Goal: Task Accomplishment & Management: Manage account settings

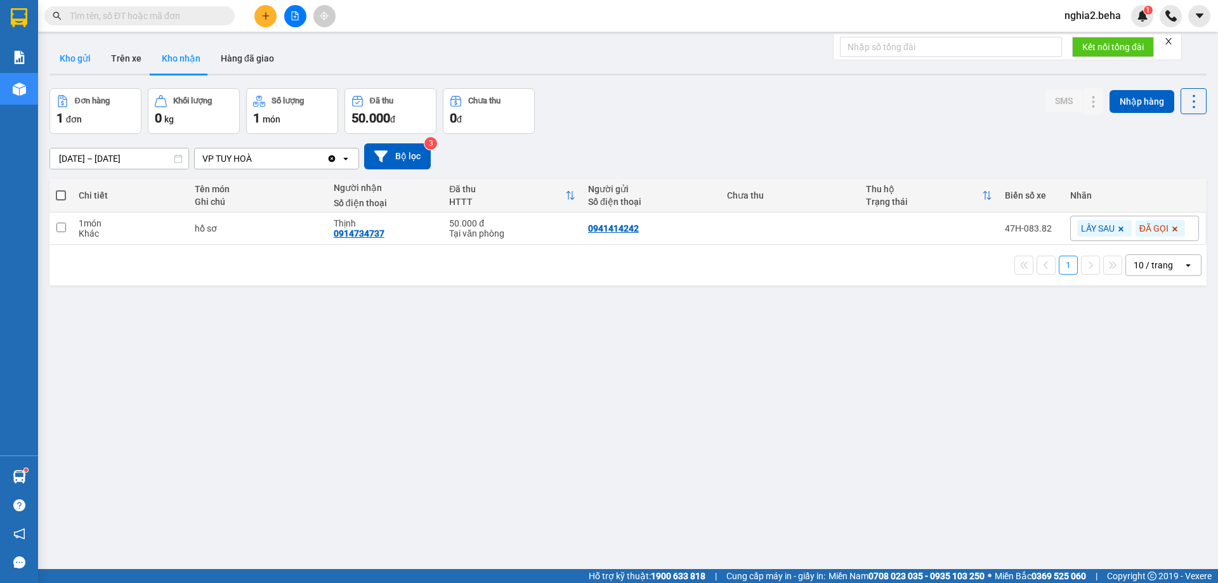
click at [69, 53] on button "Kho gửi" at bounding box center [74, 58] width 51 height 30
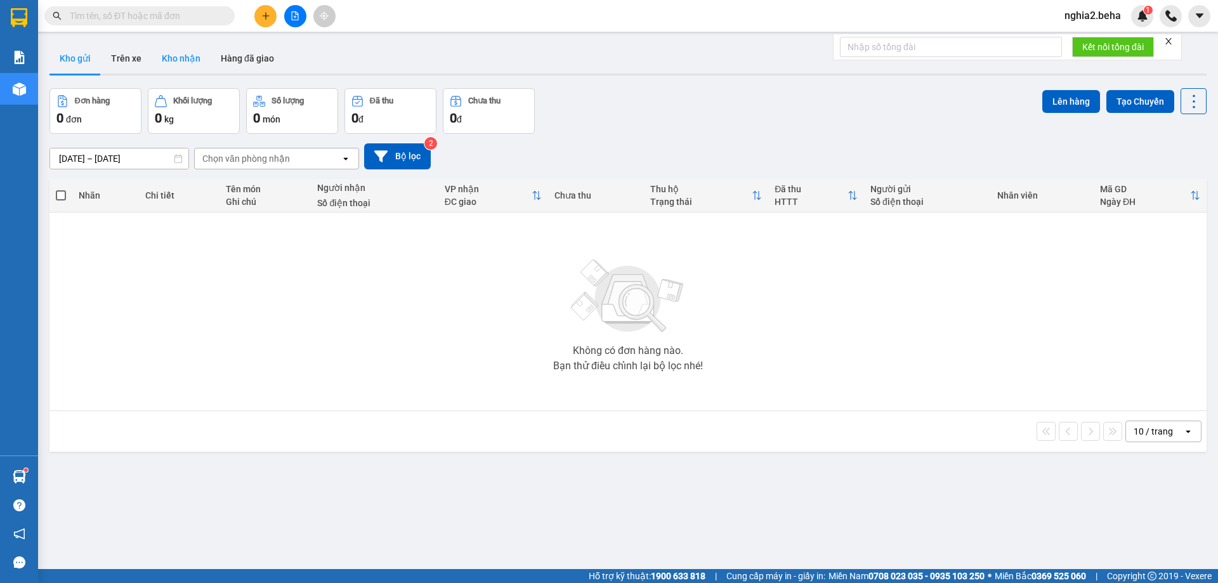
click at [185, 60] on button "Kho nhận" at bounding box center [181, 58] width 59 height 30
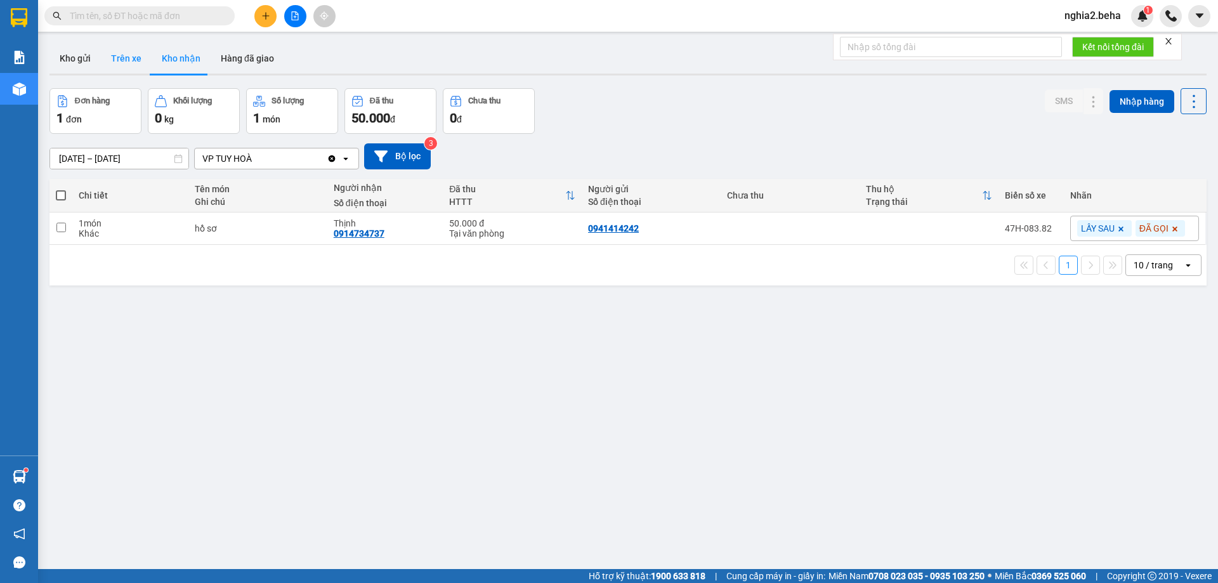
click at [101, 67] on button "Trên xe" at bounding box center [126, 58] width 51 height 30
type input "[DATE] – [DATE]"
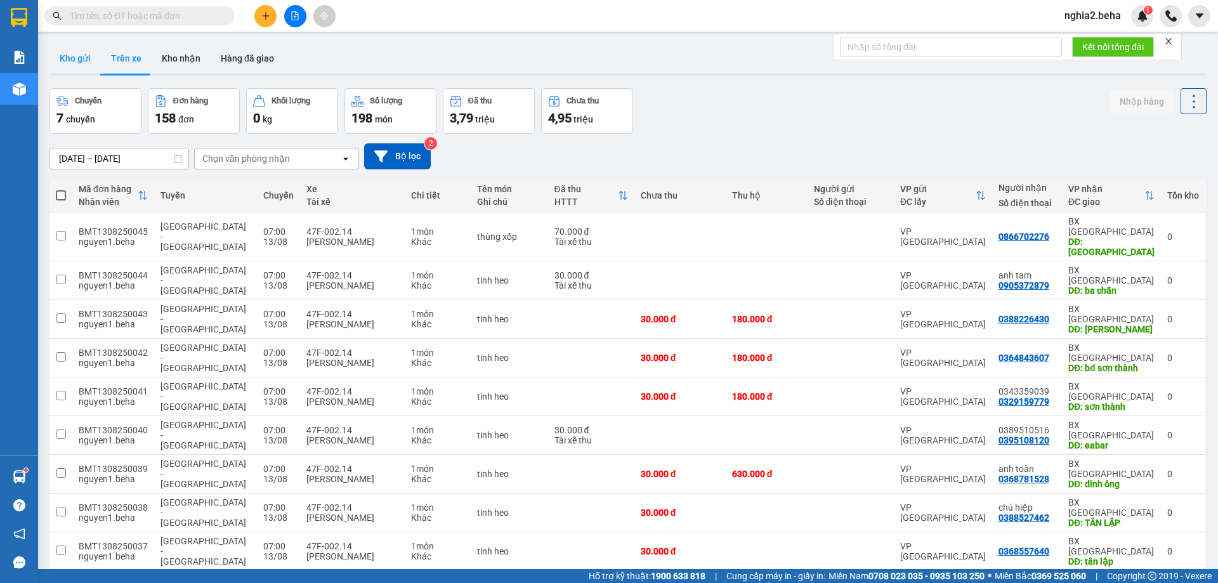
click at [77, 68] on button "Kho gửi" at bounding box center [74, 58] width 51 height 30
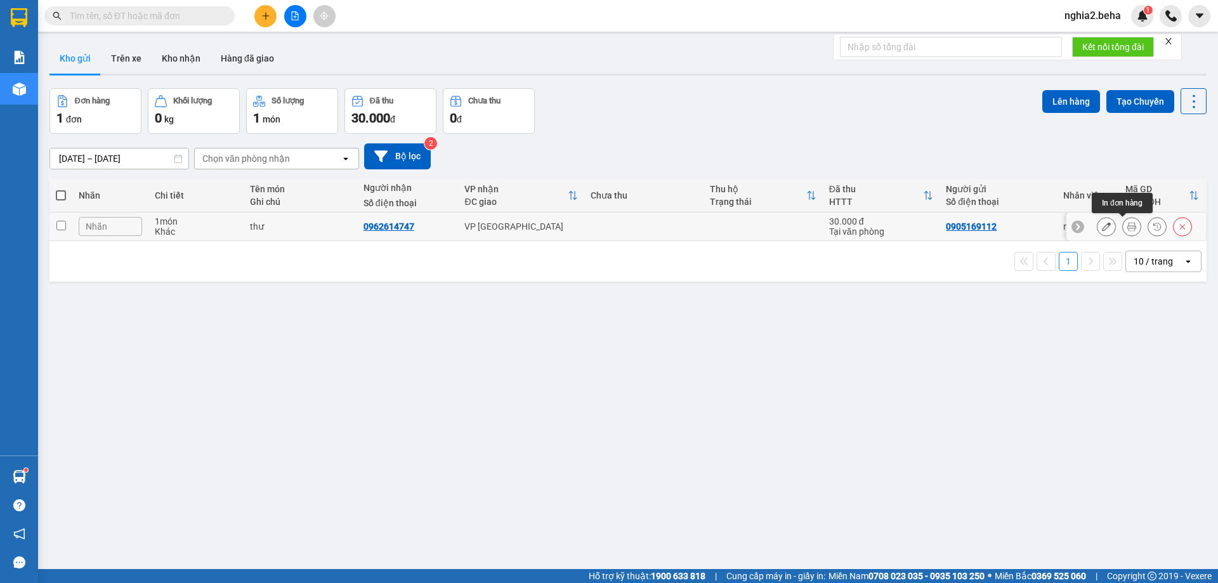
click at [1127, 227] on icon at bounding box center [1131, 226] width 9 height 9
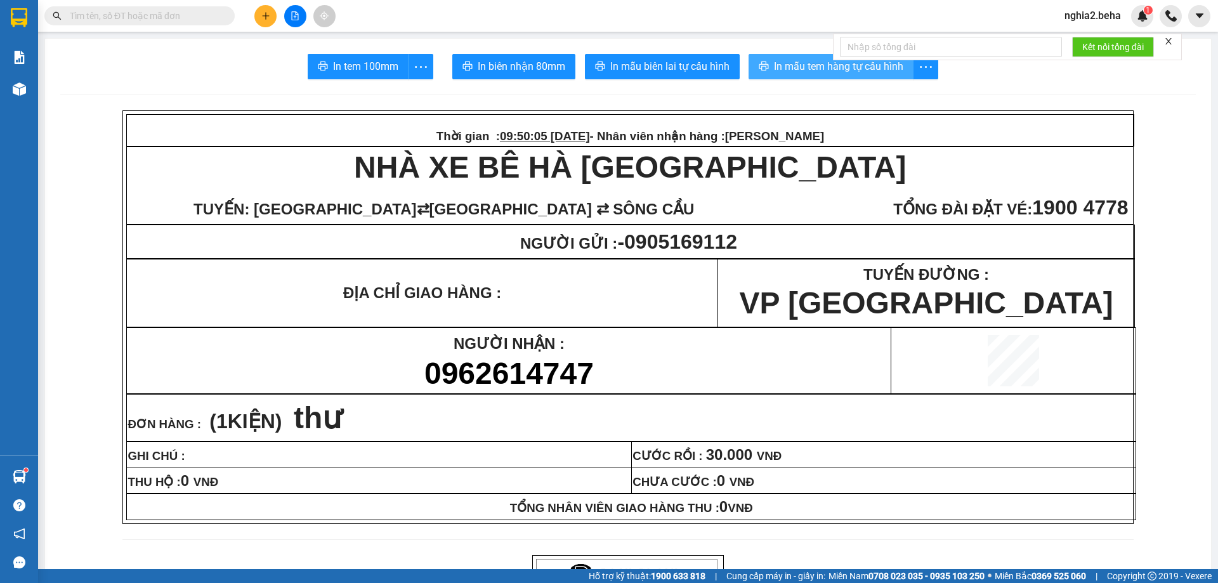
click at [824, 67] on span "In mẫu tem hàng tự cấu hình" at bounding box center [838, 66] width 129 height 16
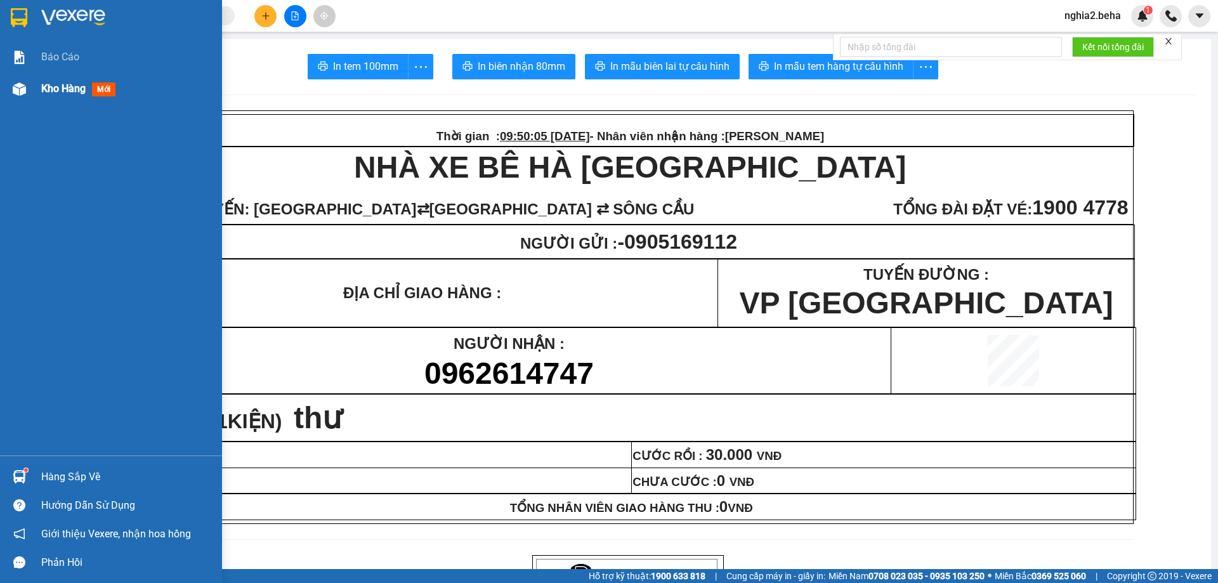
click at [48, 88] on span "Kho hàng" at bounding box center [63, 88] width 44 height 12
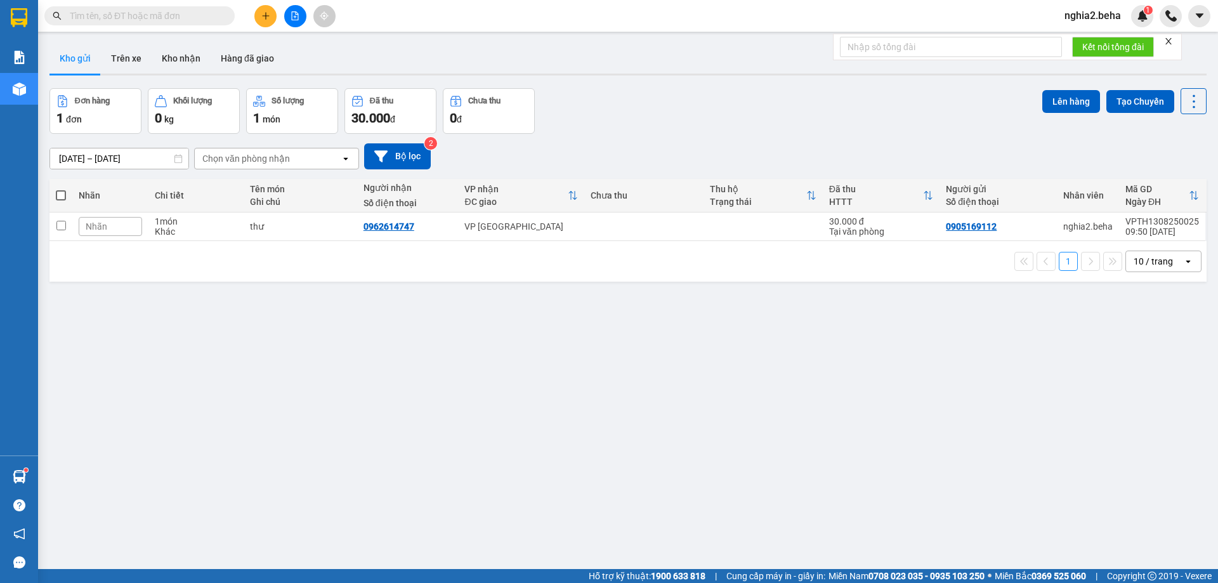
click at [766, 388] on div "ver 1.8.138 Kho gửi Trên xe Kho nhận Hàng đã giao Đơn hàng 1 đơn Khối lượng 0 k…" at bounding box center [627, 329] width 1167 height 583
click at [1102, 226] on icon at bounding box center [1106, 226] width 9 height 9
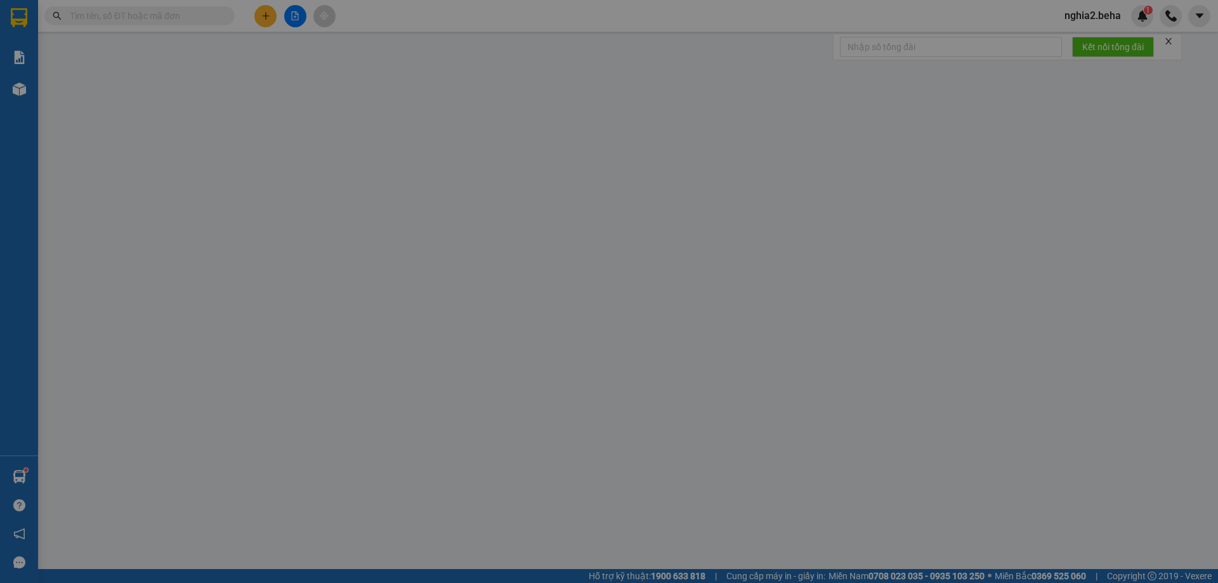
type input "0905169112"
type input "0962614747"
type input "30.000"
type input "0"
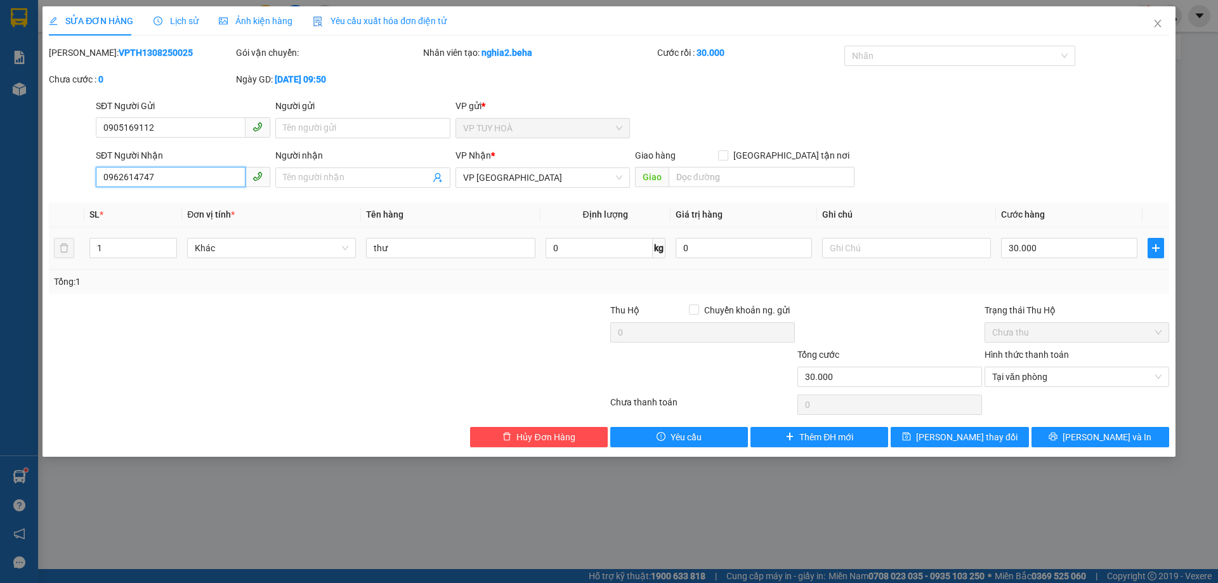
drag, startPoint x: 192, startPoint y: 181, endPoint x: 43, endPoint y: 181, distance: 149.1
click at [43, 181] on div "SỬA ĐƠN HÀNG Lịch sử Ảnh kiện hàng Yêu cầu xuất hóa đơn điện tử Total Paid Fee …" at bounding box center [609, 231] width 1133 height 450
click at [1161, 22] on icon "close" at bounding box center [1158, 23] width 10 height 10
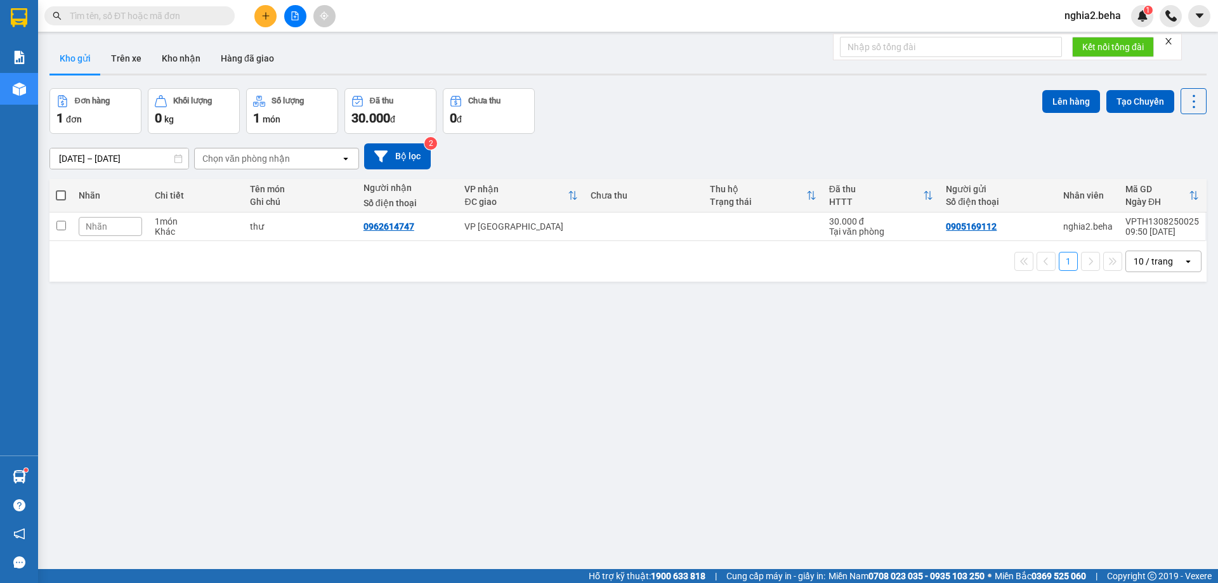
click at [826, 108] on div "Đơn hàng 1 đơn Khối lượng 0 kg Số lượng 1 món Đã thu 30.000 đ Chưa thu 0 đ Lên …" at bounding box center [627, 111] width 1157 height 46
click at [137, 61] on button "Trên xe" at bounding box center [126, 58] width 51 height 30
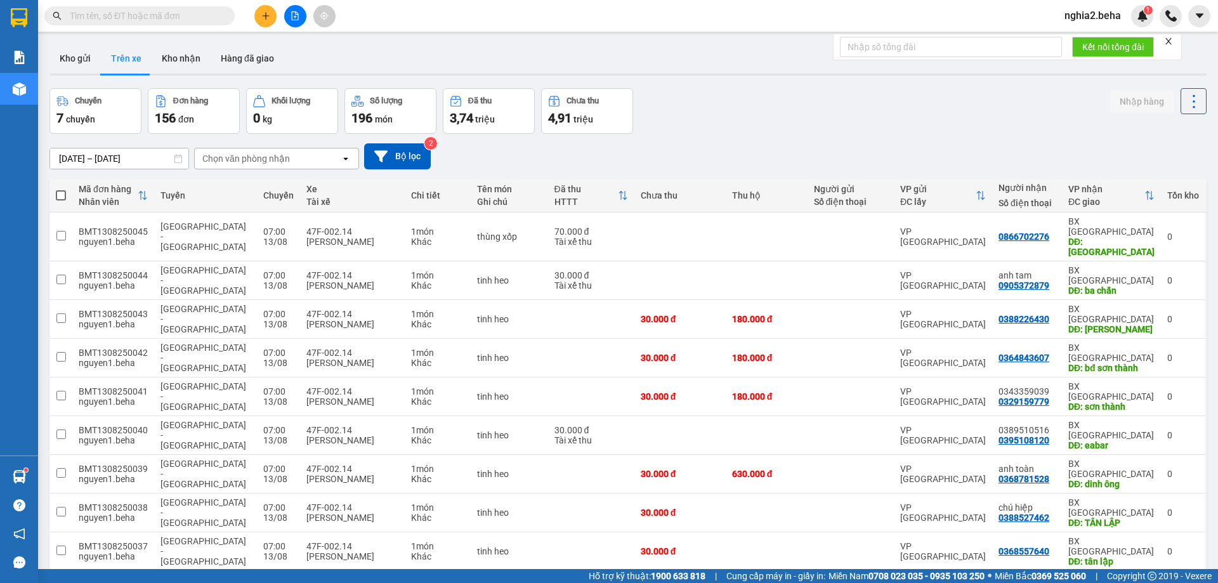
click at [742, 95] on div "Chuyến 7 chuyến Đơn hàng 156 đơn Khối lượng 0 kg Số lượng 196 món Đã thu 3,74 t…" at bounding box center [627, 111] width 1157 height 46
click at [182, 59] on button "Kho nhận" at bounding box center [181, 58] width 59 height 30
type input "[DATE] – [DATE]"
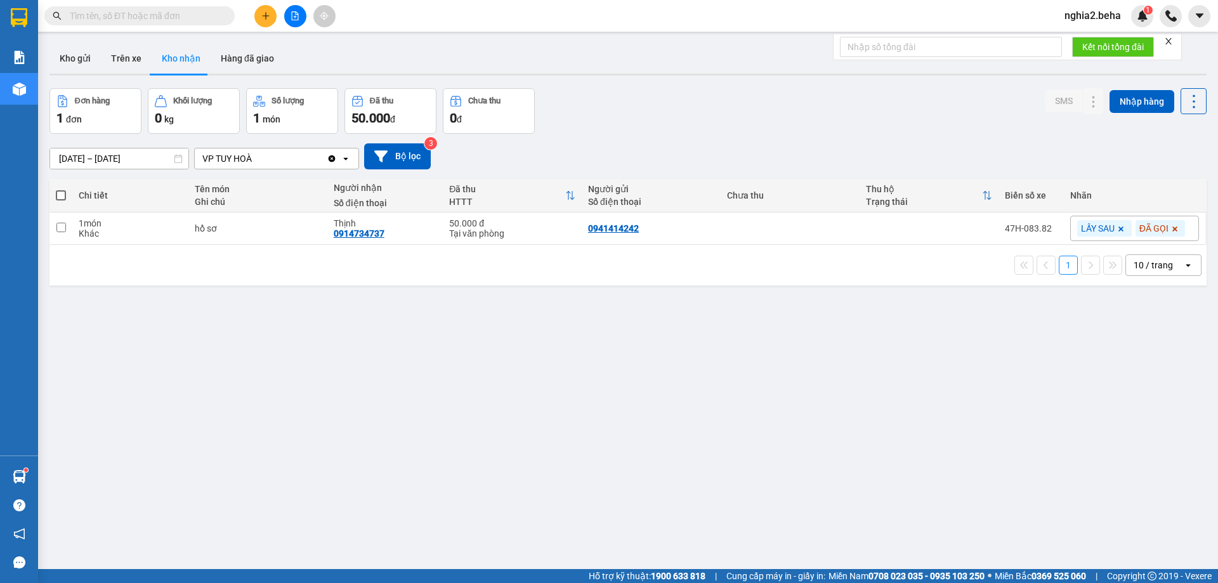
click at [633, 98] on div "Đơn hàng 1 đơn Khối lượng 0 kg Số lượng 1 món Đã thu 50.000 đ Chưa thu 0 đ SMS …" at bounding box center [627, 111] width 1157 height 46
click at [79, 63] on button "Kho gửi" at bounding box center [74, 58] width 51 height 30
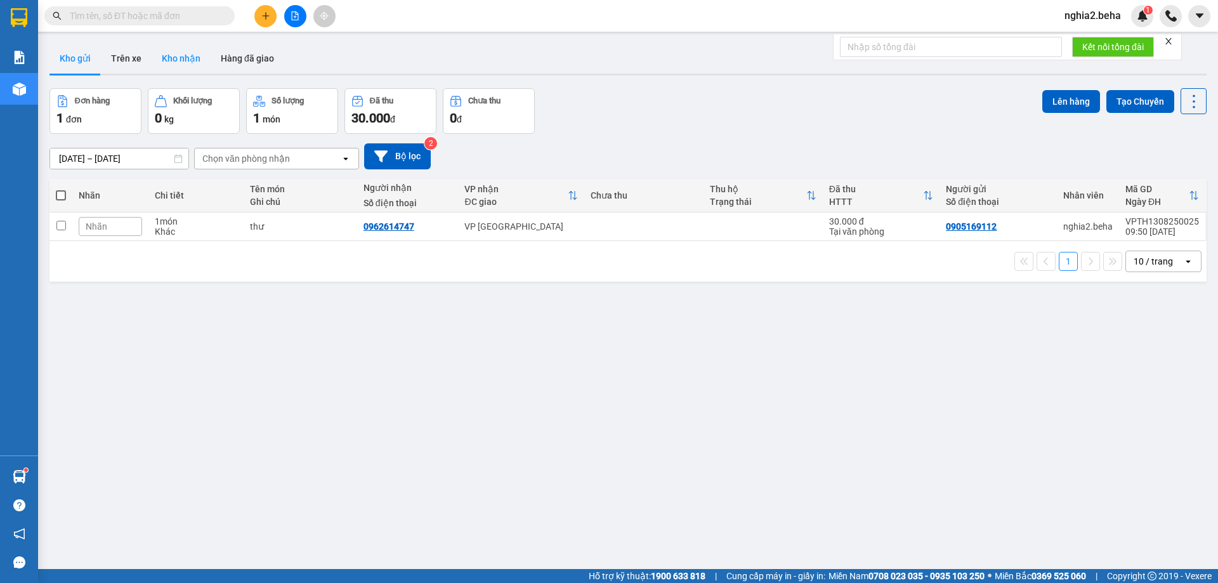
click at [183, 57] on button "Kho nhận" at bounding box center [181, 58] width 59 height 30
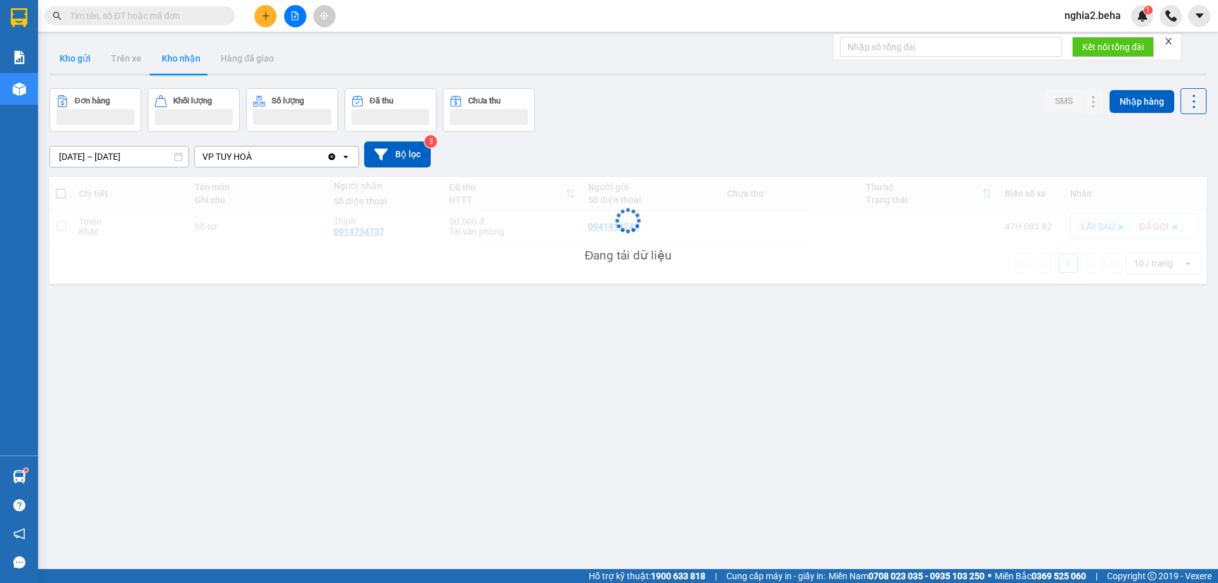
click at [81, 63] on button "Kho gửi" at bounding box center [74, 58] width 51 height 30
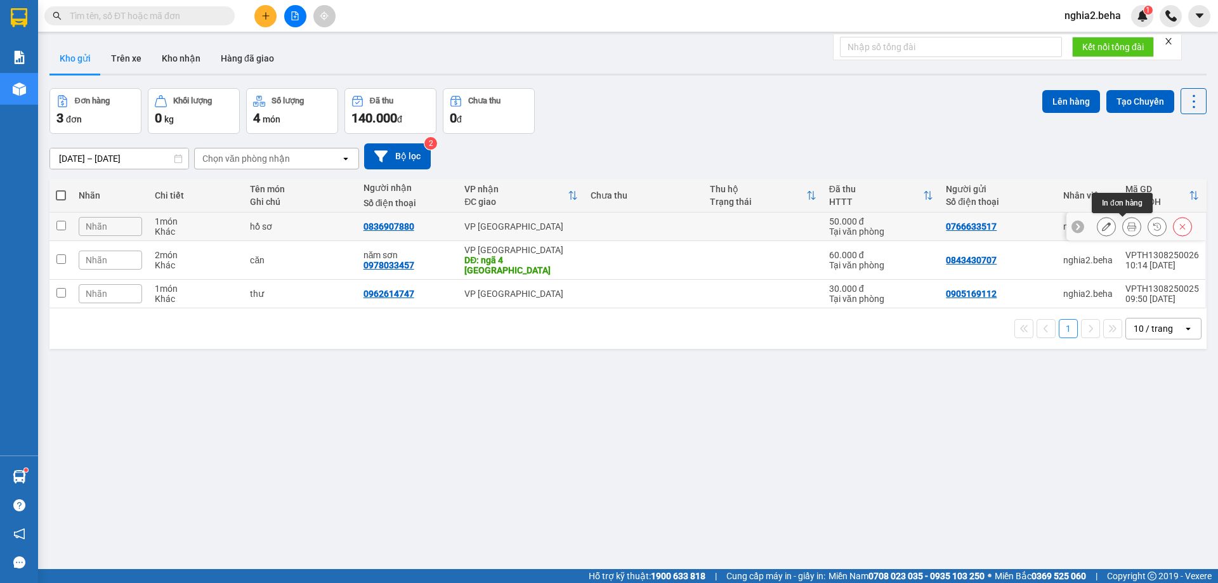
click at [1127, 227] on icon at bounding box center [1131, 226] width 9 height 9
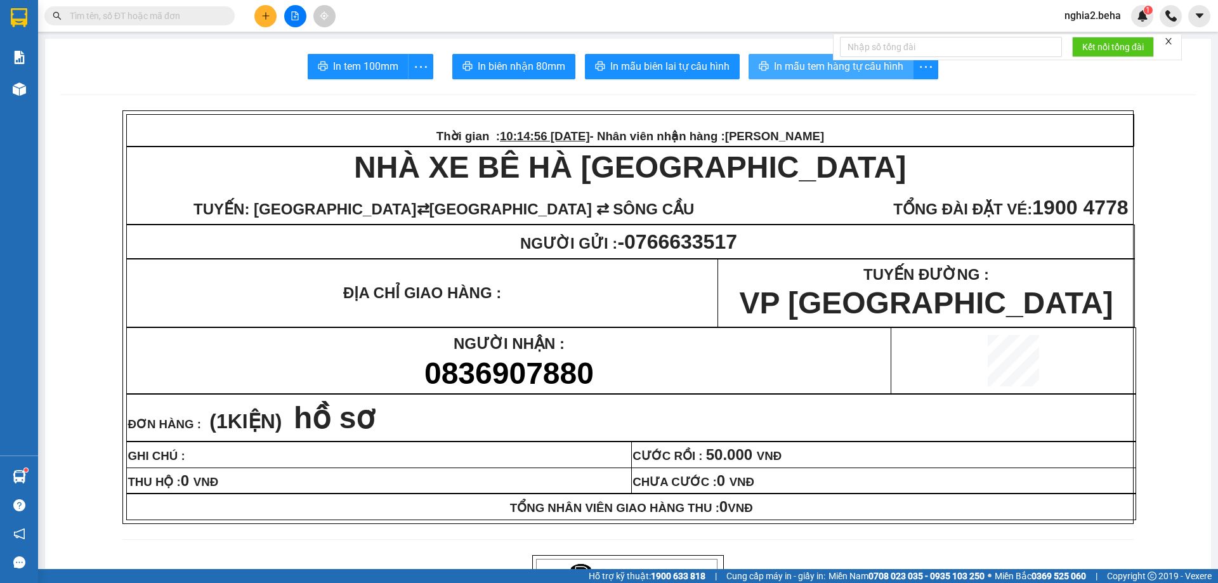
click at [834, 76] on button "In mẫu tem hàng tự cấu hình" at bounding box center [831, 66] width 165 height 25
click at [836, 73] on span "In mẫu tem hàng tự cấu hình" at bounding box center [838, 66] width 129 height 16
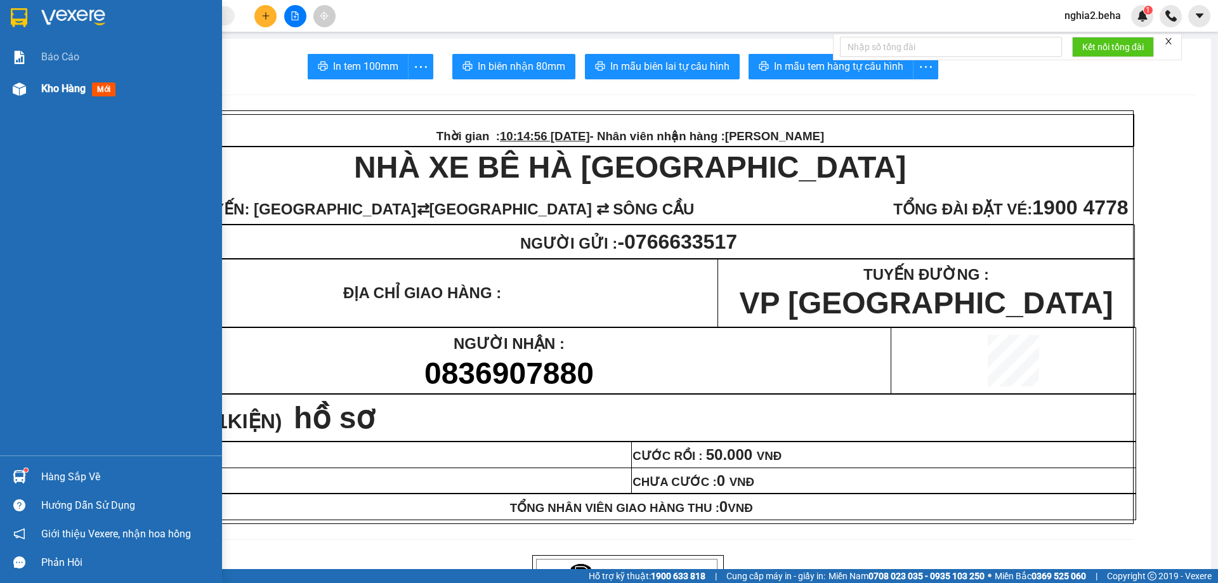
click at [37, 88] on div "Kho hàng mới" at bounding box center [111, 89] width 222 height 32
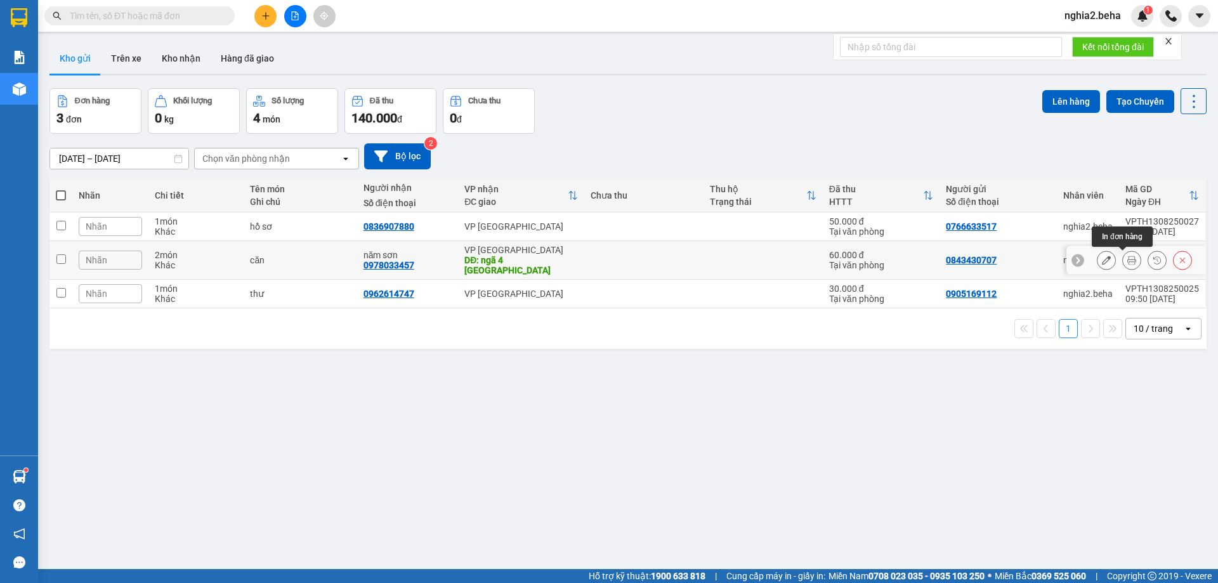
click at [1127, 259] on icon at bounding box center [1131, 260] width 9 height 9
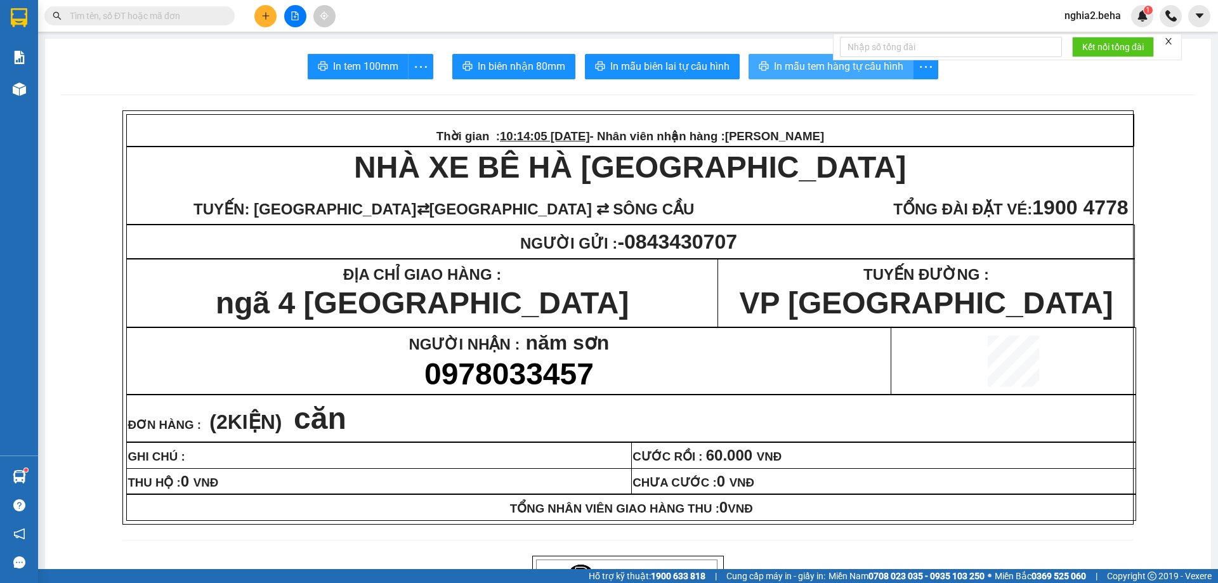
click at [809, 67] on span "In mẫu tem hàng tự cấu hình" at bounding box center [838, 66] width 129 height 16
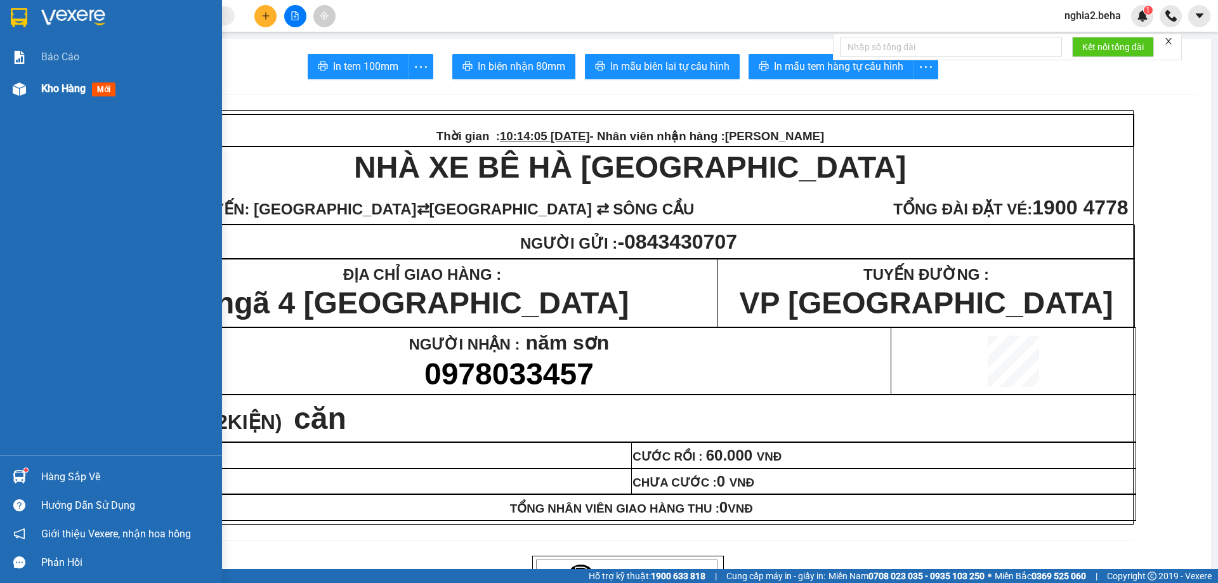
click at [51, 91] on span "Kho hàng" at bounding box center [63, 88] width 44 height 12
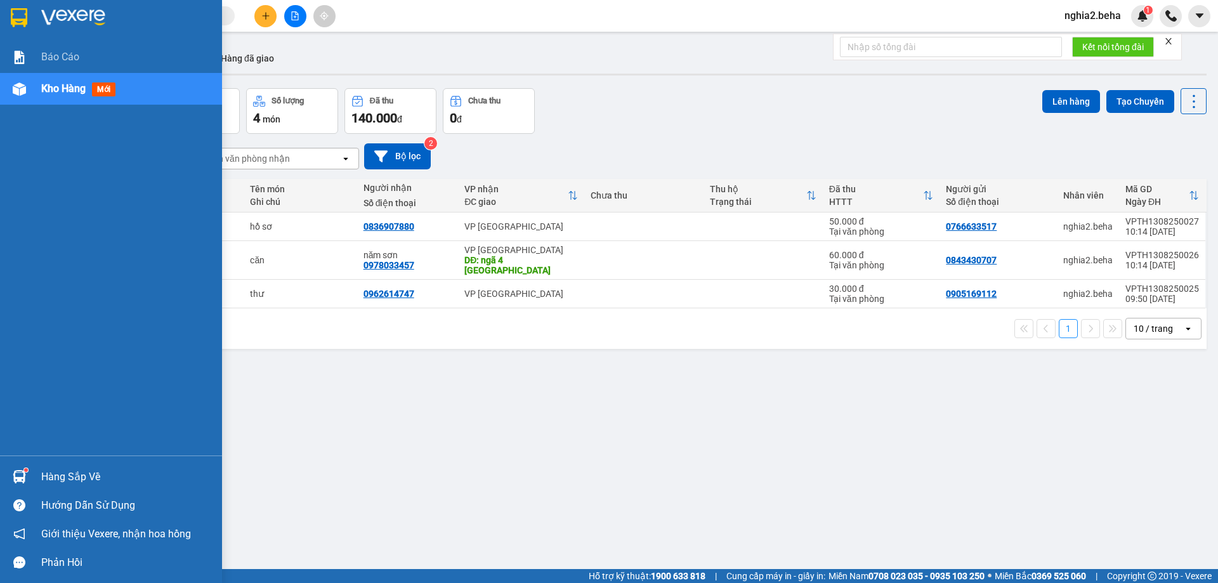
click at [51, 91] on span "Kho hàng" at bounding box center [63, 88] width 44 height 12
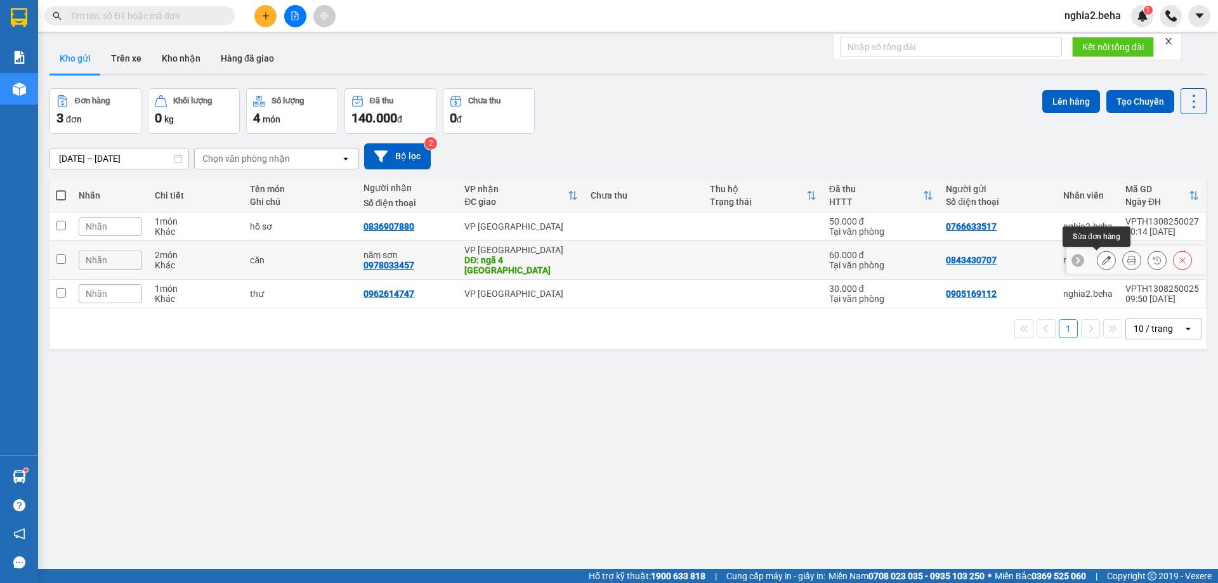
click at [1102, 258] on icon at bounding box center [1106, 260] width 9 height 9
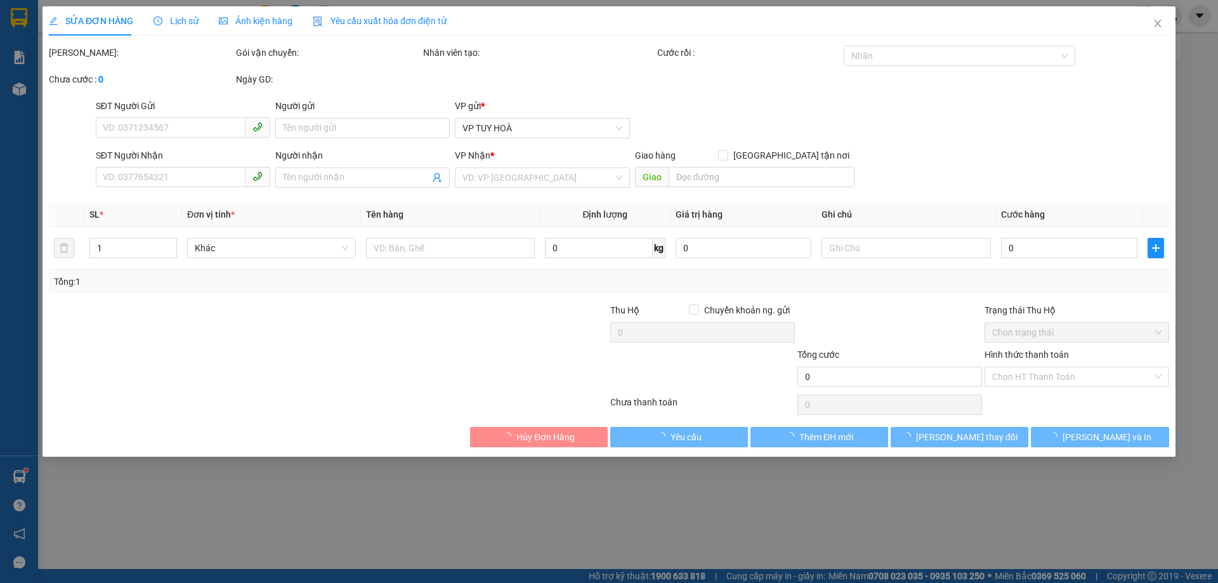
type input "0843430707"
type input "0978033457"
type input "năm sơn"
type input "ngã 4 [GEOGRAPHIC_DATA]"
type input "60.000"
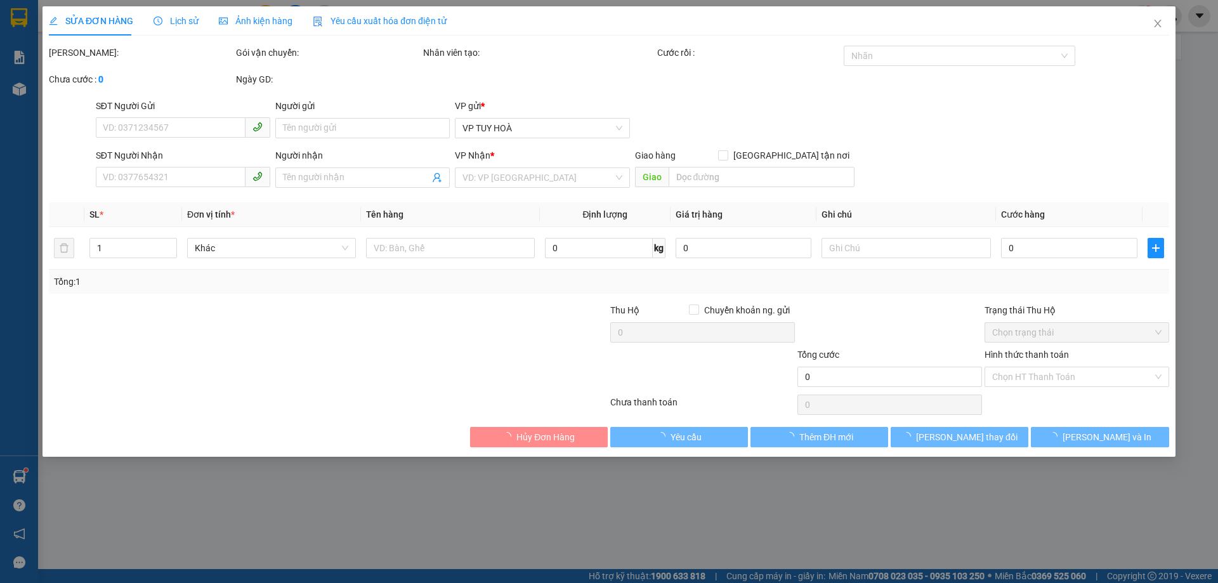
type input "0"
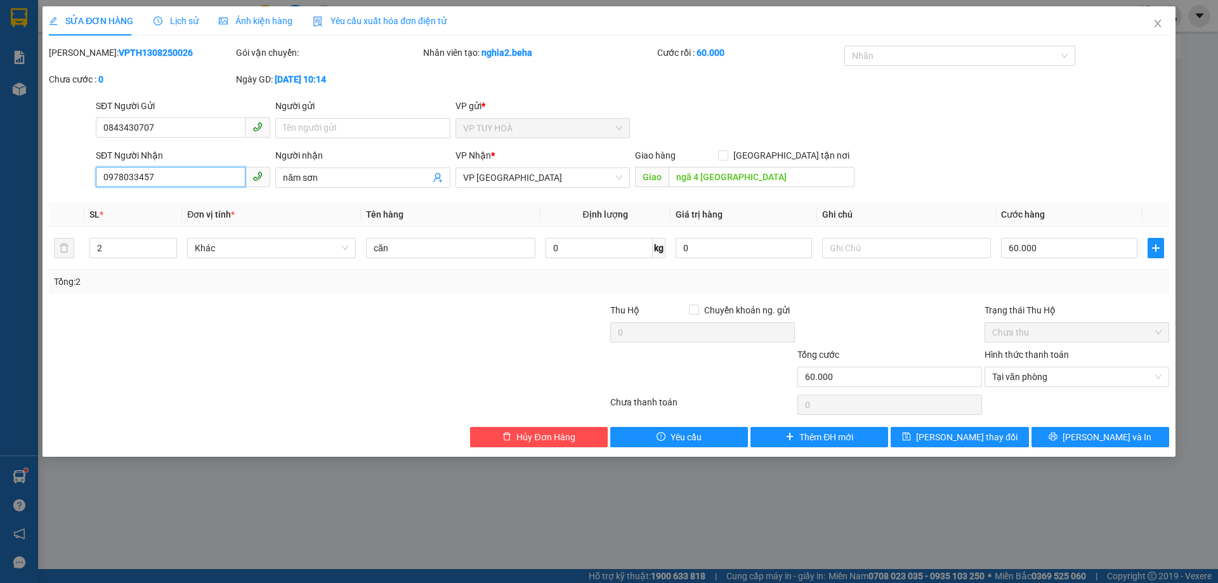
drag, startPoint x: 181, startPoint y: 174, endPoint x: 70, endPoint y: 190, distance: 112.8
click at [70, 190] on div "SĐT Người Nhận 0978033457 0978033457 Người nhận năm sơn VP Nhận * VP [GEOGRAPHI…" at bounding box center [609, 170] width 1123 height 44
click at [1158, 22] on icon "close" at bounding box center [1158, 23] width 10 height 10
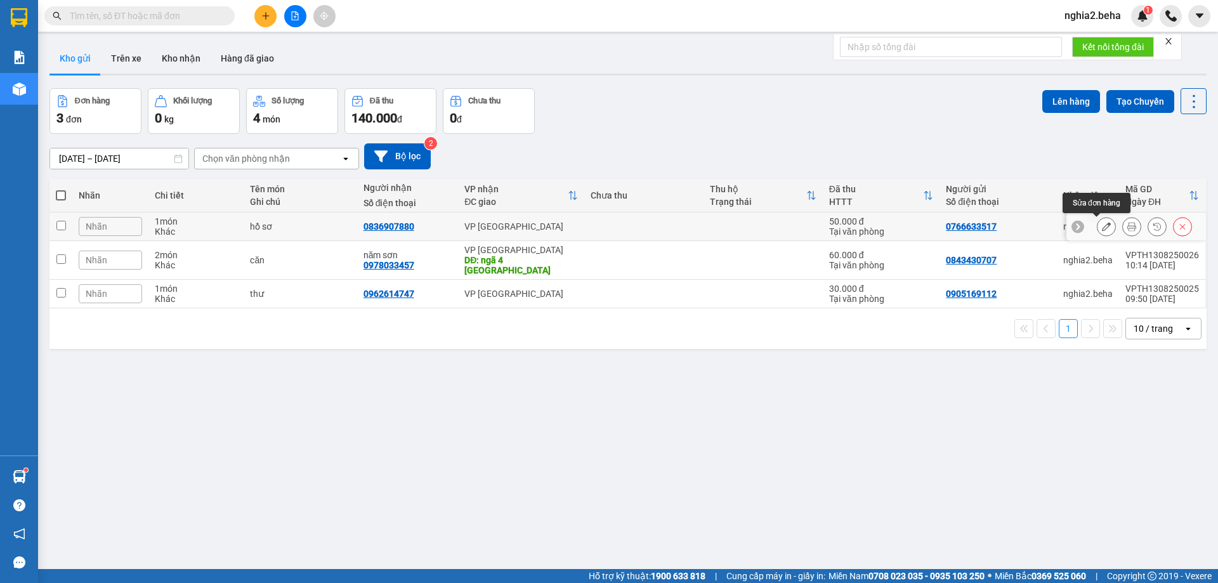
click at [1102, 227] on icon at bounding box center [1106, 226] width 9 height 9
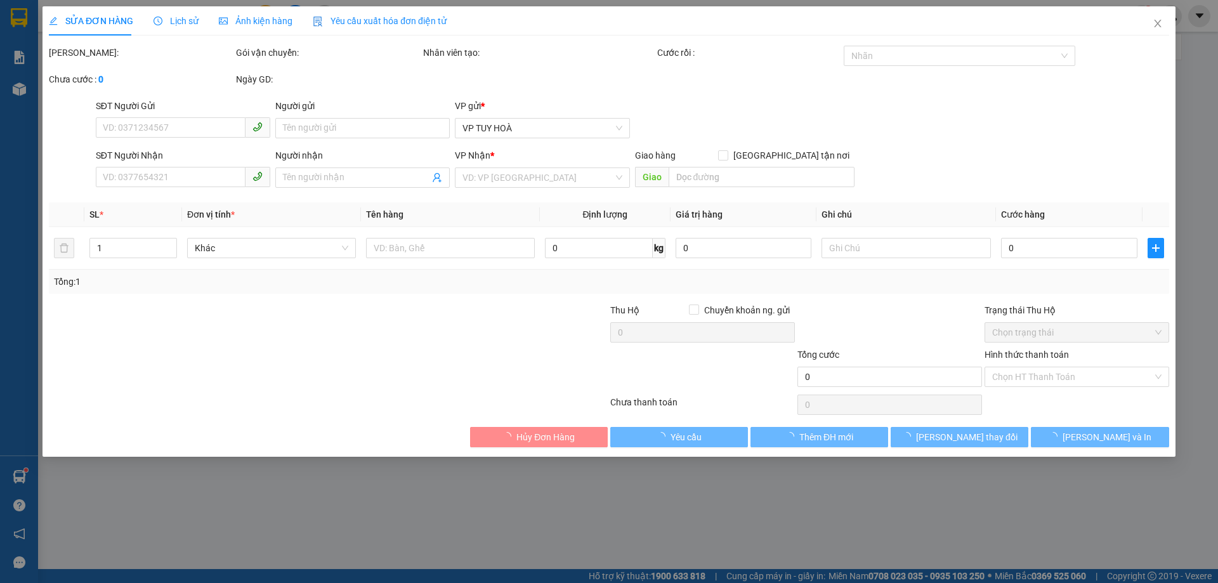
type input "0766633517"
type input "0836907880"
type input "50.000"
type input "0"
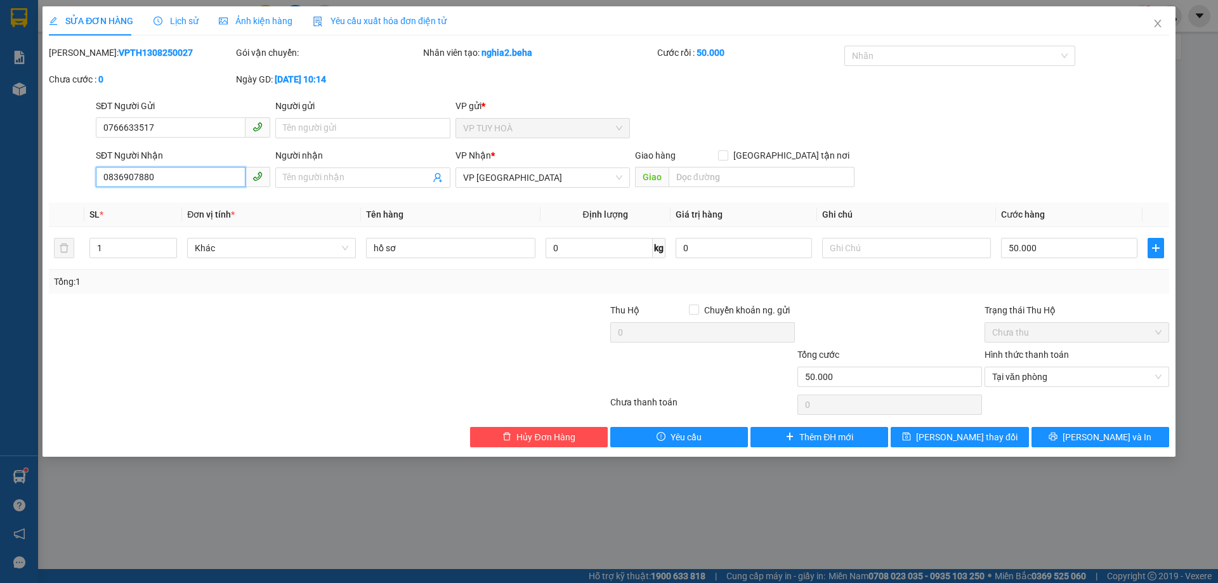
drag, startPoint x: 169, startPoint y: 173, endPoint x: 28, endPoint y: 170, distance: 140.9
click at [28, 170] on div "SỬA ĐƠN HÀNG Lịch sử Ảnh kiện hàng Yêu cầu xuất hóa đơn điện tử Total Paid Fee …" at bounding box center [609, 291] width 1218 height 583
click at [1159, 23] on icon "close" at bounding box center [1157, 24] width 7 height 8
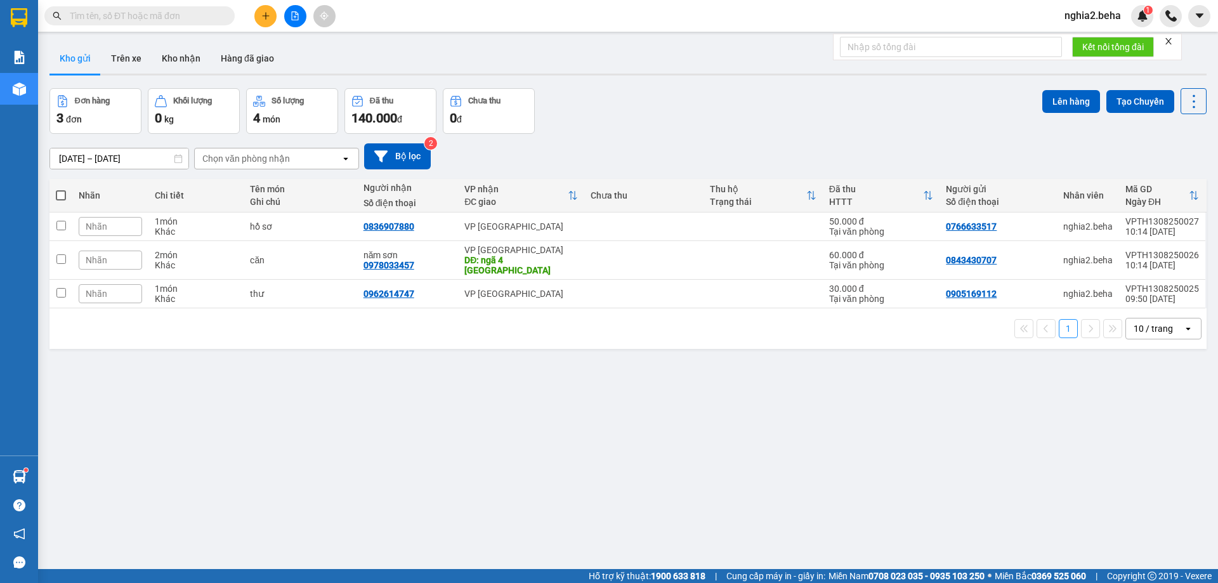
click at [848, 127] on div "Đơn hàng 3 đơn Khối lượng 0 kg Số lượng 4 món Đã thu 140.000 đ Chưa thu 0 đ Lên…" at bounding box center [627, 111] width 1157 height 46
click at [846, 127] on div "Đơn hàng 3 đơn Khối lượng 0 kg Số lượng 4 món Đã thu 140.000 đ Chưa thu 0 đ Lên…" at bounding box center [627, 111] width 1157 height 46
click at [856, 150] on div "[DATE] – [DATE] Press the down arrow key to interact with the calendar and sele…" at bounding box center [627, 156] width 1157 height 26
click at [901, 141] on div "[DATE] – [DATE] Press the down arrow key to interact with the calendar and sele…" at bounding box center [627, 156] width 1157 height 45
click at [901, 128] on div "Đơn hàng 3 đơn Khối lượng 0 kg Số lượng 4 món Đã thu 140.000 đ Chưa thu 0 đ Lên…" at bounding box center [627, 111] width 1157 height 46
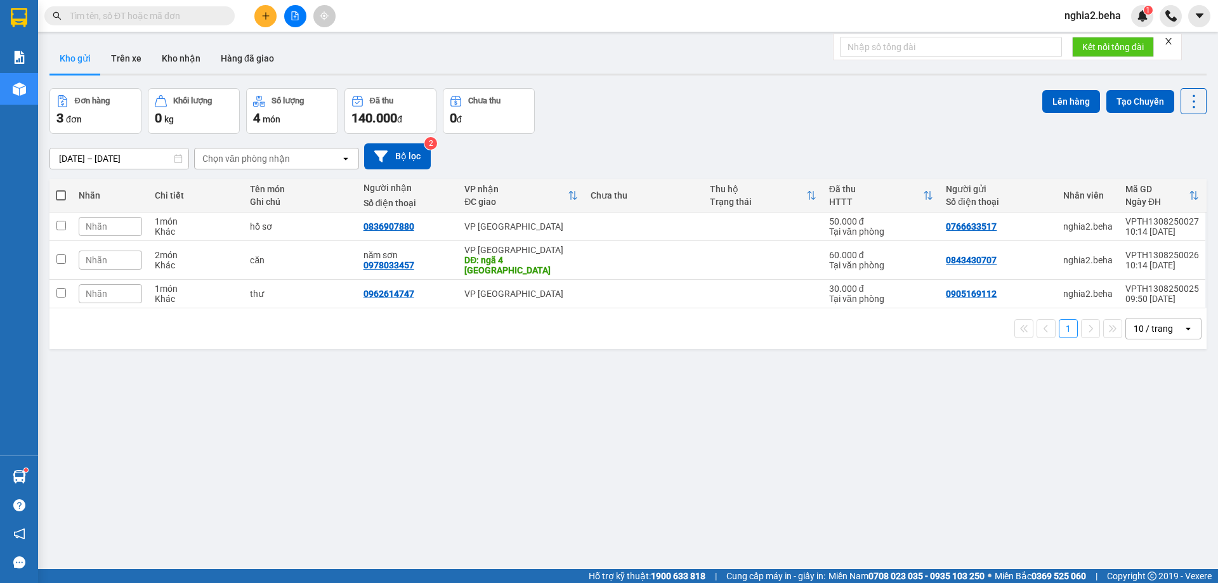
click at [901, 128] on div "Đơn hàng 3 đơn Khối lượng 0 kg Số lượng 4 món Đã thu 140.000 đ Chưa thu 0 đ Lên…" at bounding box center [627, 111] width 1157 height 46
click at [923, 102] on div "Đơn hàng 3 đơn Khối lượng 0 kg Số lượng 4 món Đã thu 140.000 đ Chưa thu 0 đ Lên…" at bounding box center [627, 111] width 1157 height 46
click at [924, 102] on div "Đơn hàng 3 đơn Khối lượng 0 kg Số lượng 4 món Đã thu 140.000 đ Chưa thu 0 đ Lên…" at bounding box center [627, 111] width 1157 height 46
click at [926, 102] on div "Đơn hàng 3 đơn Khối lượng 0 kg Số lượng 4 món Đã thu 140.000 đ Chưa thu 0 đ Lên…" at bounding box center [627, 111] width 1157 height 46
click at [620, 100] on div "Đơn hàng 3 đơn Khối lượng 0 kg Số lượng 4 món Đã thu 140.000 đ Chưa thu 0 đ Lên…" at bounding box center [627, 111] width 1157 height 46
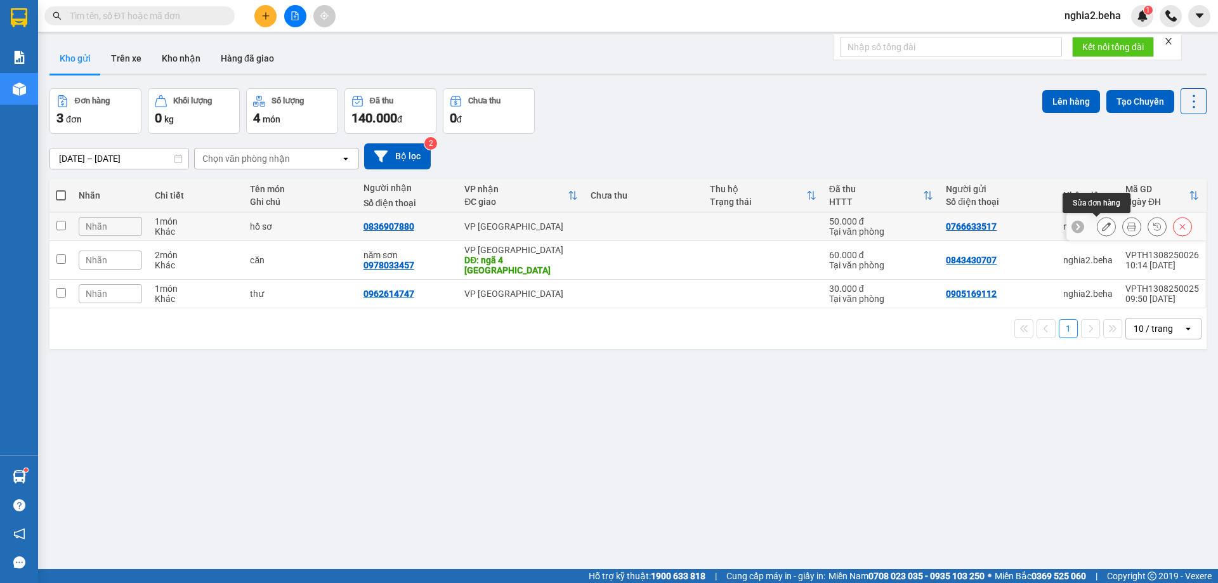
click at [1102, 229] on icon at bounding box center [1106, 226] width 9 height 9
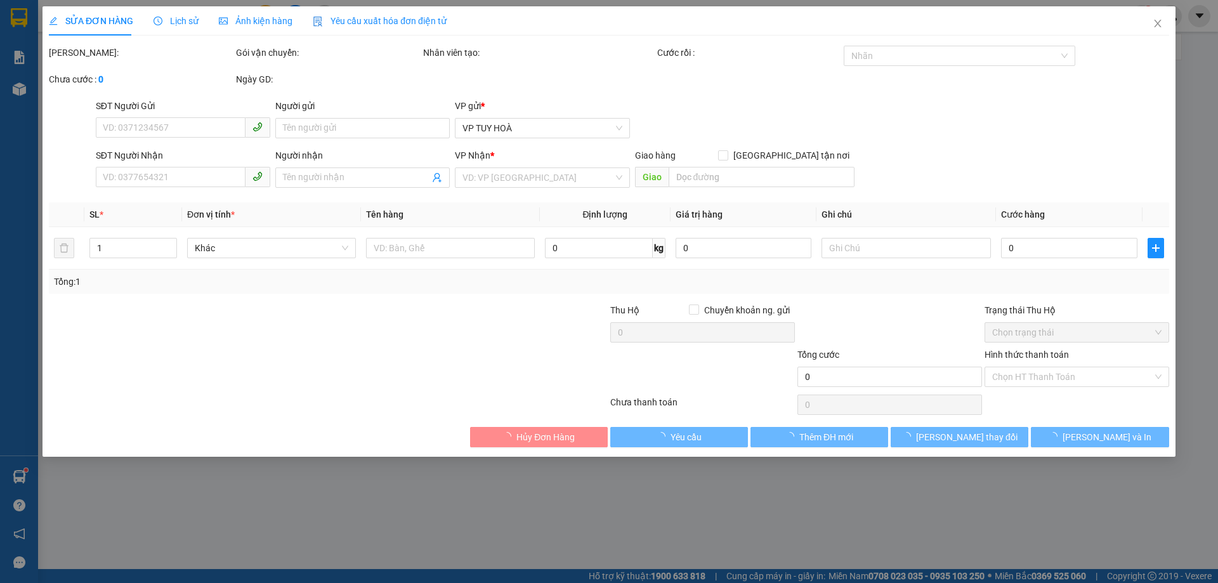
type input "0766633517"
type input "0836907880"
type input "50.000"
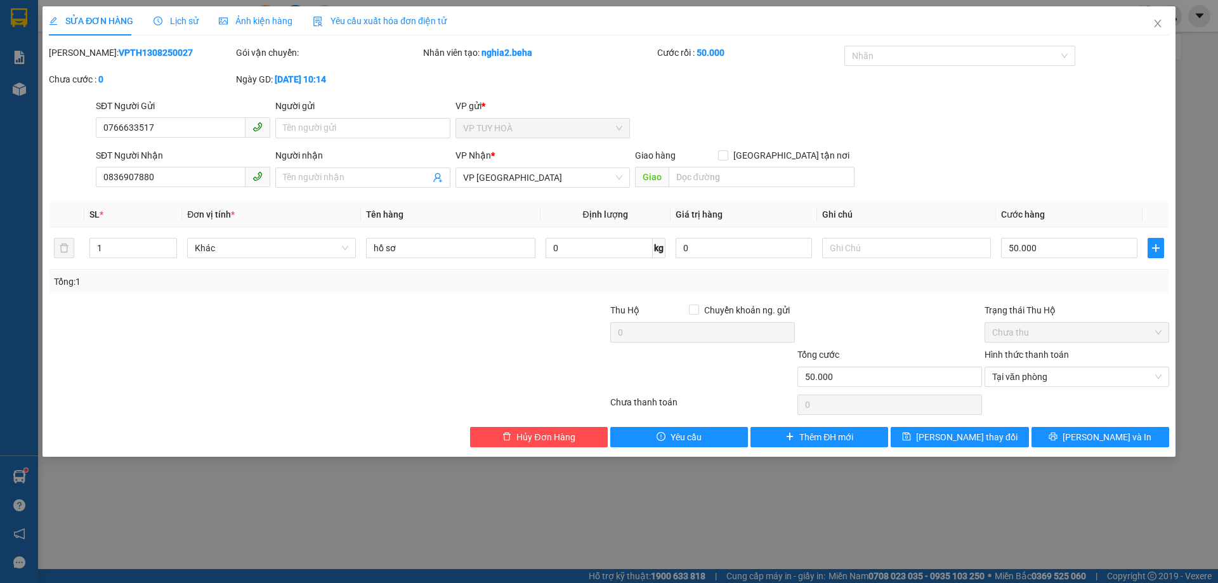
click at [1040, 165] on div "SĐT Người Nhận 0836907880 Người nhận Tên người nhận VP Nhận * VP [GEOGRAPHIC_DA…" at bounding box center [632, 170] width 1079 height 44
click at [1157, 30] on span "Close" at bounding box center [1158, 24] width 36 height 36
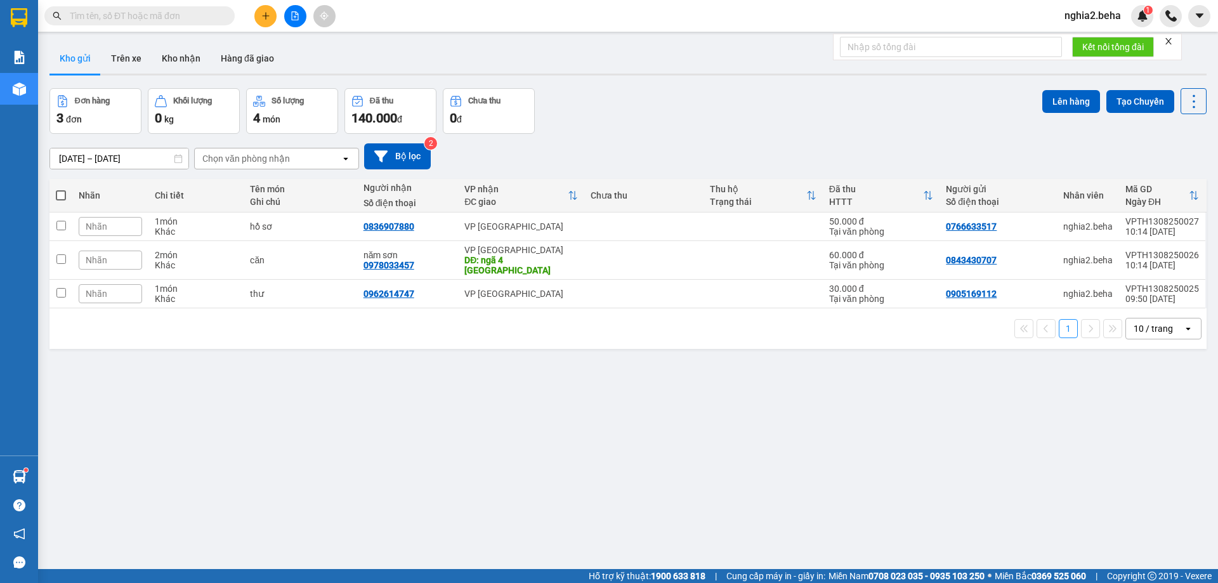
click at [928, 152] on div "[DATE] – [DATE] Press the down arrow key to interact with the calendar and sele…" at bounding box center [627, 156] width 1157 height 26
click at [1101, 163] on div "[DATE] – [DATE] Press the down arrow key to interact with the calendar and sele…" at bounding box center [627, 156] width 1157 height 26
click at [1102, 228] on icon at bounding box center [1106, 226] width 9 height 9
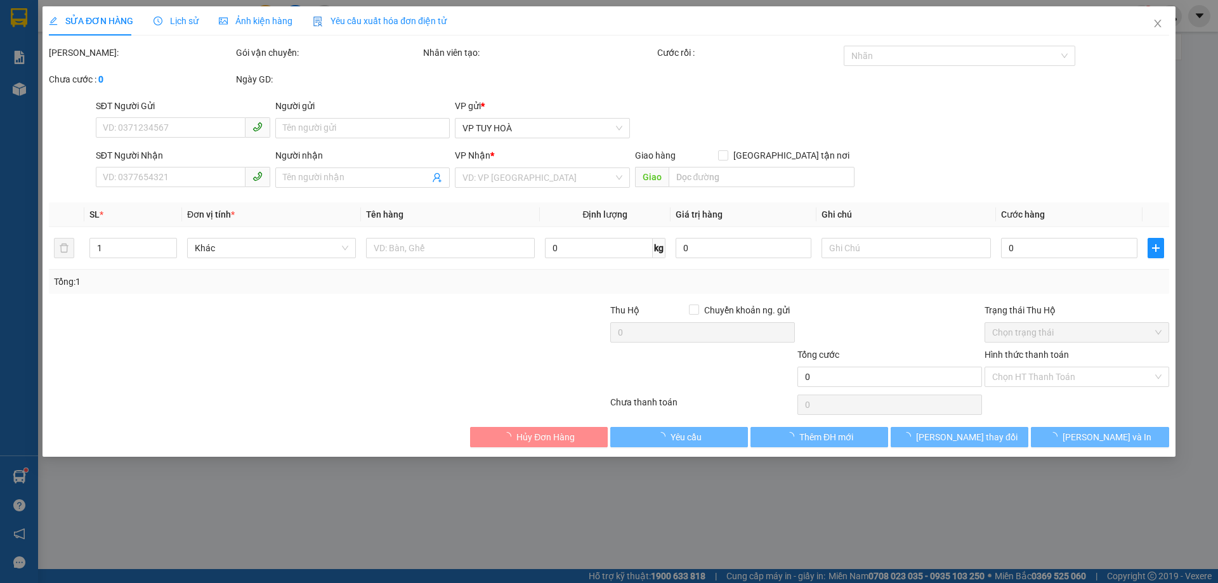
type input "0766633517"
type input "0836907880"
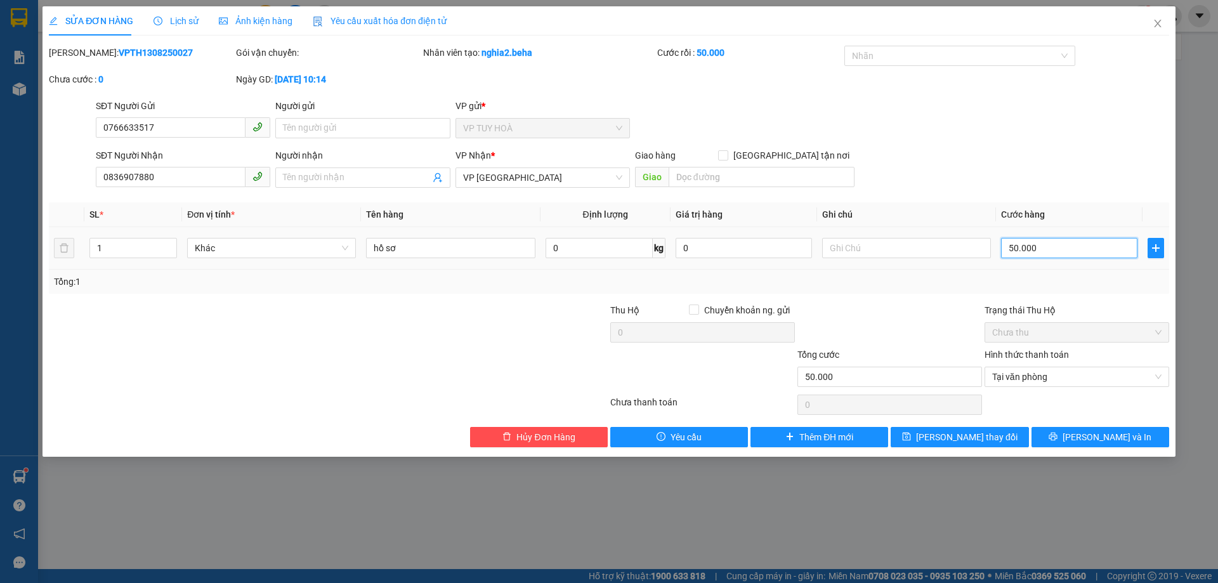
click at [1011, 245] on input "50.000" at bounding box center [1069, 248] width 136 height 20
click at [1013, 244] on input "50.000" at bounding box center [1069, 248] width 136 height 20
type input "0"
type input "0.000"
type input "80.000"
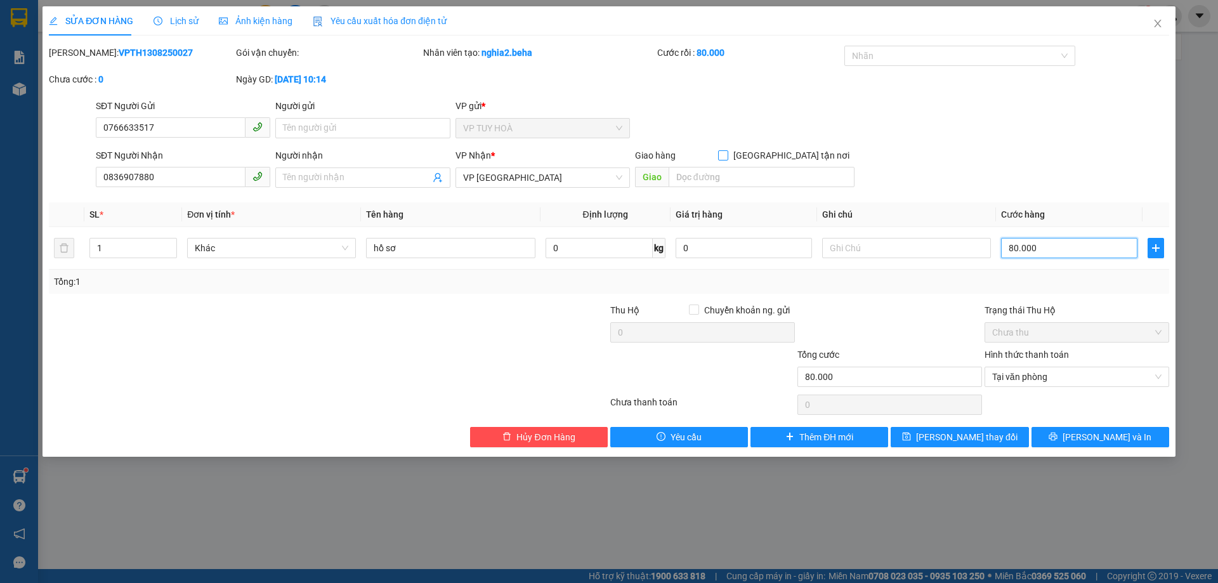
type input "80.000"
click at [727, 153] on input "[GEOGRAPHIC_DATA] tận nơi" at bounding box center [722, 154] width 9 height 9
checkbox input "true"
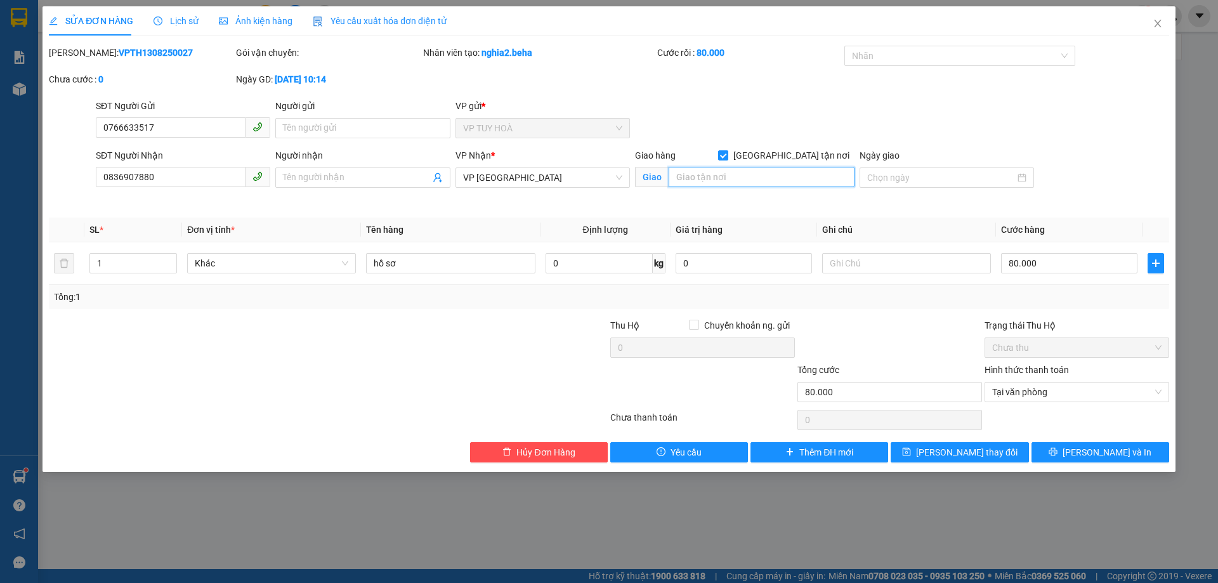
click at [747, 179] on input "search" at bounding box center [762, 177] width 186 height 20
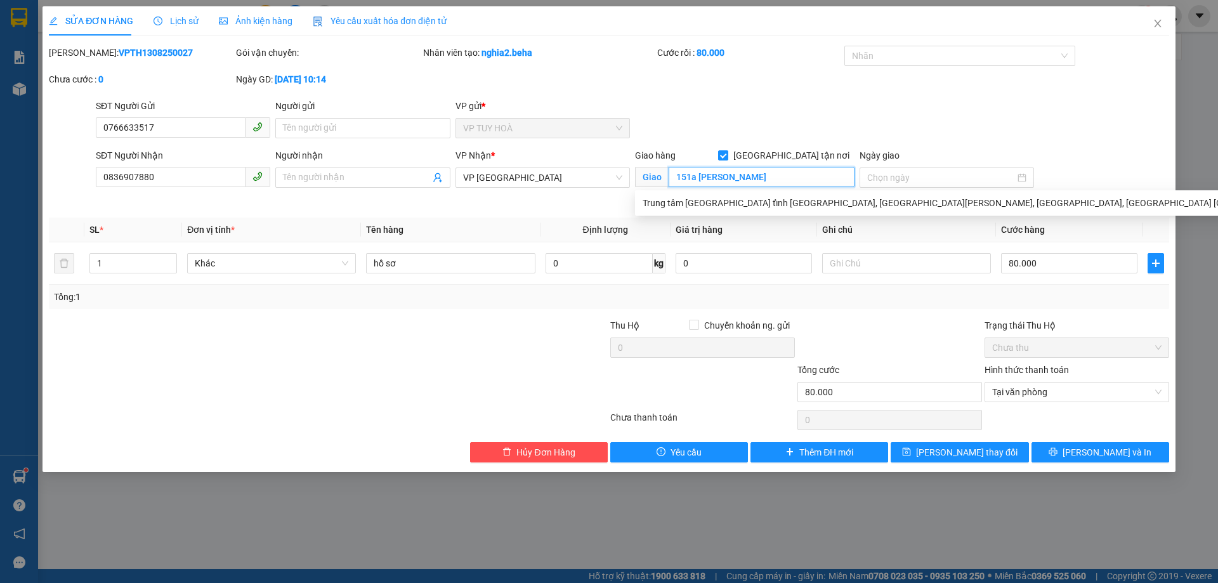
type input "151a [PERSON_NAME]"
click at [782, 118] on div "SĐT Người Gửi 0766633517 Người gửi Tên người gửi VP gửi * VP TUY HOÀ" at bounding box center [632, 121] width 1079 height 44
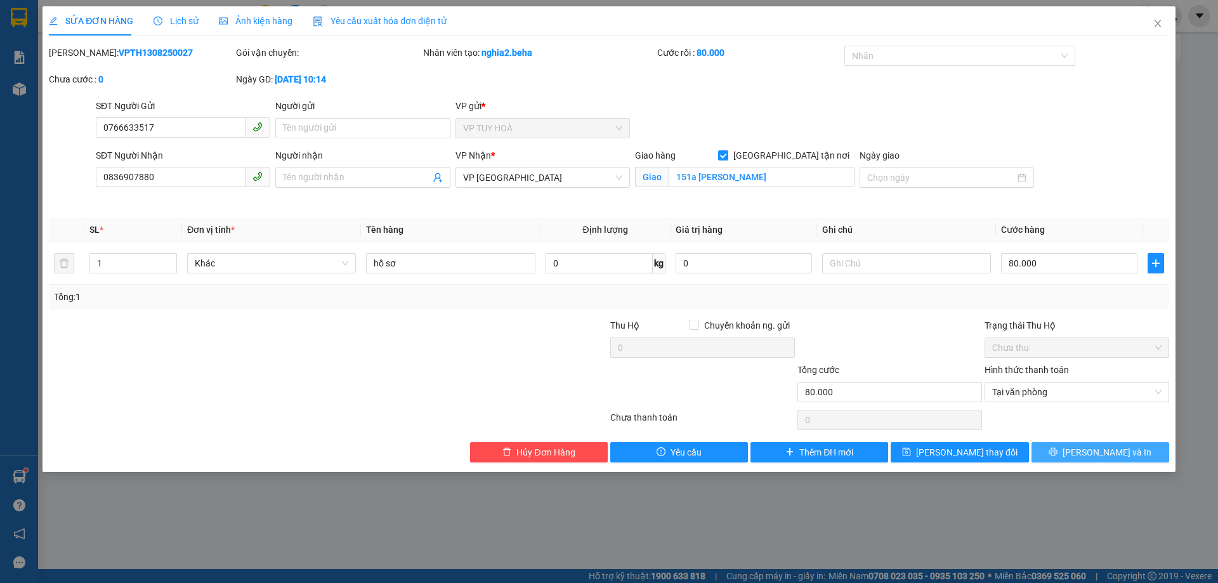
click at [1124, 450] on span "[PERSON_NAME] và In" at bounding box center [1107, 452] width 89 height 14
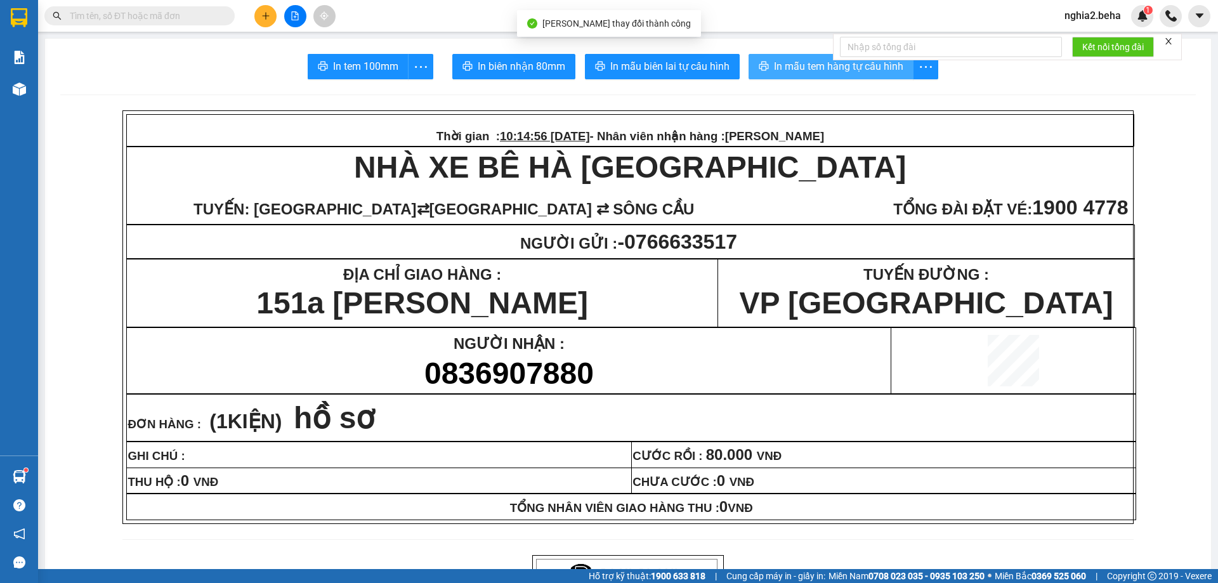
click at [815, 67] on span "In mẫu tem hàng tự cấu hình" at bounding box center [838, 66] width 129 height 16
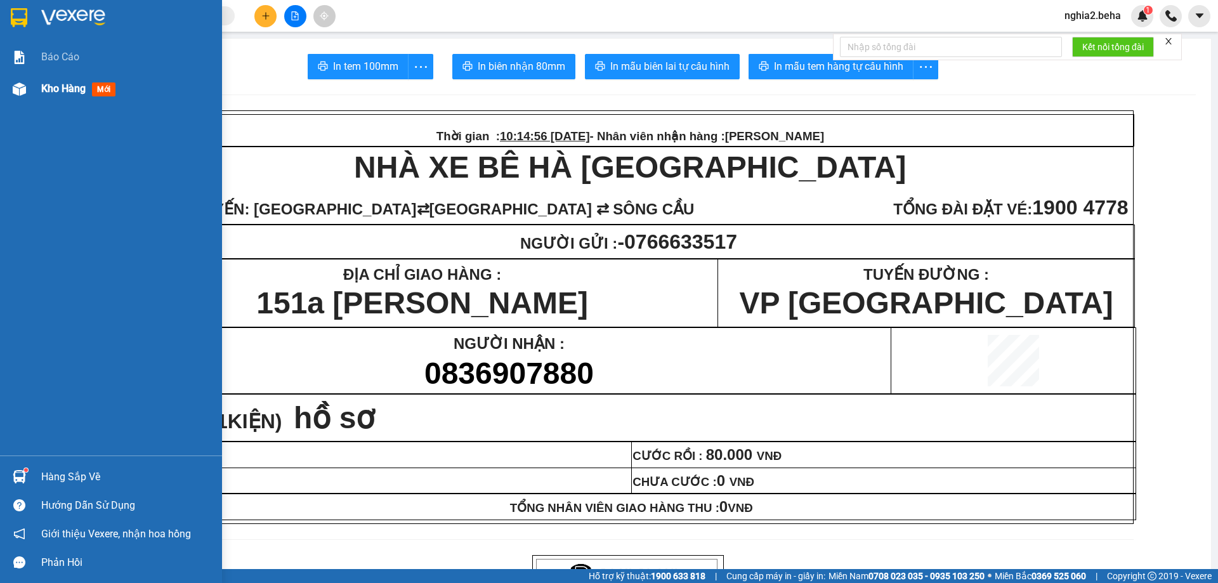
click at [118, 82] on div "Kho hàng mới" at bounding box center [80, 89] width 79 height 16
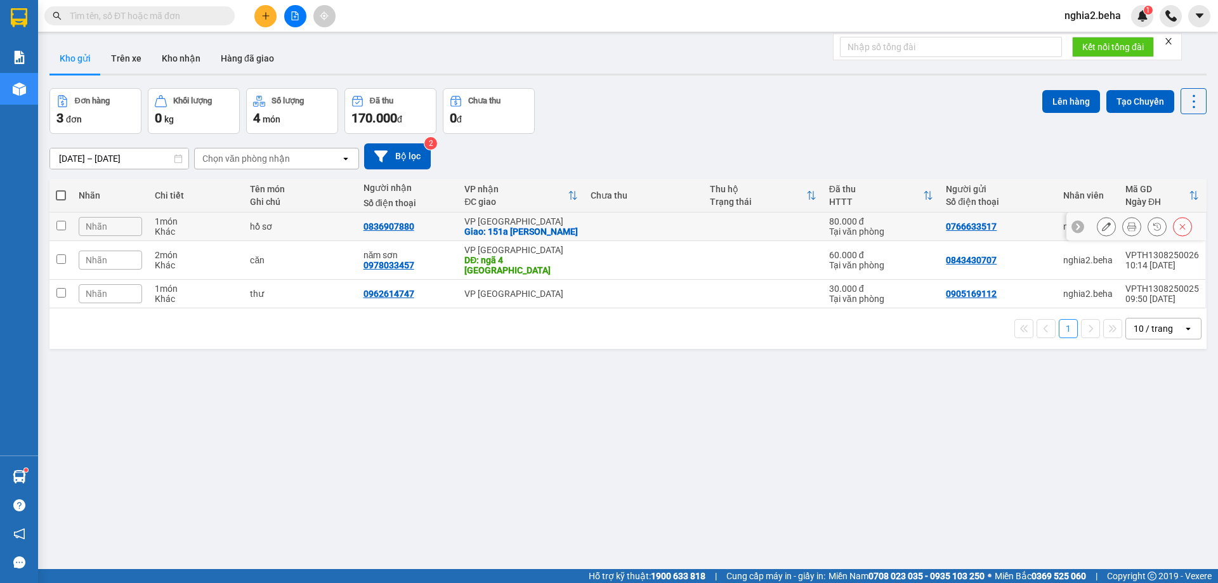
click at [62, 227] on input "checkbox" at bounding box center [61, 226] width 10 height 10
checkbox input "true"
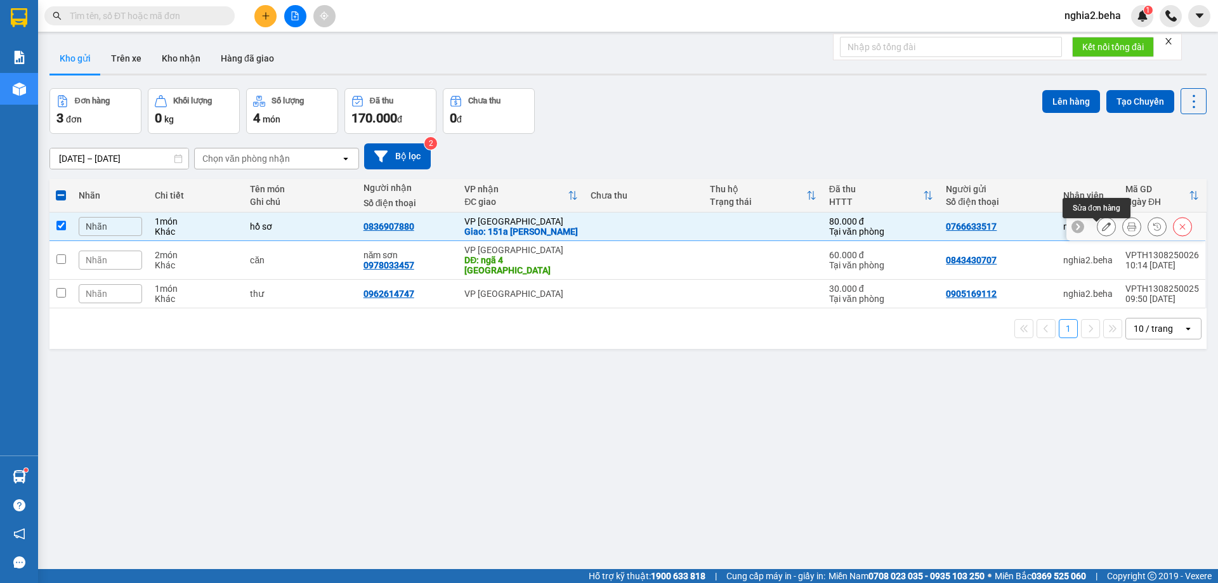
click at [1102, 231] on icon at bounding box center [1106, 226] width 9 height 9
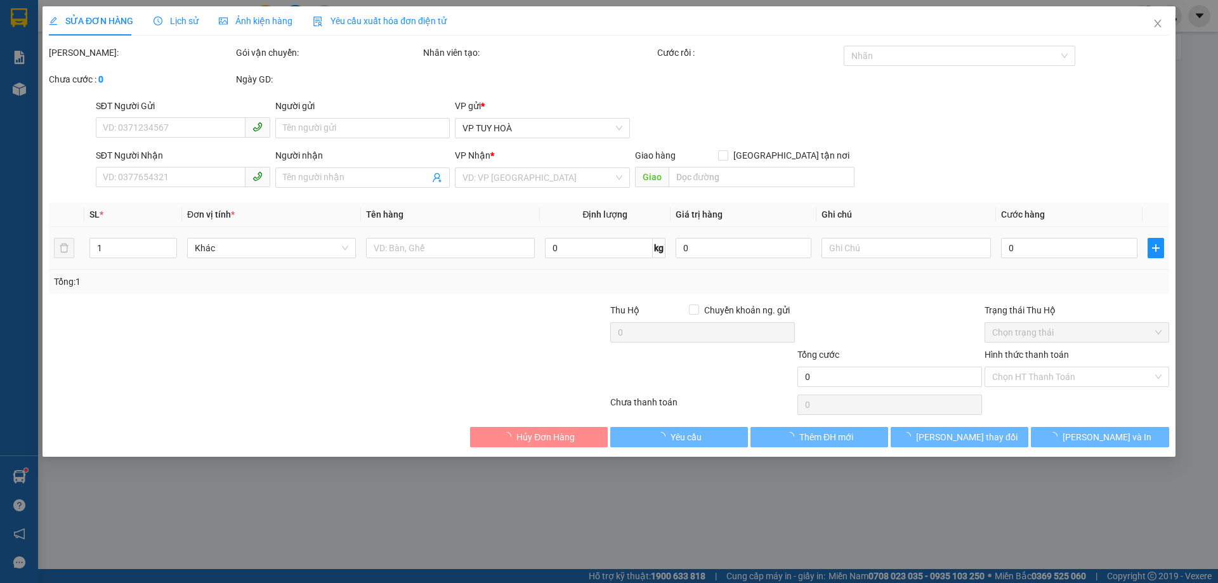
type input "0766633517"
type input "0836907880"
checkbox input "true"
type input "151a [PERSON_NAME]"
type input "80.000"
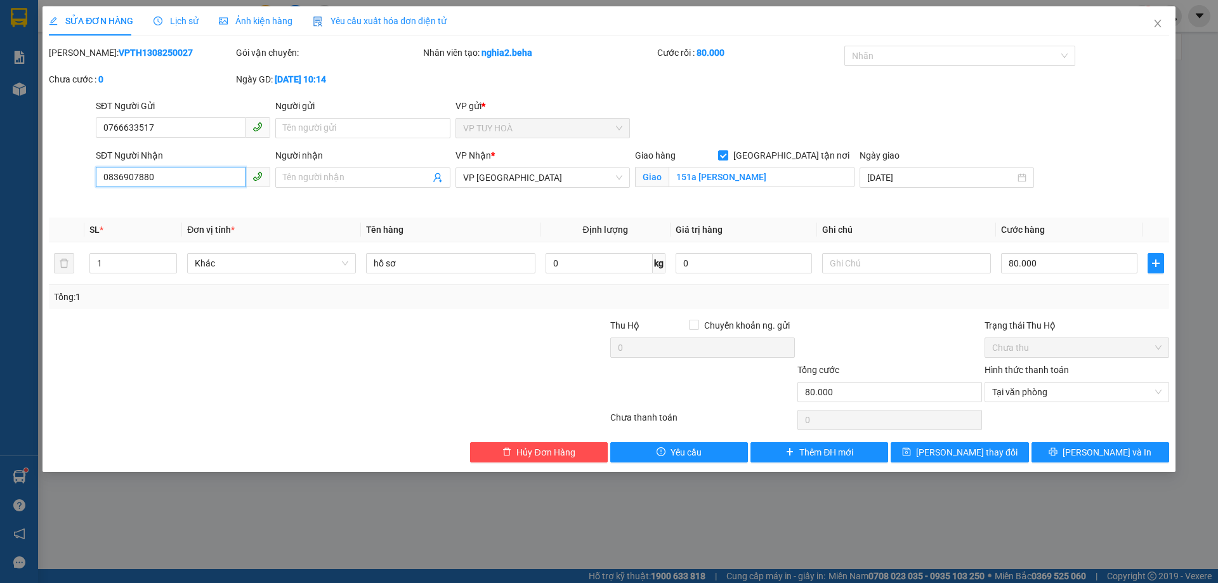
drag, startPoint x: 184, startPoint y: 181, endPoint x: 85, endPoint y: 189, distance: 99.3
click at [85, 189] on div "SĐT Người Nhận 0836907880 0836907880 Người nhận Tên người nhận VP Nhận * VP [GE…" at bounding box center [609, 178] width 1123 height 60
click at [1153, 25] on icon "close" at bounding box center [1158, 23] width 10 height 10
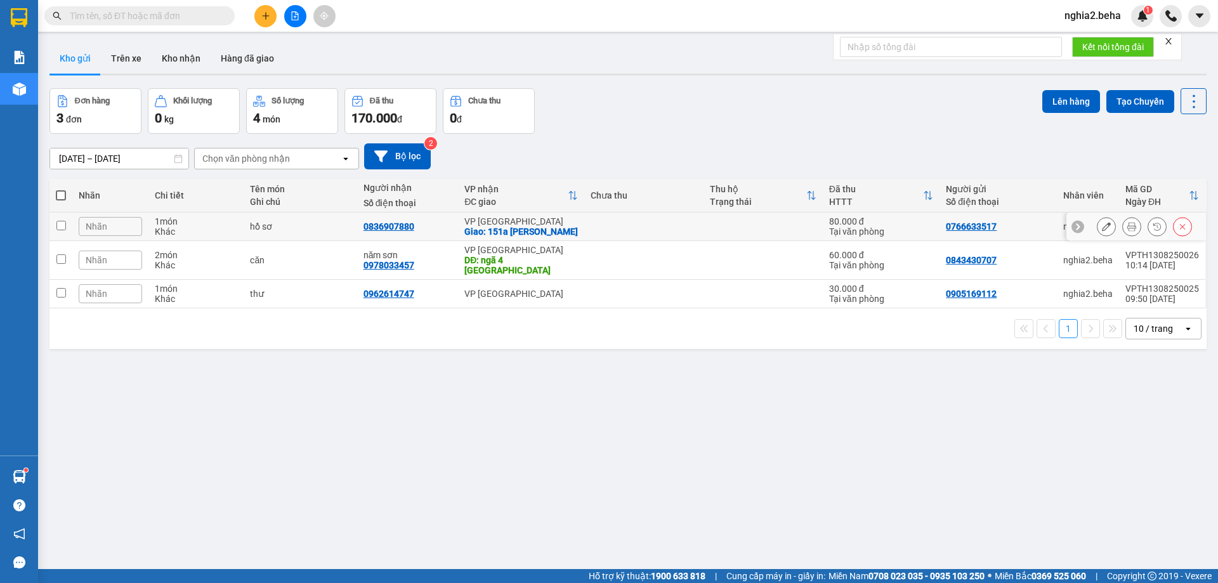
click at [61, 230] on input "checkbox" at bounding box center [61, 226] width 10 height 10
checkbox input "true"
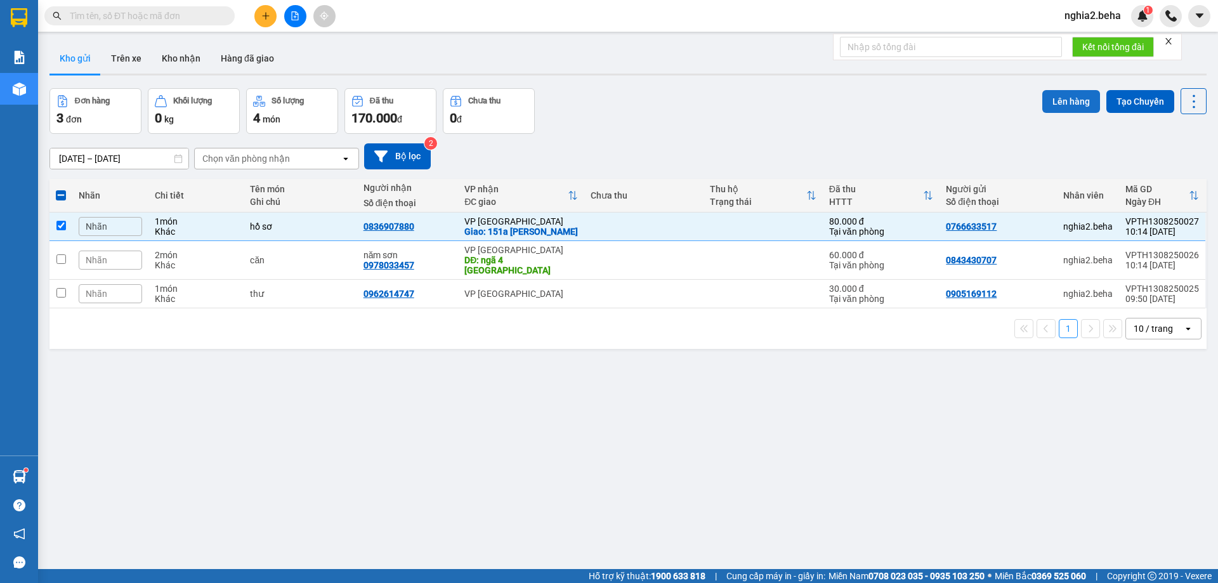
click at [1074, 102] on button "Lên hàng" at bounding box center [1071, 101] width 58 height 23
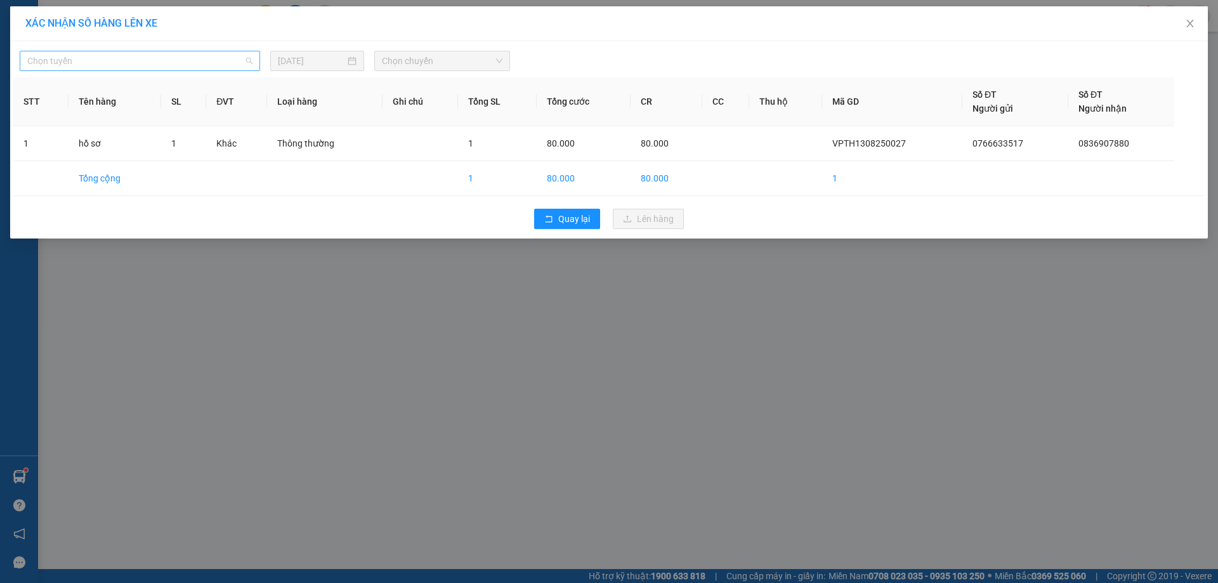
click at [209, 53] on span "Chọn tuyến" at bounding box center [139, 60] width 225 height 19
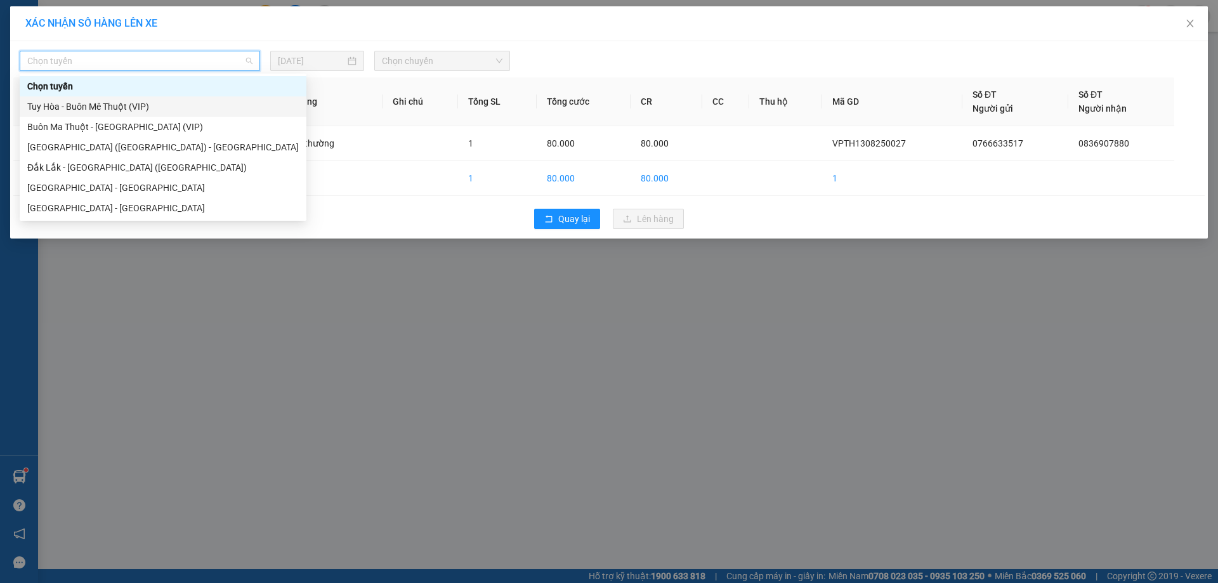
click at [100, 98] on div "Tuy Hòa - Buôn Mê Thuột (VIP)" at bounding box center [163, 106] width 287 height 20
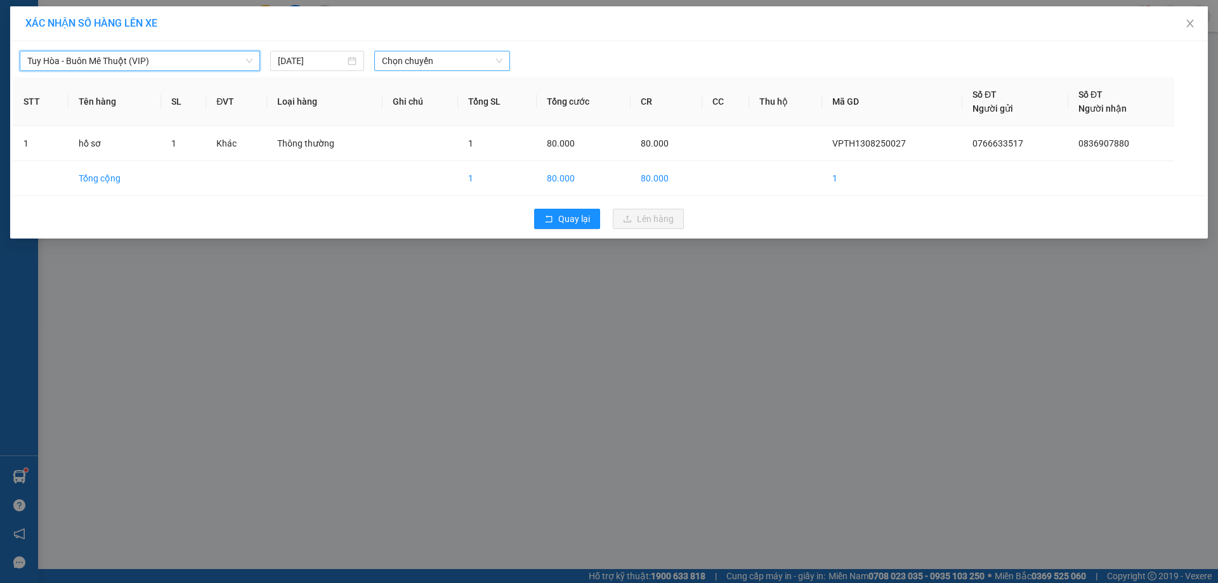
drag, startPoint x: 420, startPoint y: 56, endPoint x: 428, endPoint y: 70, distance: 16.5
click at [421, 56] on span "Chọn chuyến" at bounding box center [442, 60] width 121 height 19
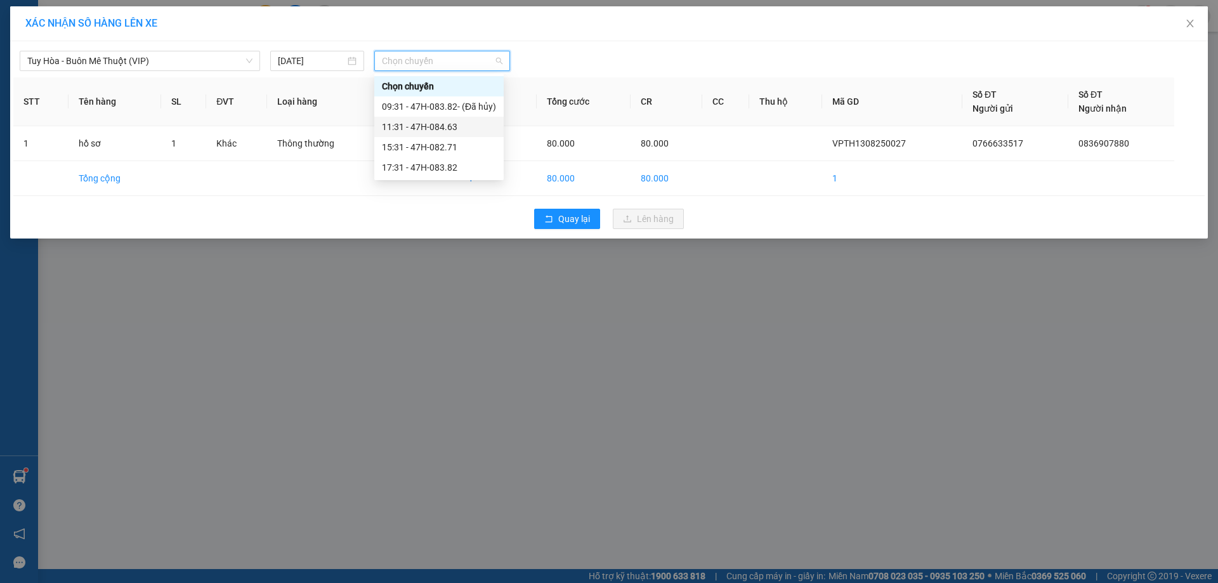
click at [452, 124] on div "11:31 - 47H-084.63" at bounding box center [439, 127] width 114 height 14
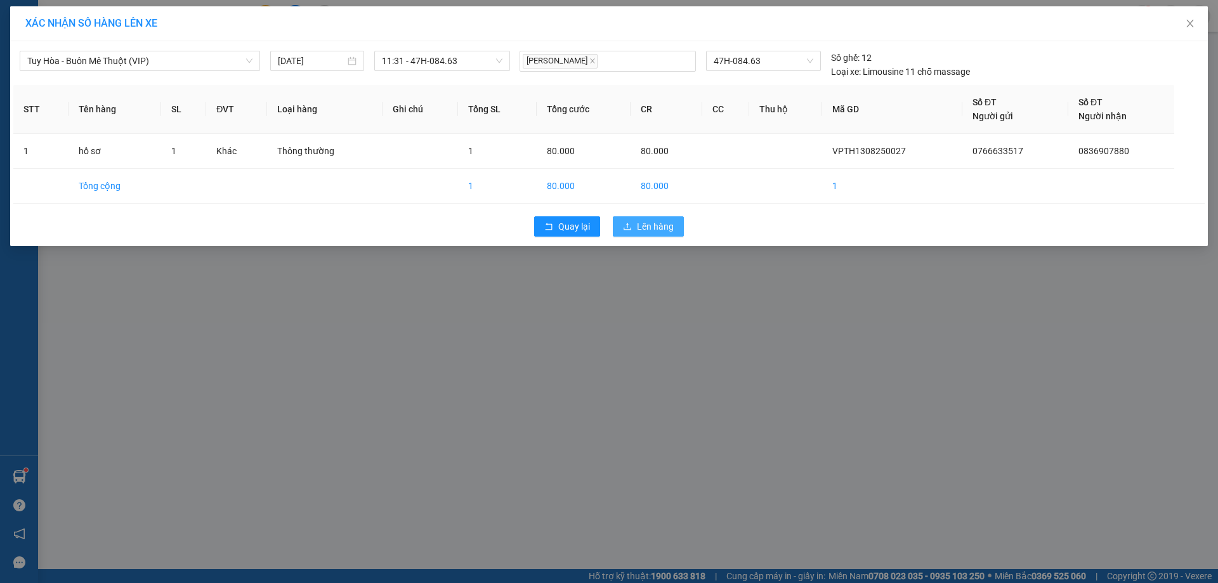
click at [664, 228] on span "Lên hàng" at bounding box center [655, 227] width 37 height 14
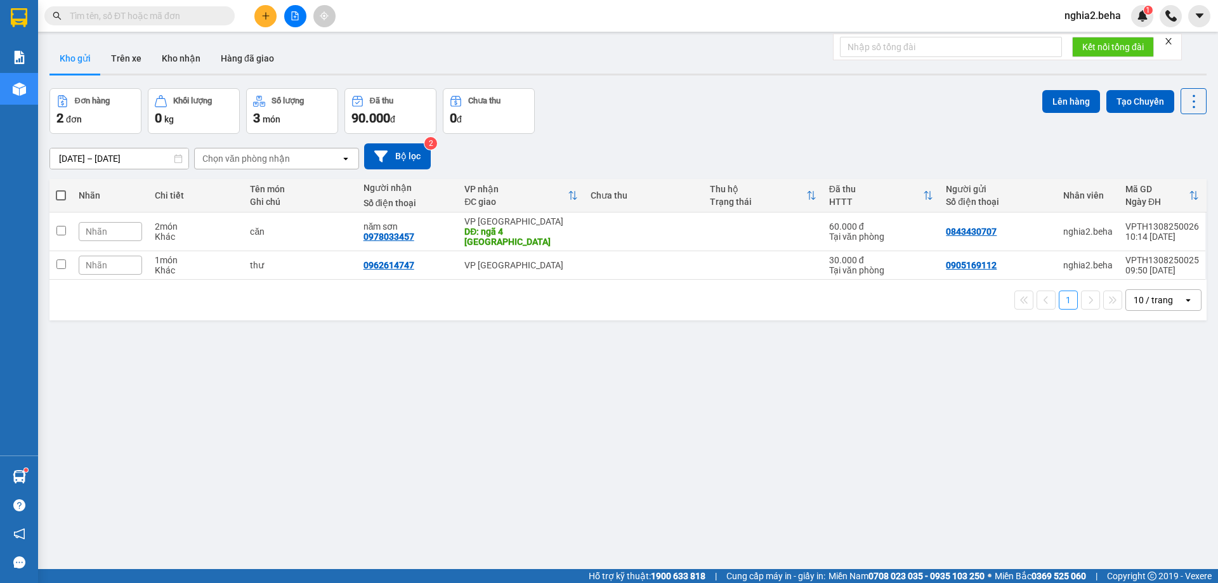
click at [744, 151] on div "[DATE] – [DATE] Press the down arrow key to interact with the calendar and sele…" at bounding box center [627, 156] width 1157 height 26
click at [168, 8] on span at bounding box center [139, 15] width 190 height 19
click at [168, 15] on input "text" at bounding box center [145, 16] width 150 height 14
paste input "0916946905"
type input "0916946905"
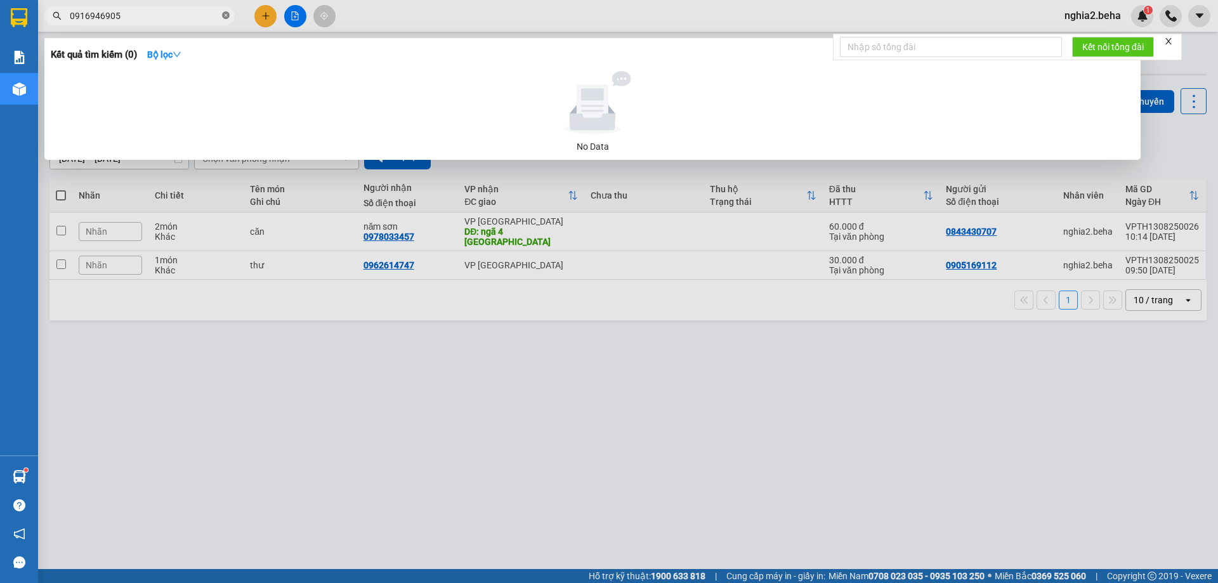
click at [224, 19] on icon "close-circle" at bounding box center [226, 15] width 8 height 8
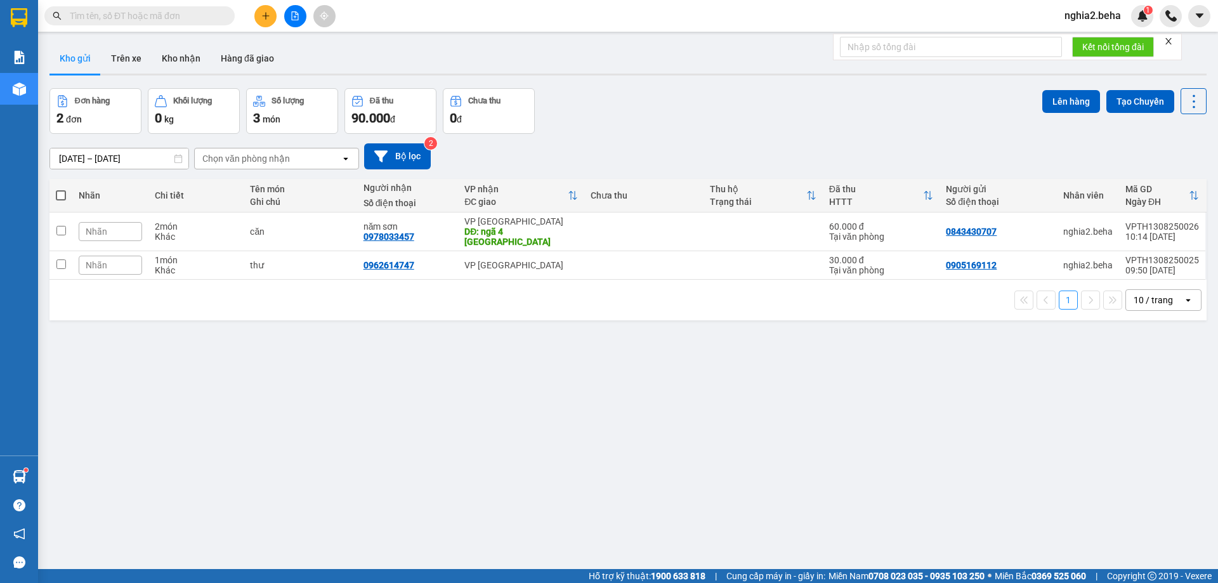
click at [224, 20] on span at bounding box center [226, 16] width 8 height 14
click at [174, 11] on input "text" at bounding box center [145, 16] width 150 height 14
paste input "0916946905"
type input "0916946905"
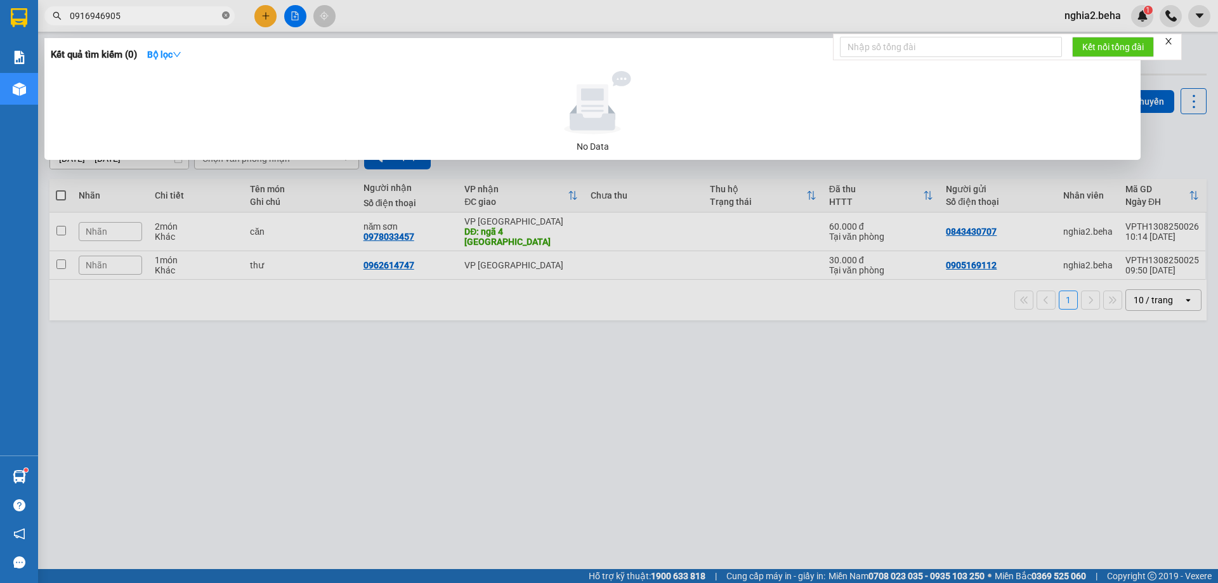
click at [225, 18] on icon "close-circle" at bounding box center [226, 15] width 8 height 8
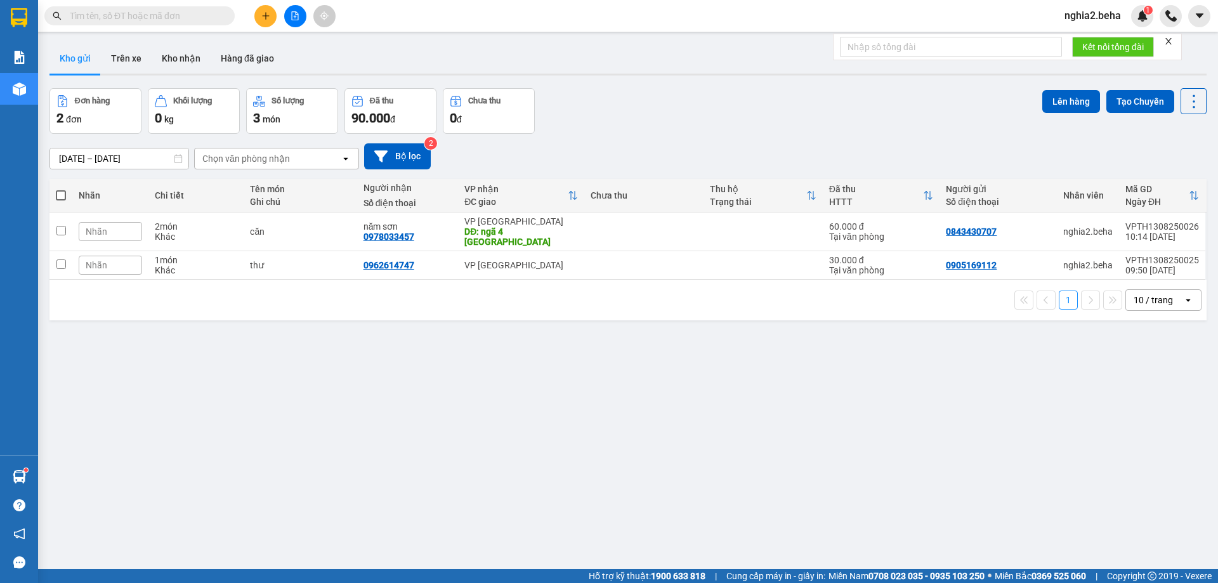
click at [669, 85] on div "ver 1.8.138 Kho gửi Trên xe Kho nhận Hàng đã giao Đơn hàng 2 đơn Khối lượng 0 k…" at bounding box center [627, 329] width 1167 height 583
drag, startPoint x: 334, startPoint y: 475, endPoint x: 320, endPoint y: 435, distance: 42.1
click at [334, 470] on div "ver 1.8.138 Kho gửi Trên xe Kho nhận Hàng đã giao Đơn hàng 2 đơn Khối lượng 0 k…" at bounding box center [627, 329] width 1167 height 583
click at [780, 420] on div "ver 1.8.138 Kho gửi Trên xe Kho nhận Hàng đã giao Đơn hàng 2 đơn Khối lượng 0 k…" at bounding box center [627, 329] width 1167 height 583
click at [740, 420] on div "ver 1.8.138 Kho gửi Trên xe Kho nhận Hàng đã giao Đơn hàng 2 đơn Khối lượng 0 k…" at bounding box center [627, 329] width 1167 height 583
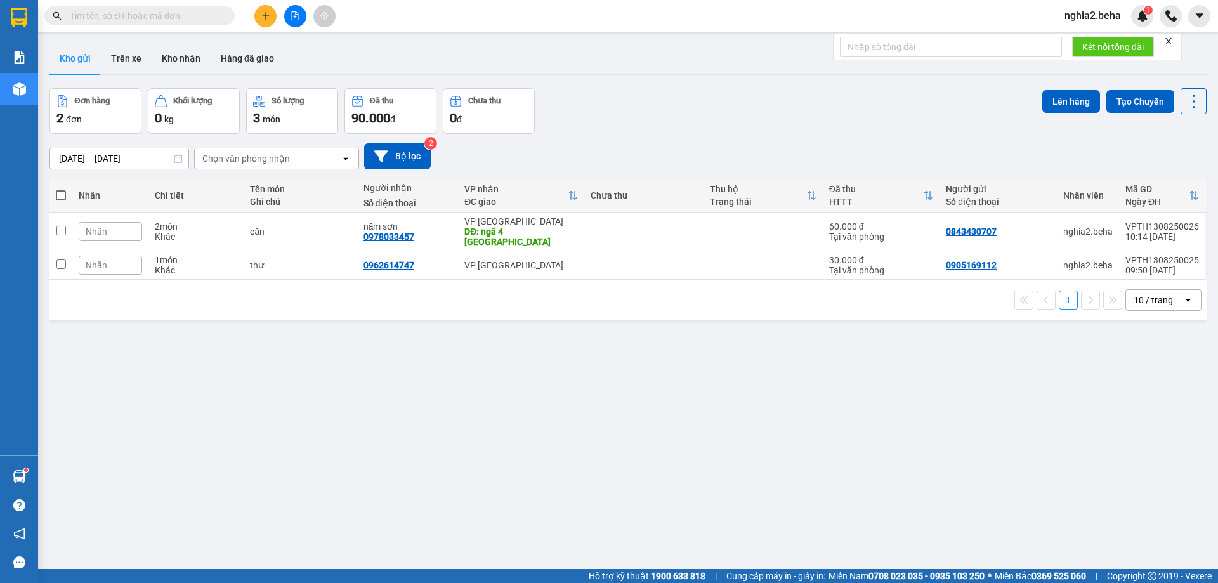
click at [888, 147] on div "[DATE] – [DATE] Press the down arrow key to interact with the calendar and sele…" at bounding box center [627, 156] width 1157 height 26
click at [662, 501] on div "ver 1.8.138 Kho gửi Trên xe Kho nhận Hàng đã giao Đơn hàng 2 đơn Khối lượng 0 k…" at bounding box center [627, 329] width 1167 height 583
drag, startPoint x: 761, startPoint y: 145, endPoint x: 725, endPoint y: 131, distance: 38.2
click at [761, 145] on div "[DATE] – [DATE] Press the down arrow key to interact with the calendar and sele…" at bounding box center [627, 156] width 1157 height 26
click at [188, 55] on button "Kho nhận" at bounding box center [181, 58] width 59 height 30
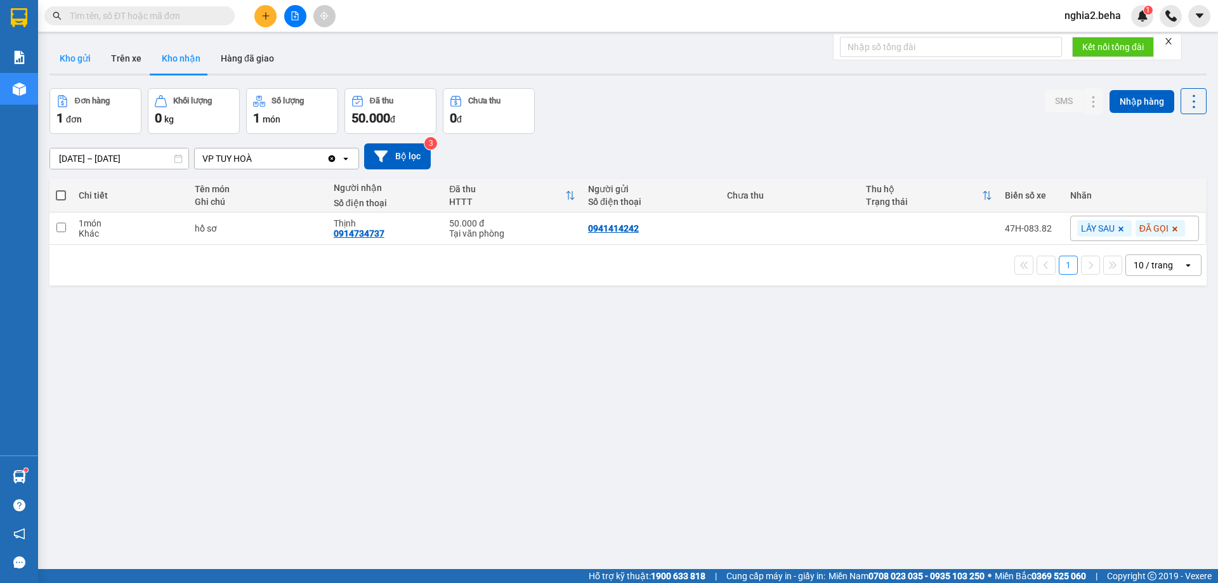
drag, startPoint x: 82, startPoint y: 63, endPoint x: 87, endPoint y: 68, distance: 6.7
click at [86, 67] on button "Kho gửi" at bounding box center [74, 58] width 51 height 30
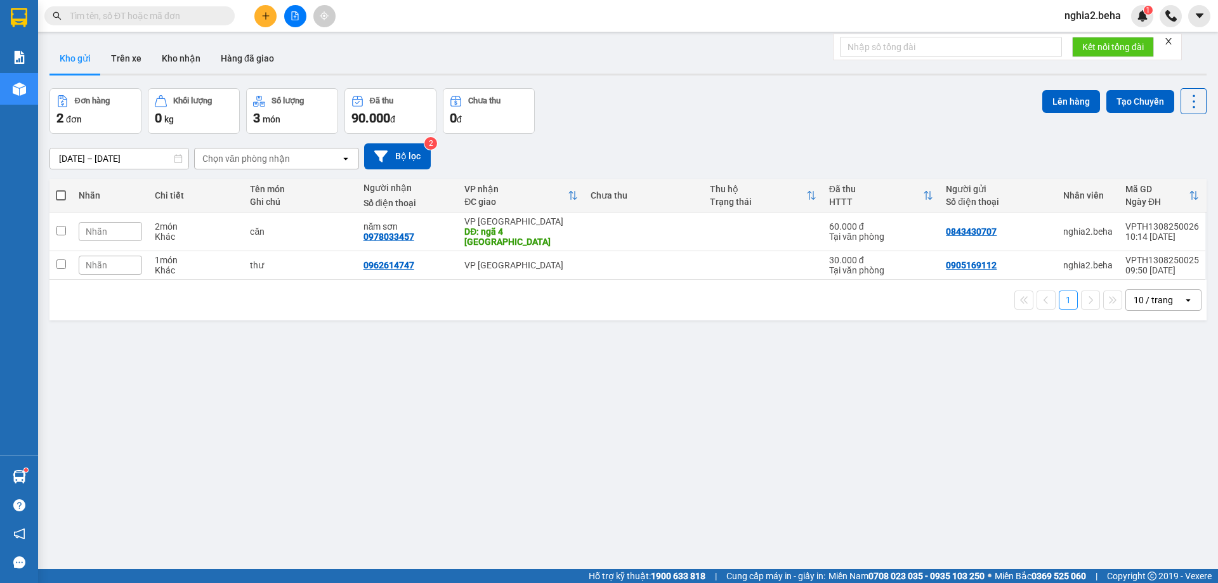
click at [470, 404] on div "ver 1.8.138 Kho gửi Trên xe Kho nhận Hàng đã giao Đơn hàng 2 đơn Khối lượng 0 k…" at bounding box center [627, 329] width 1167 height 583
click at [298, 24] on button at bounding box center [295, 16] width 22 height 22
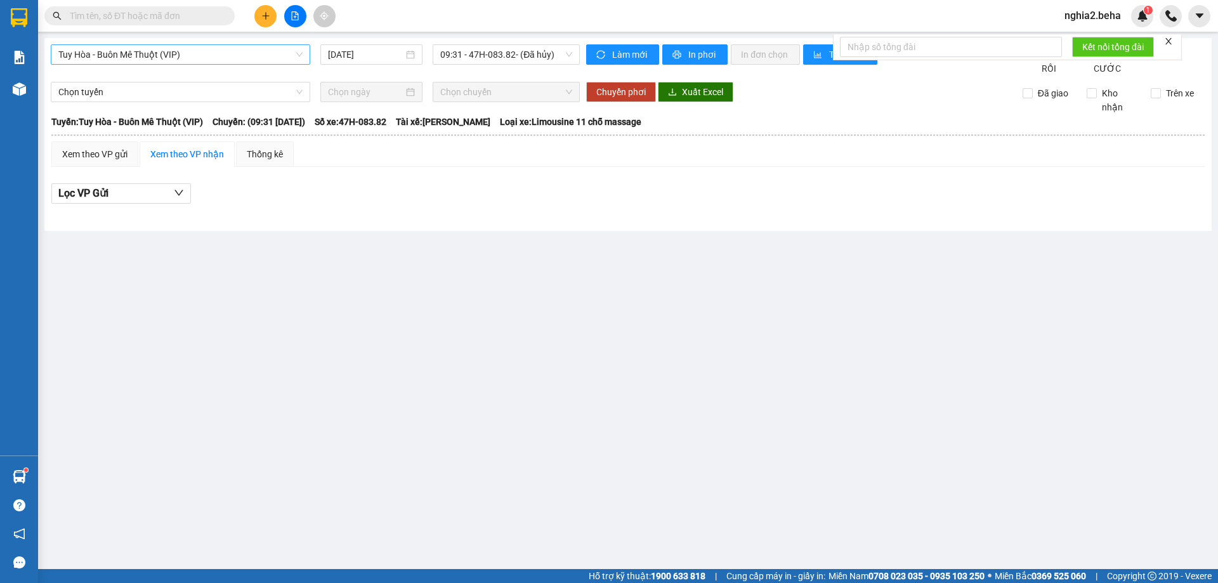
click at [263, 61] on span "Tuy Hòa - Buôn Mê Thuột (VIP)" at bounding box center [180, 54] width 244 height 19
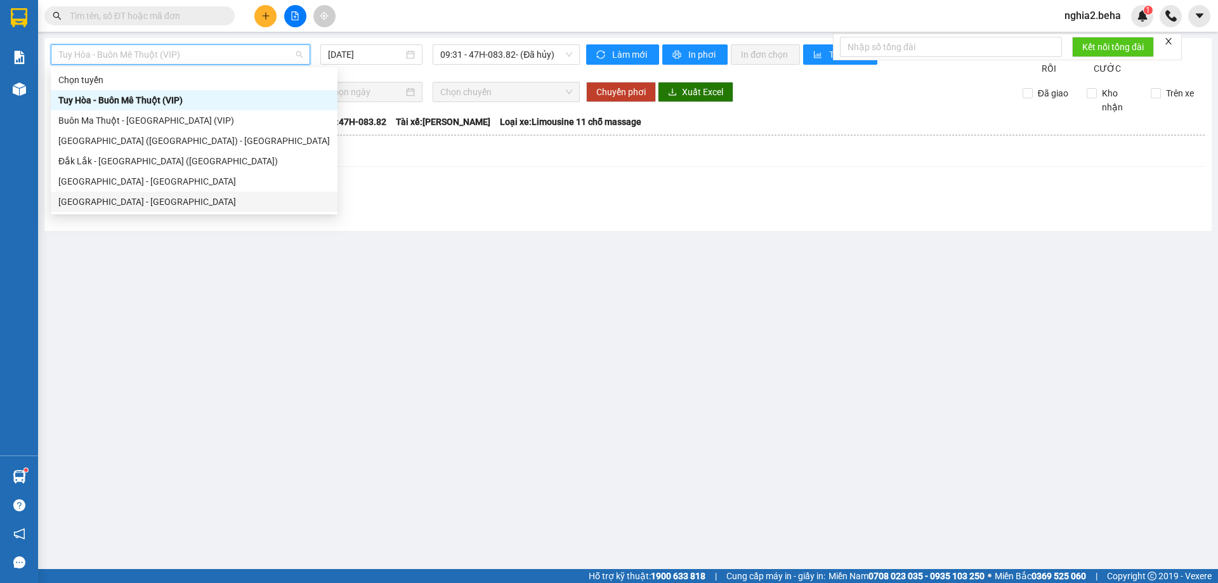
click at [157, 204] on div "[GEOGRAPHIC_DATA] - [GEOGRAPHIC_DATA]" at bounding box center [194, 202] width 272 height 14
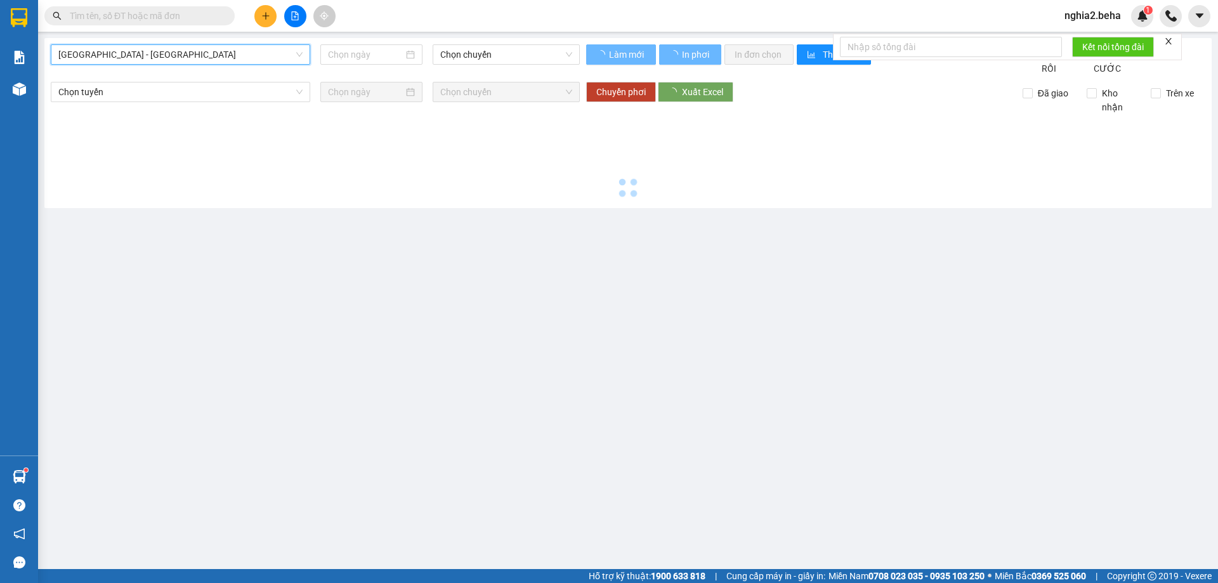
type input "[DATE]"
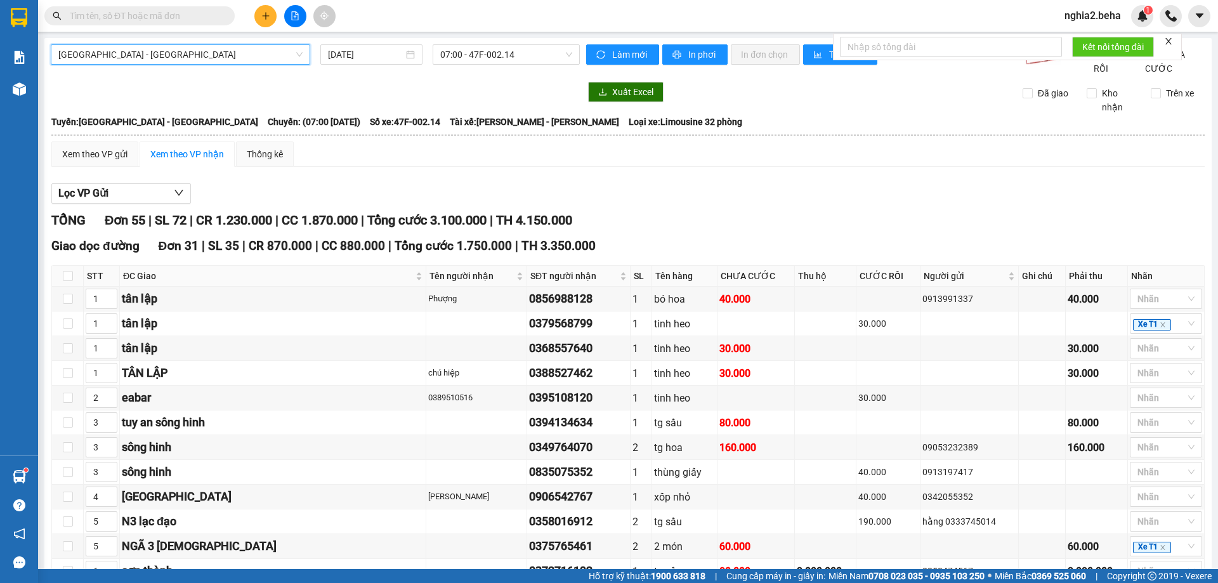
scroll to position [444, 0]
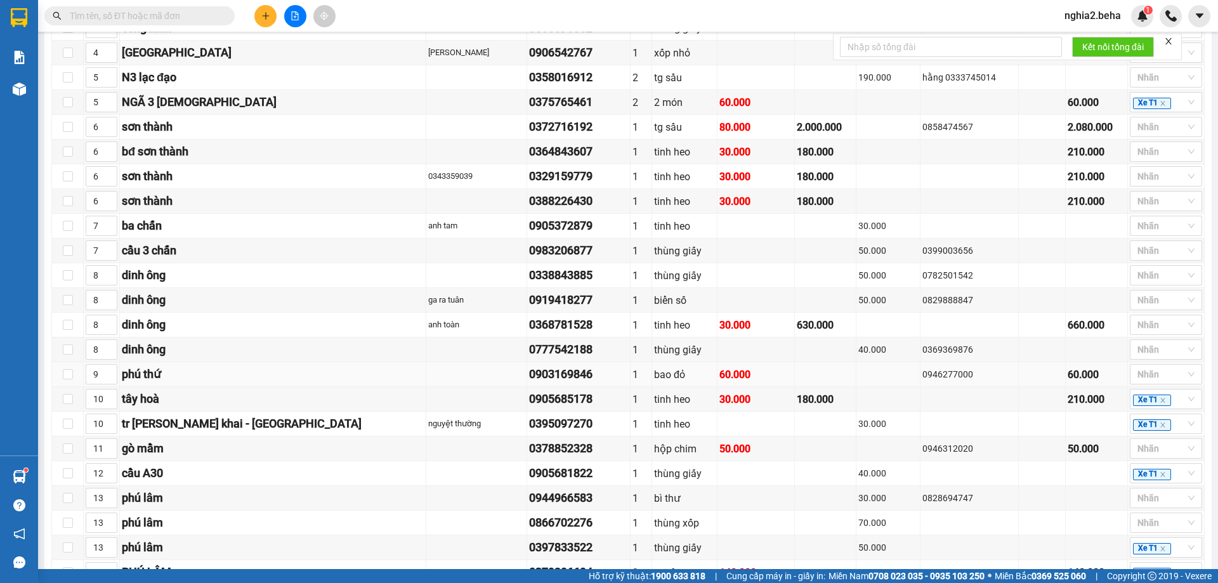
click at [534, 387] on td "0903169846" at bounding box center [578, 374] width 103 height 25
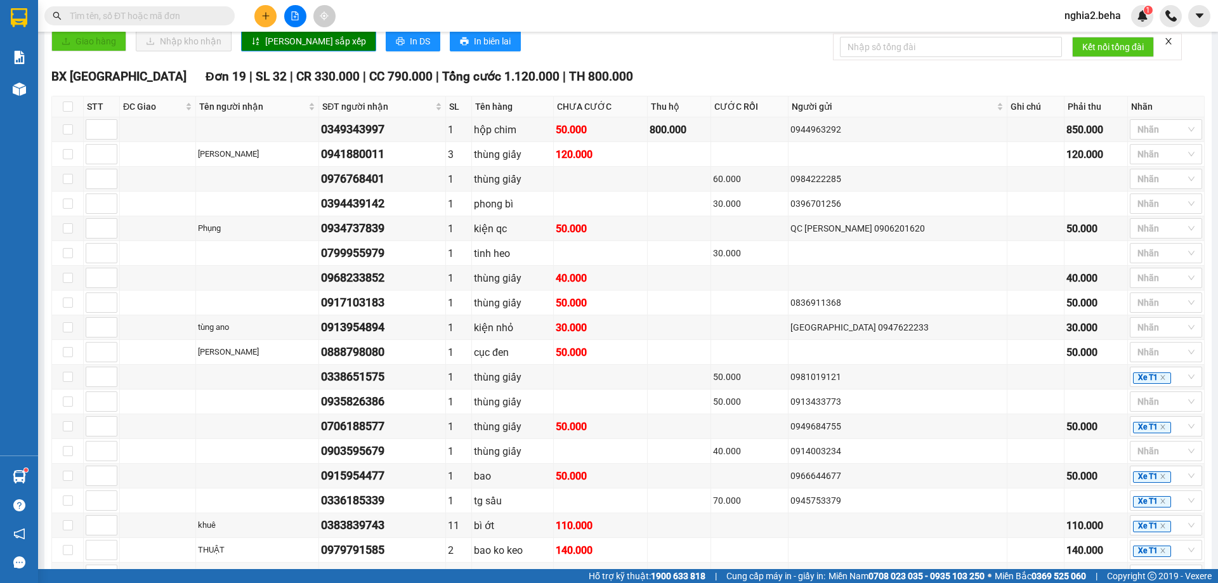
scroll to position [1350, 0]
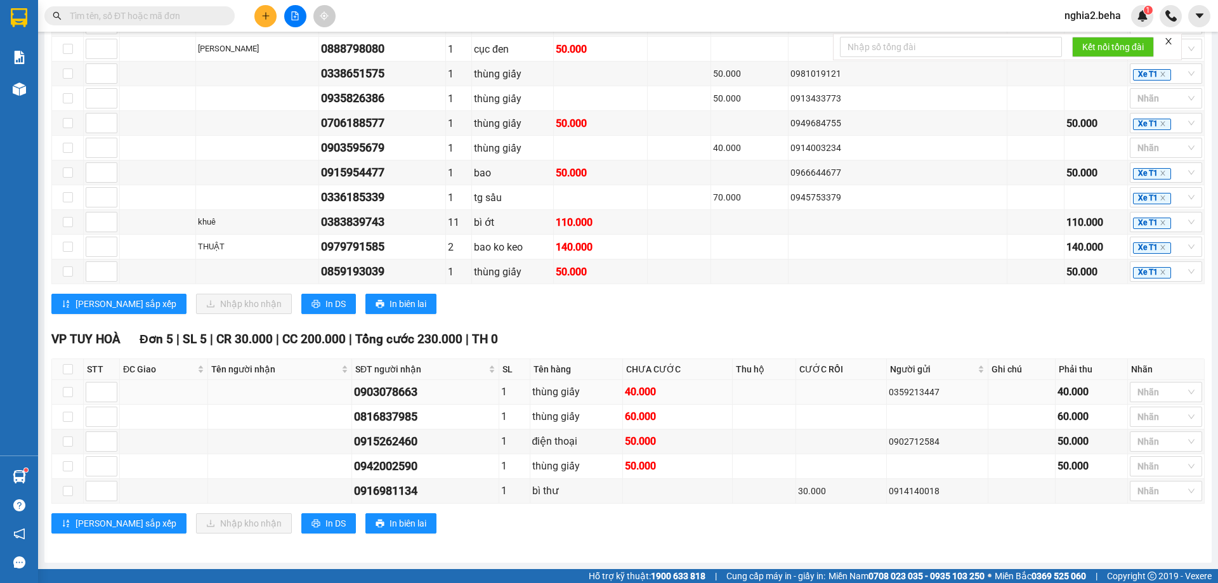
click at [393, 394] on div "0903078663" at bounding box center [425, 392] width 143 height 18
click at [400, 402] on td "0903078663" at bounding box center [425, 392] width 147 height 25
click at [128, 23] on span at bounding box center [139, 15] width 190 height 19
click at [128, 18] on input "text" at bounding box center [145, 16] width 150 height 14
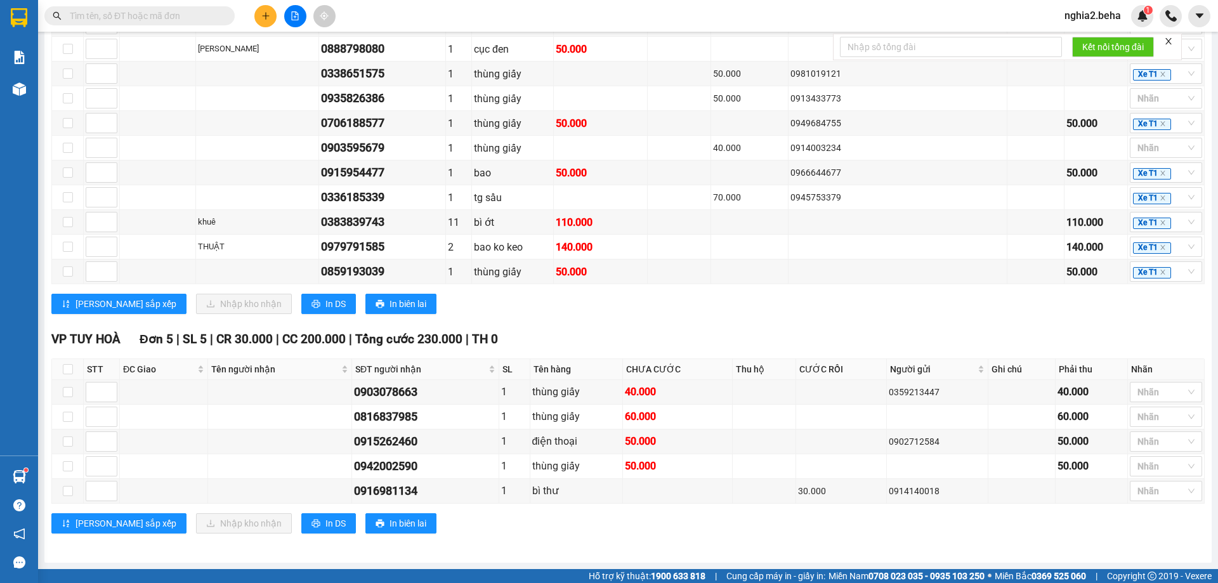
paste input "0768262819"
type input "0768262819"
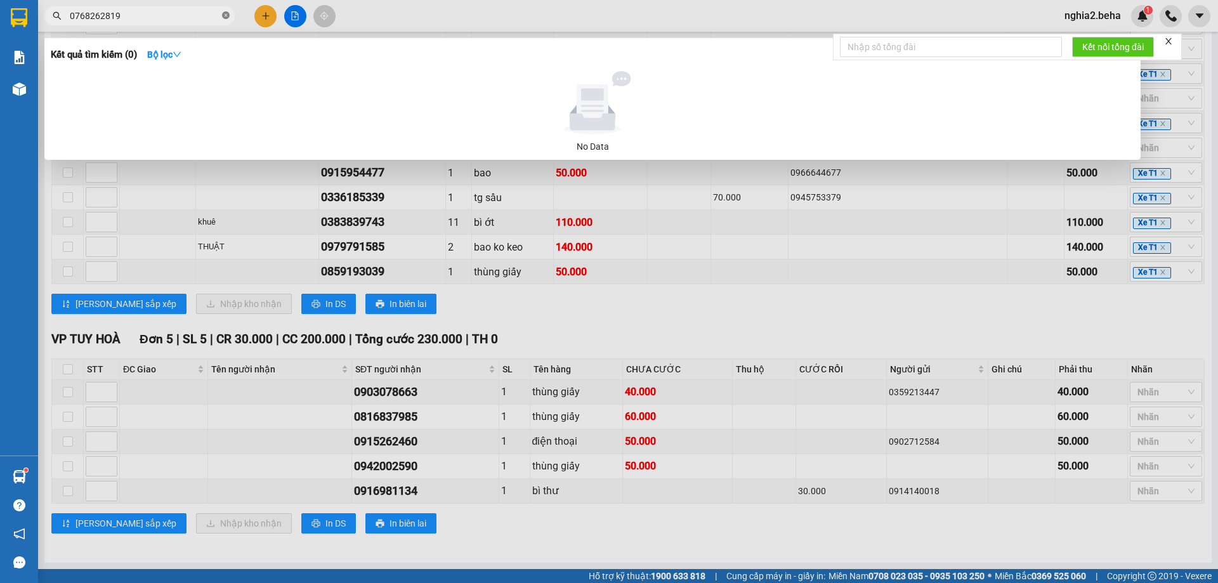
click at [226, 16] on icon "close-circle" at bounding box center [226, 15] width 8 height 8
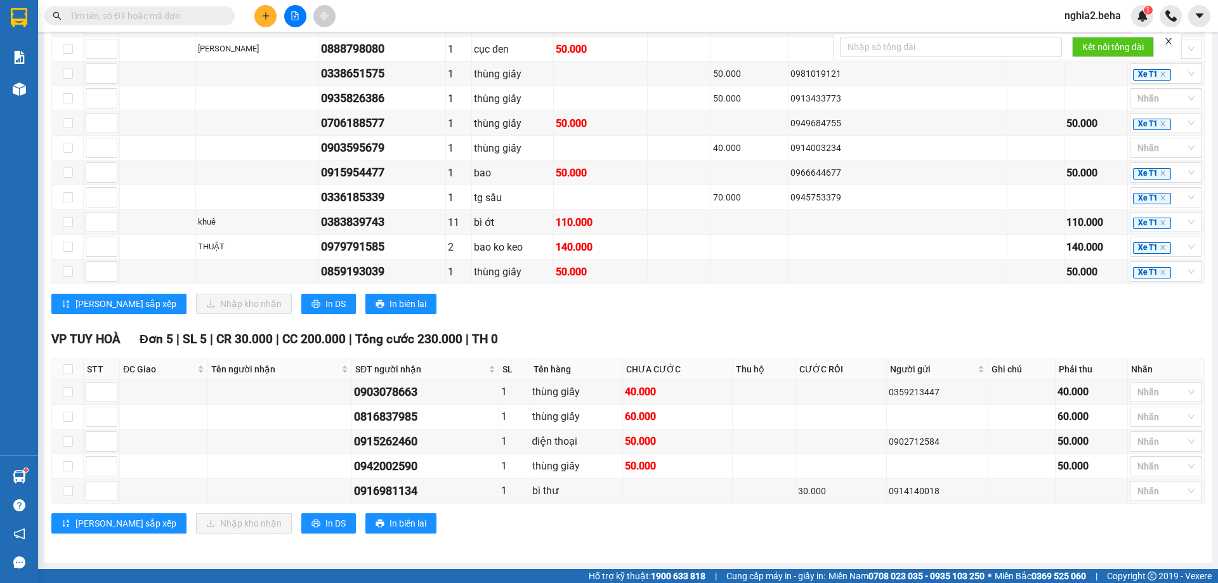
click at [174, 22] on input "text" at bounding box center [145, 16] width 150 height 14
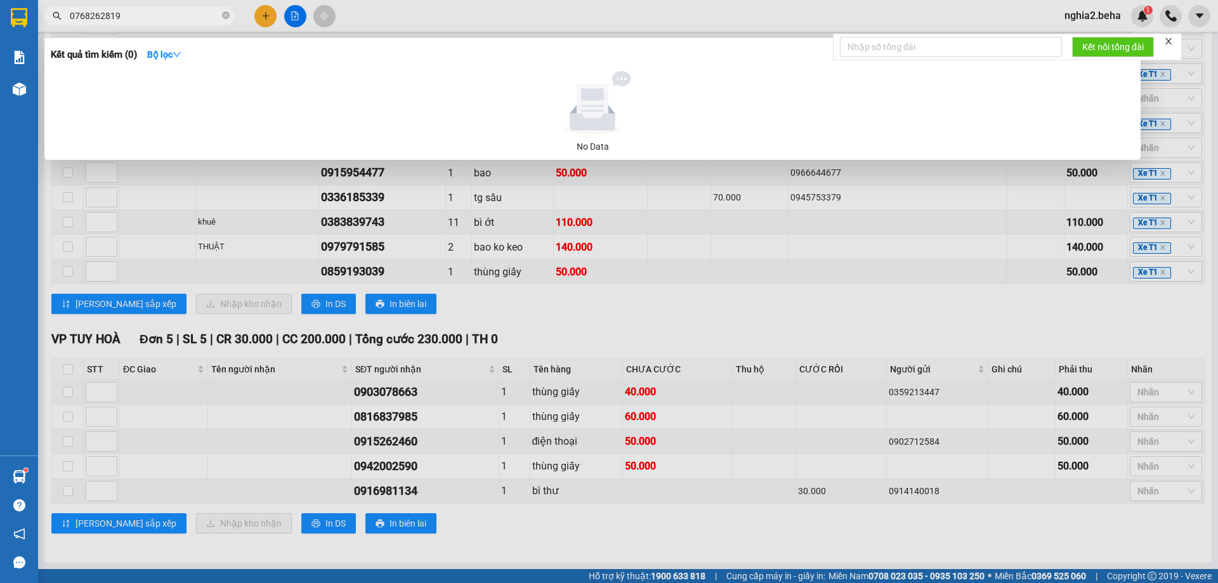
drag, startPoint x: 97, startPoint y: 18, endPoint x: 43, endPoint y: 18, distance: 54.6
click at [43, 18] on div "0768262819" at bounding box center [123, 15] width 247 height 19
type input "2819"
click at [161, 16] on input "2819" at bounding box center [145, 16] width 150 height 14
click at [76, 14] on input "2819" at bounding box center [145, 16] width 150 height 14
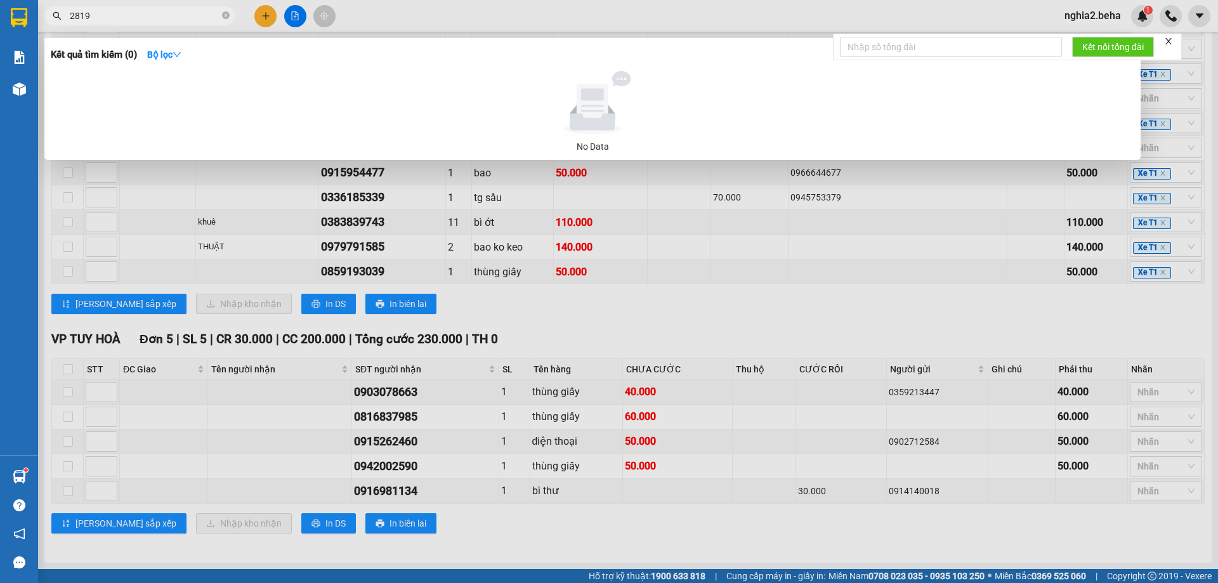
click at [81, 13] on input "2819" at bounding box center [145, 16] width 150 height 14
click at [86, 13] on input "2819" at bounding box center [145, 16] width 150 height 14
click at [91, 13] on input "2819" at bounding box center [145, 16] width 150 height 14
click at [225, 16] on icon "close-circle" at bounding box center [226, 15] width 8 height 8
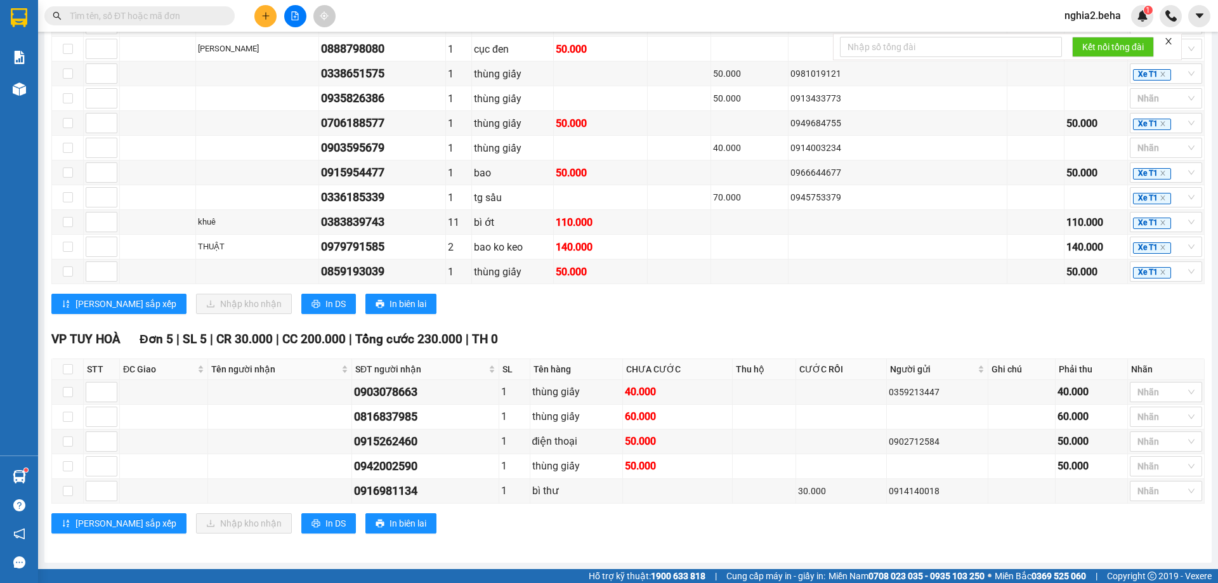
click at [199, 16] on input "text" at bounding box center [145, 16] width 150 height 14
click at [198, 17] on input "text" at bounding box center [145, 16] width 150 height 14
click at [157, 16] on input "text" at bounding box center [145, 16] width 150 height 14
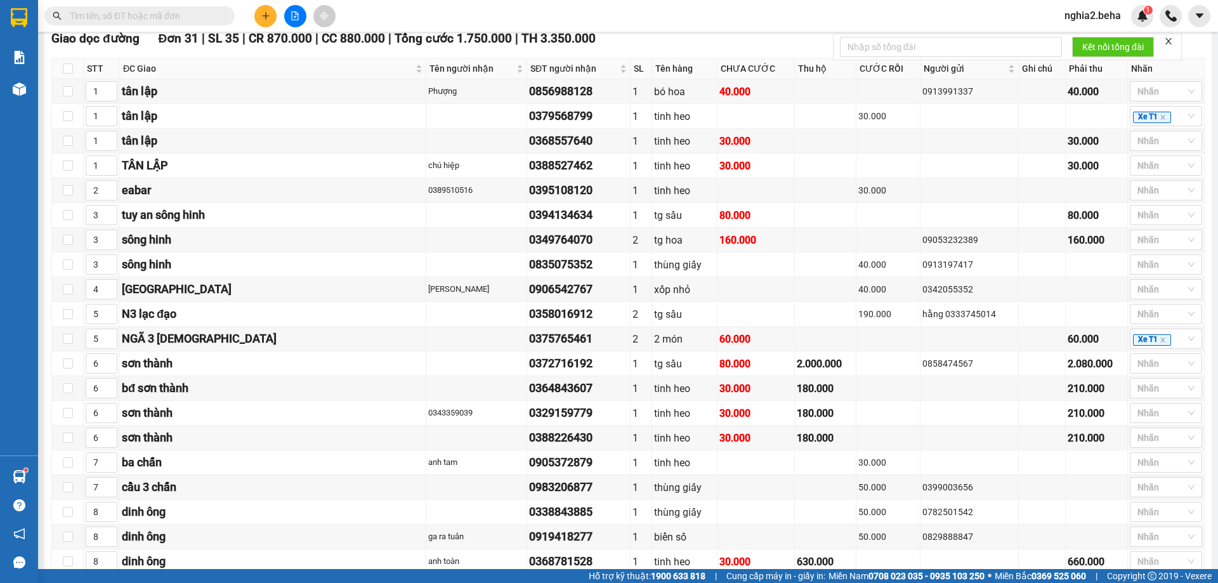
scroll to position [0, 0]
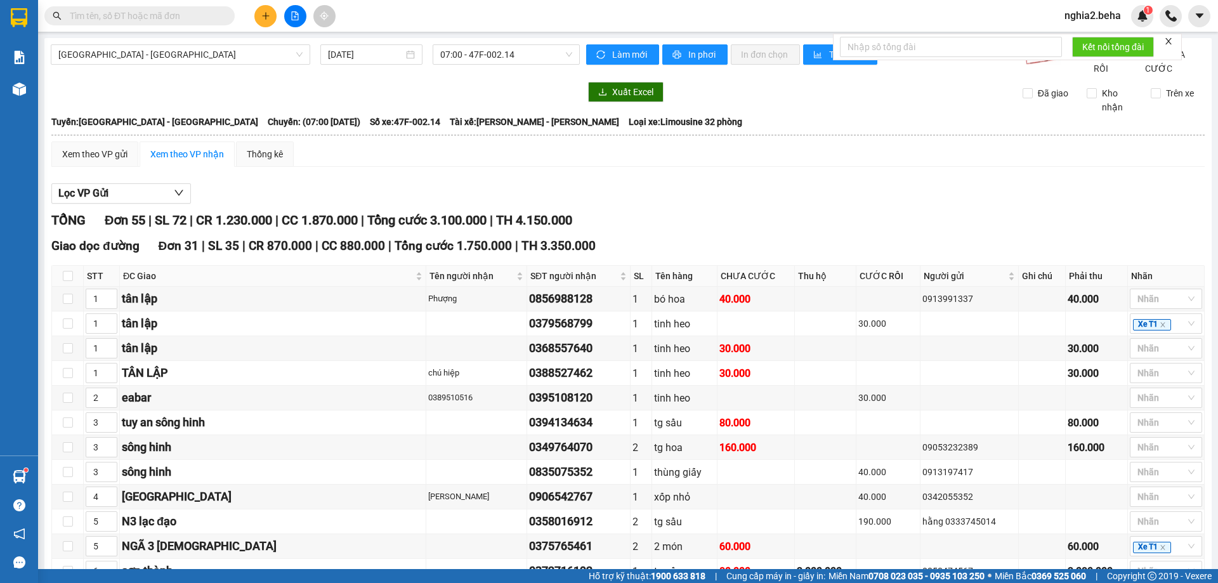
click at [719, 167] on div "Xem theo VP gửi Xem theo VP nhận Thống kê" at bounding box center [627, 153] width 1153 height 25
click at [138, 13] on input "text" at bounding box center [145, 16] width 150 height 14
click at [142, 15] on input "text" at bounding box center [145, 16] width 150 height 14
click at [173, 15] on input "text" at bounding box center [145, 16] width 150 height 14
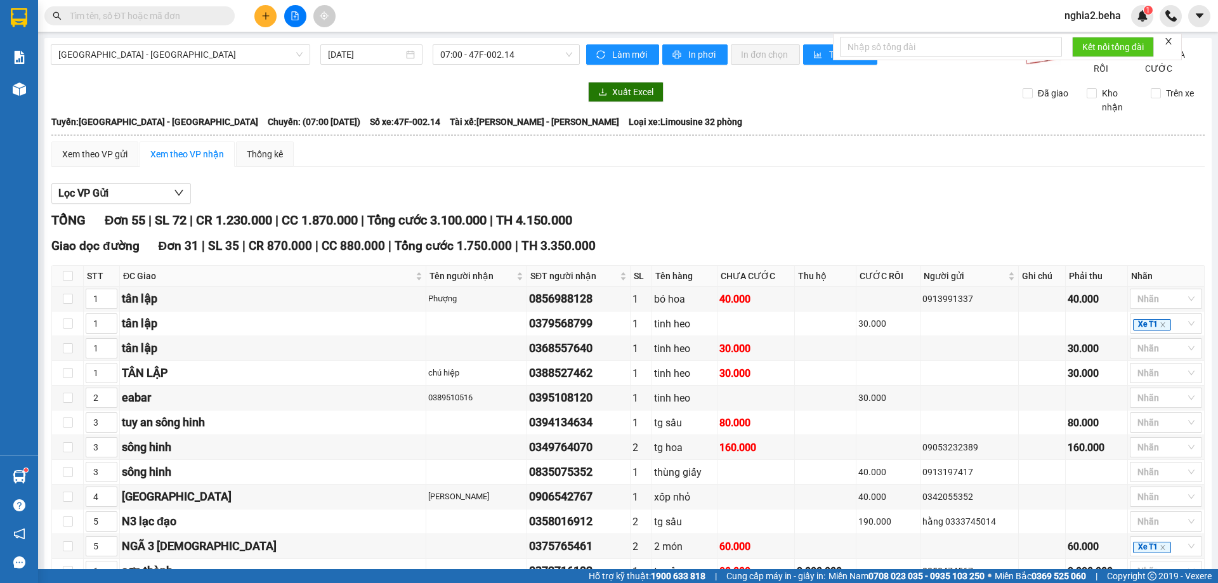
click at [140, 18] on input "text" at bounding box center [145, 16] width 150 height 14
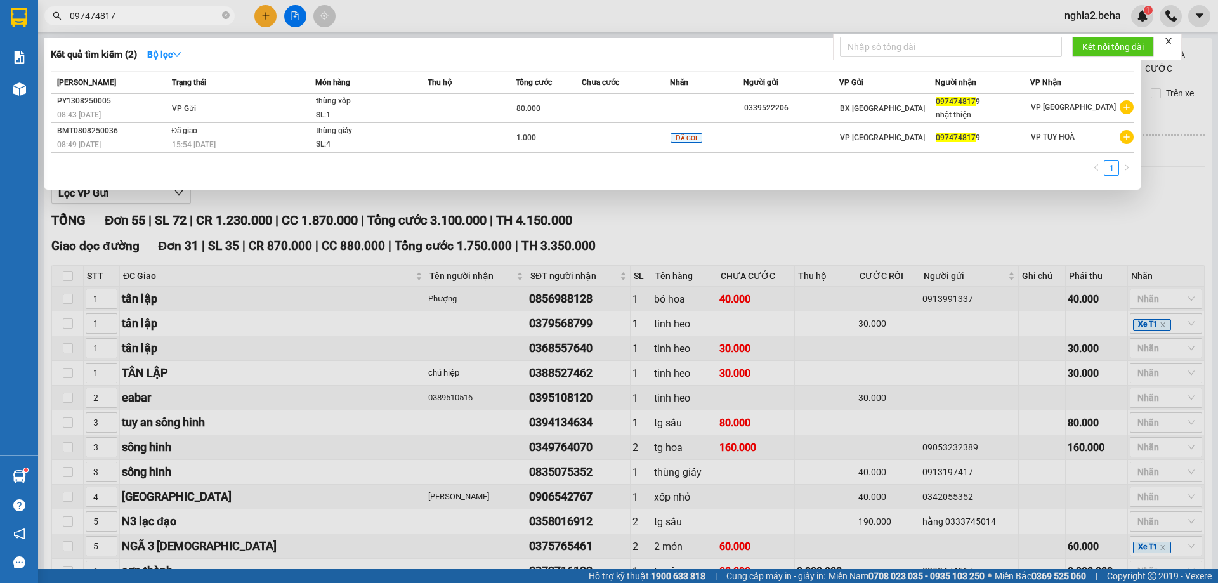
type input "0974748179"
click at [227, 16] on icon "close-circle" at bounding box center [226, 15] width 8 height 8
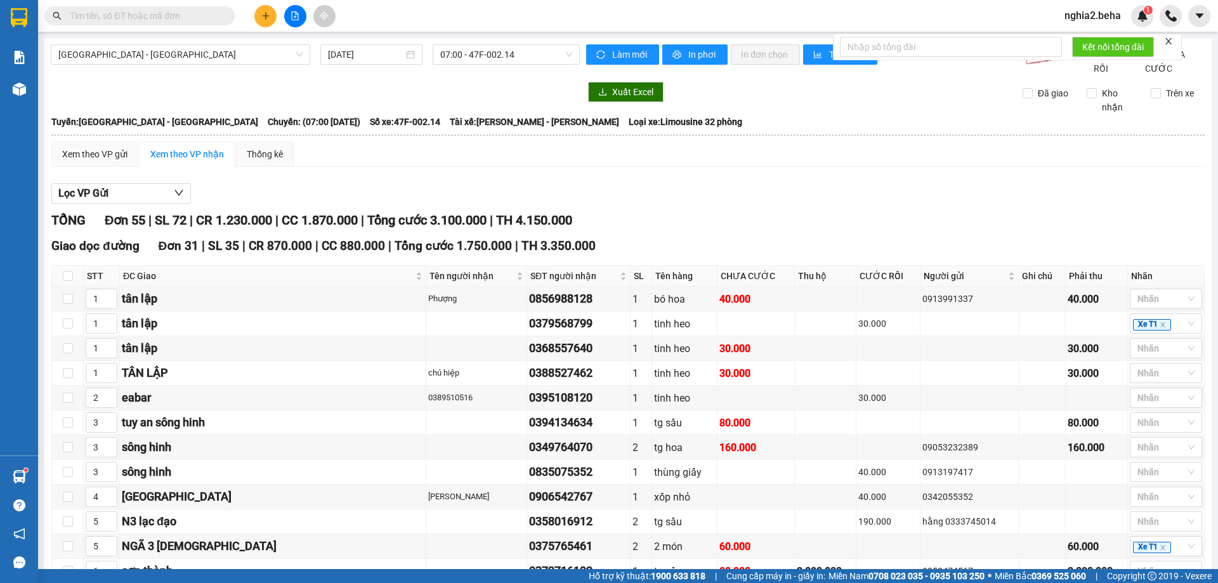
click at [164, 20] on input "text" at bounding box center [145, 16] width 150 height 14
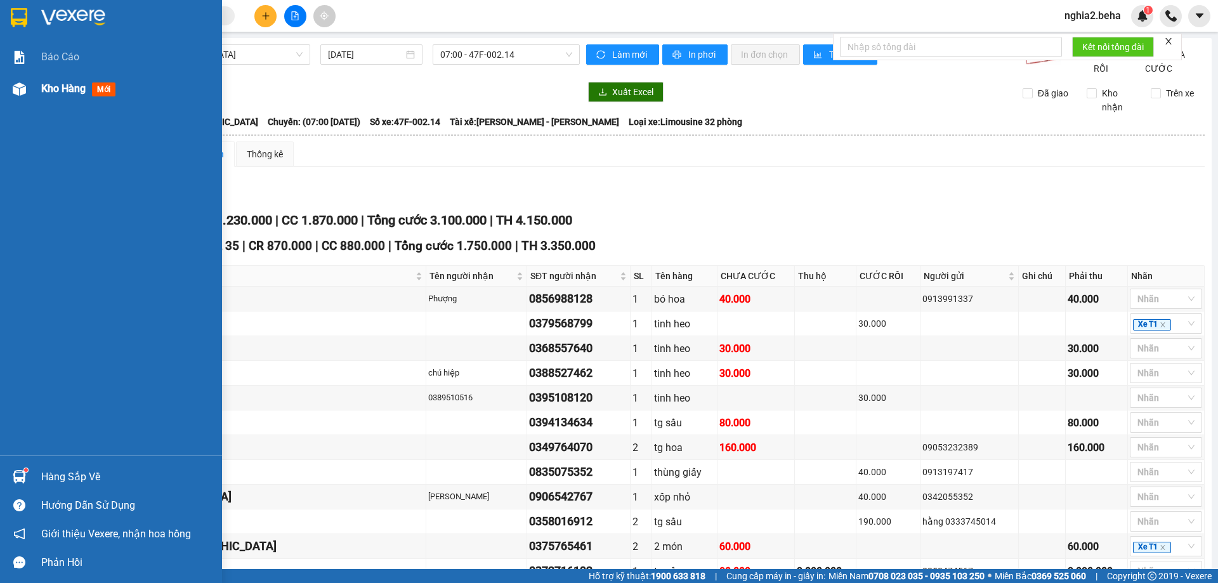
drag, startPoint x: 8, startPoint y: 91, endPoint x: 15, endPoint y: 90, distance: 7.7
click at [15, 90] on div at bounding box center [19, 89] width 22 height 22
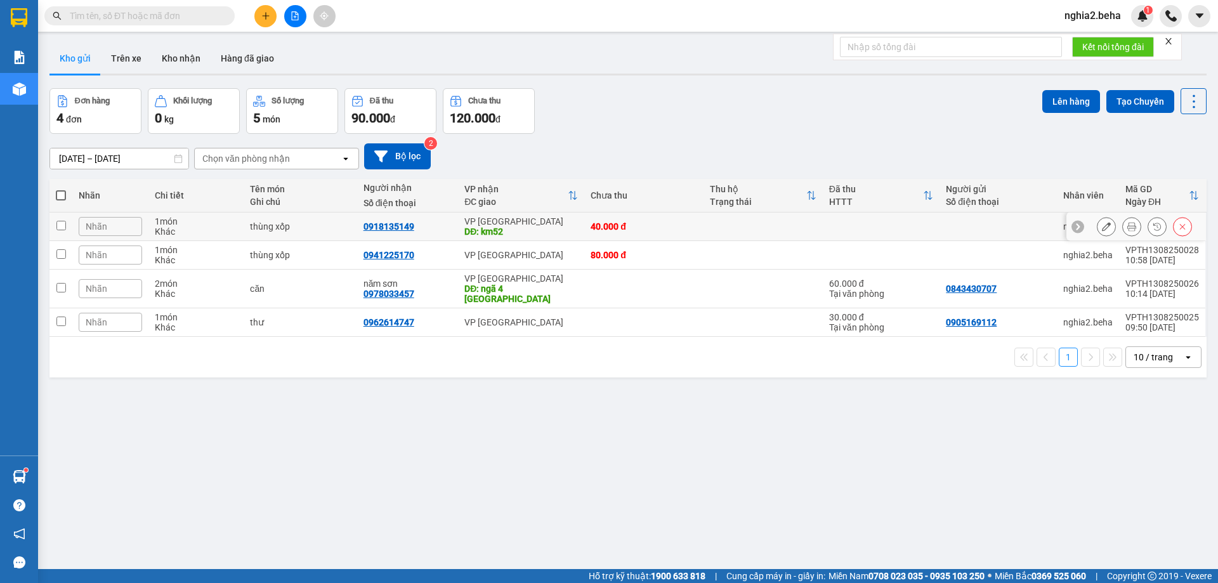
click at [63, 227] on input "checkbox" at bounding box center [61, 226] width 10 height 10
checkbox input "true"
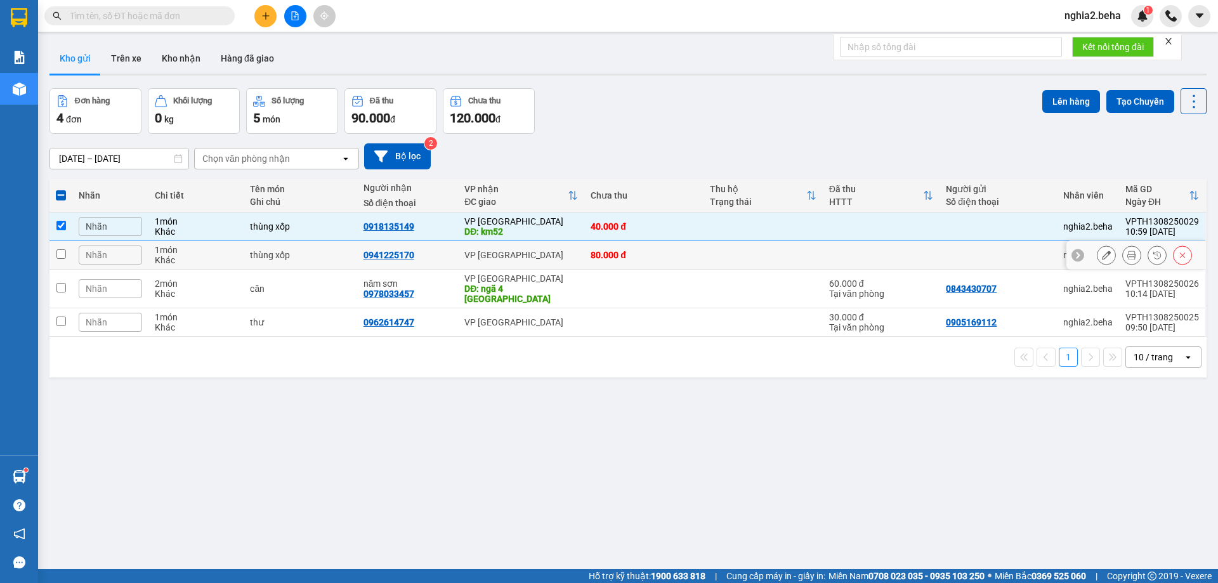
click at [61, 256] on input "checkbox" at bounding box center [61, 254] width 10 height 10
checkbox input "true"
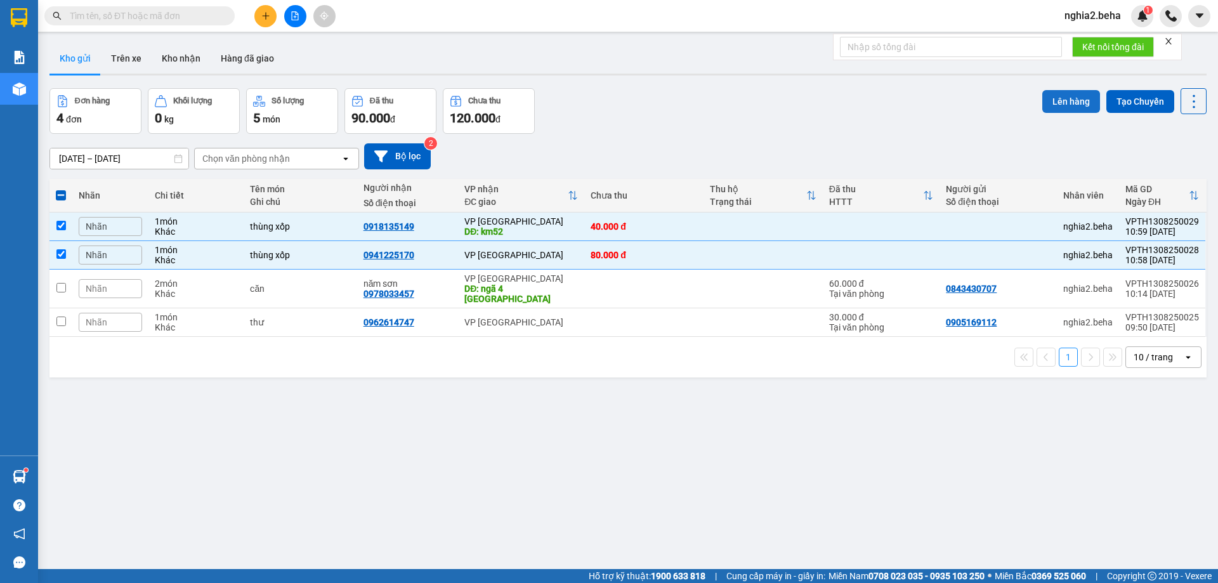
click at [1062, 105] on button "Lên hàng" at bounding box center [1071, 101] width 58 height 23
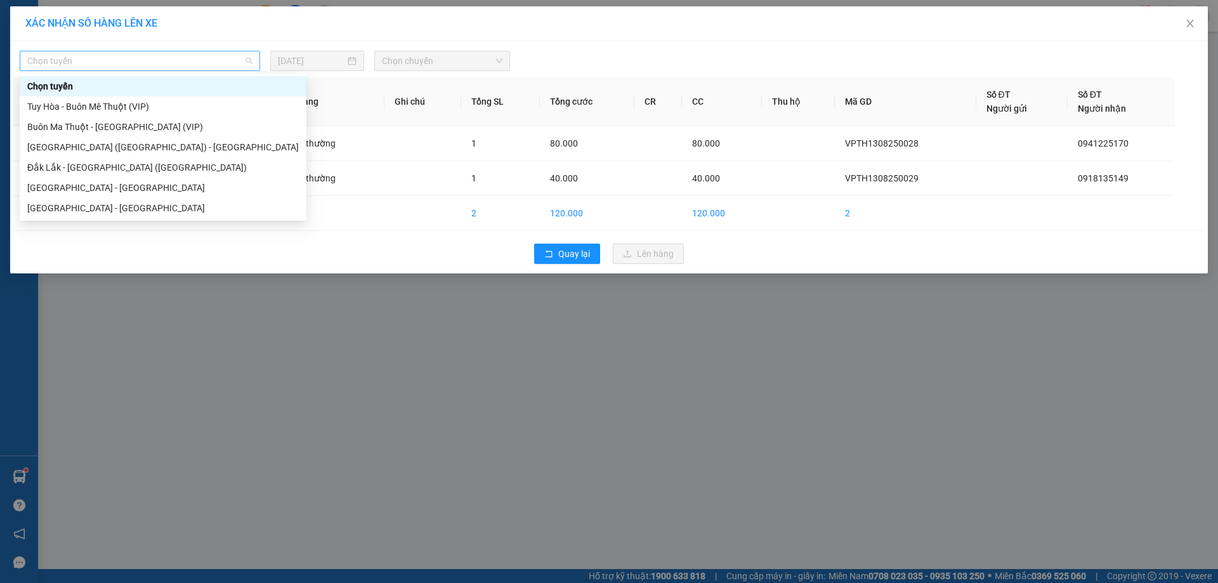
drag, startPoint x: 231, startPoint y: 59, endPoint x: 164, endPoint y: 99, distance: 78.2
click at [230, 60] on span "Chọn tuyến" at bounding box center [139, 60] width 225 height 19
click at [89, 147] on div "[GEOGRAPHIC_DATA] ([GEOGRAPHIC_DATA]) - [GEOGRAPHIC_DATA]" at bounding box center [163, 147] width 272 height 14
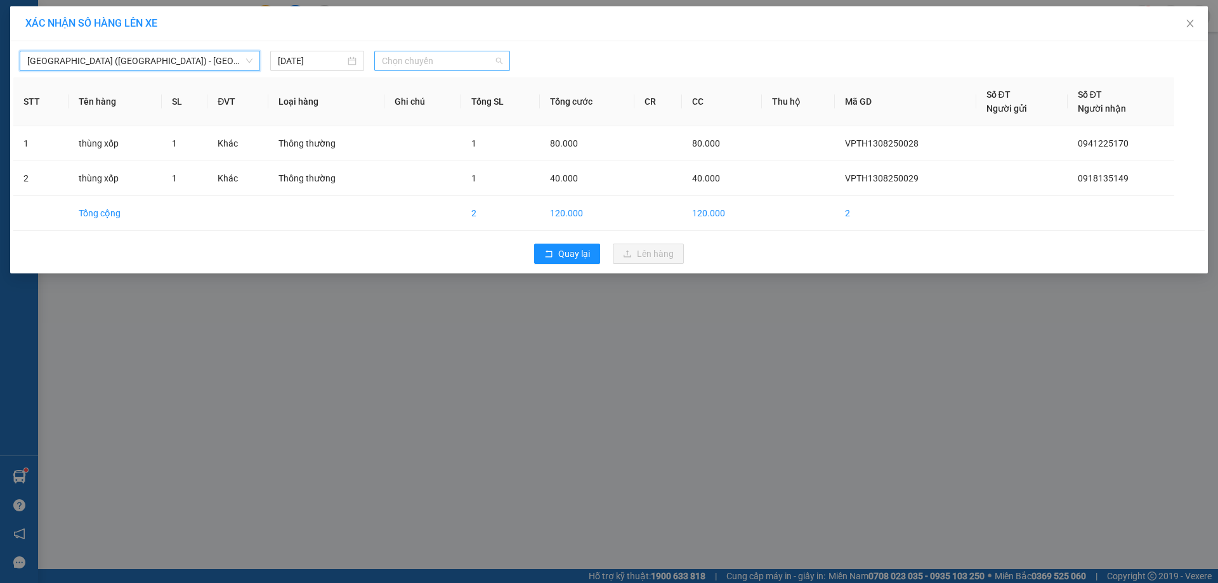
click at [438, 54] on span "Chọn chuyến" at bounding box center [442, 60] width 121 height 19
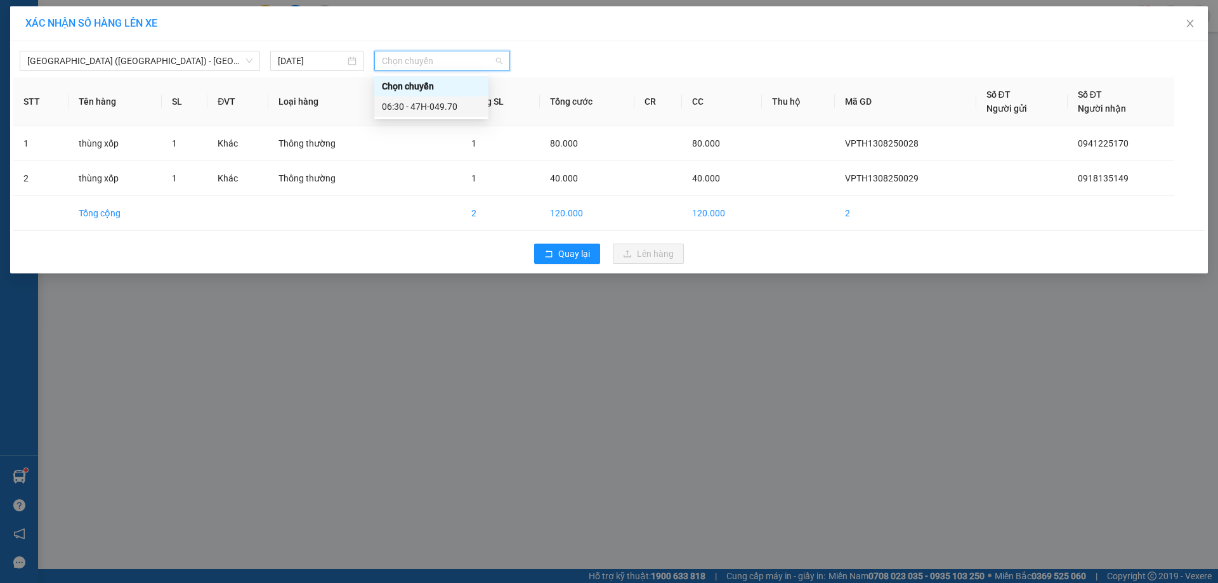
click at [445, 103] on div "06:30 - 47H-049.70" at bounding box center [431, 107] width 99 height 14
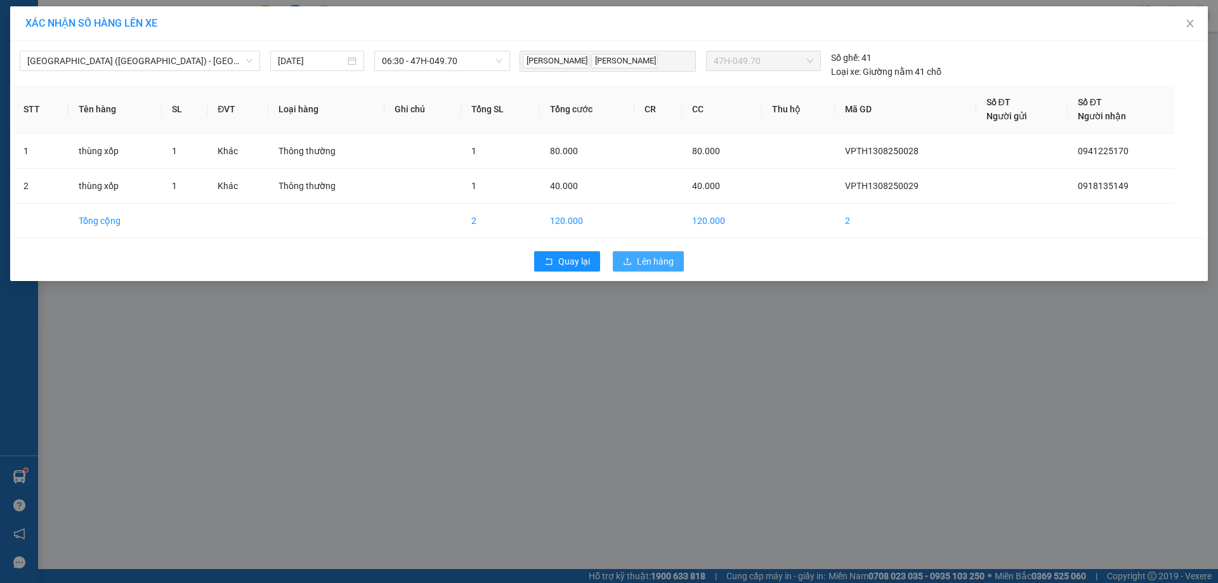
click at [676, 261] on button "Lên hàng" at bounding box center [648, 261] width 71 height 20
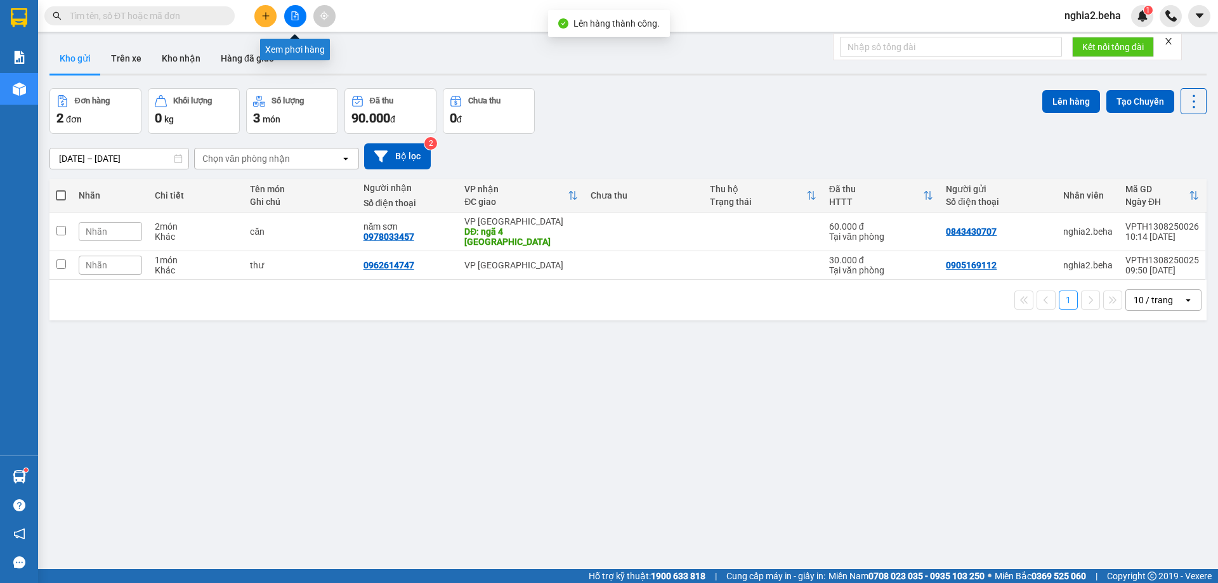
click at [301, 13] on button at bounding box center [295, 16] width 22 height 22
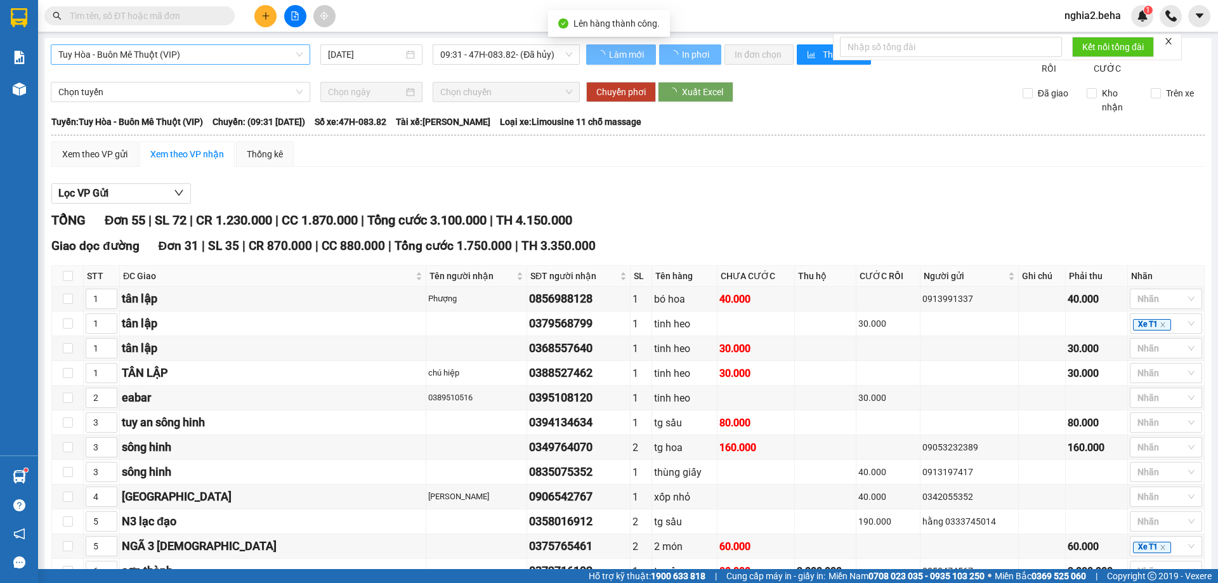
click at [270, 53] on span "Tuy Hòa - Buôn Mê Thuột (VIP)" at bounding box center [180, 54] width 244 height 19
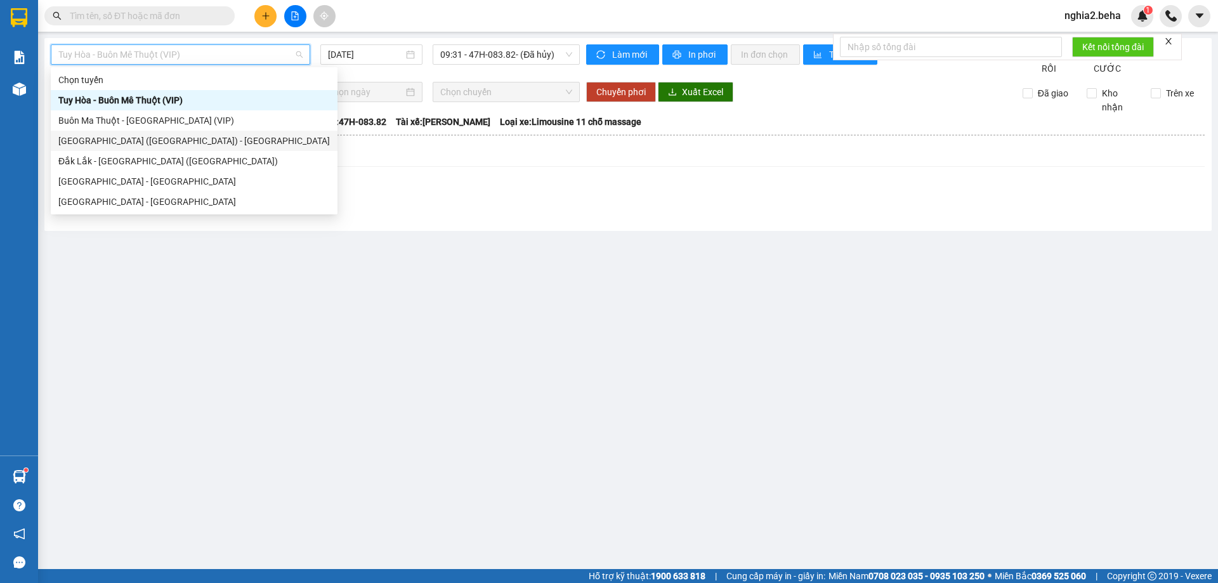
click at [135, 144] on div "[GEOGRAPHIC_DATA] ([GEOGRAPHIC_DATA]) - [GEOGRAPHIC_DATA]" at bounding box center [194, 141] width 272 height 14
type input "[DATE]"
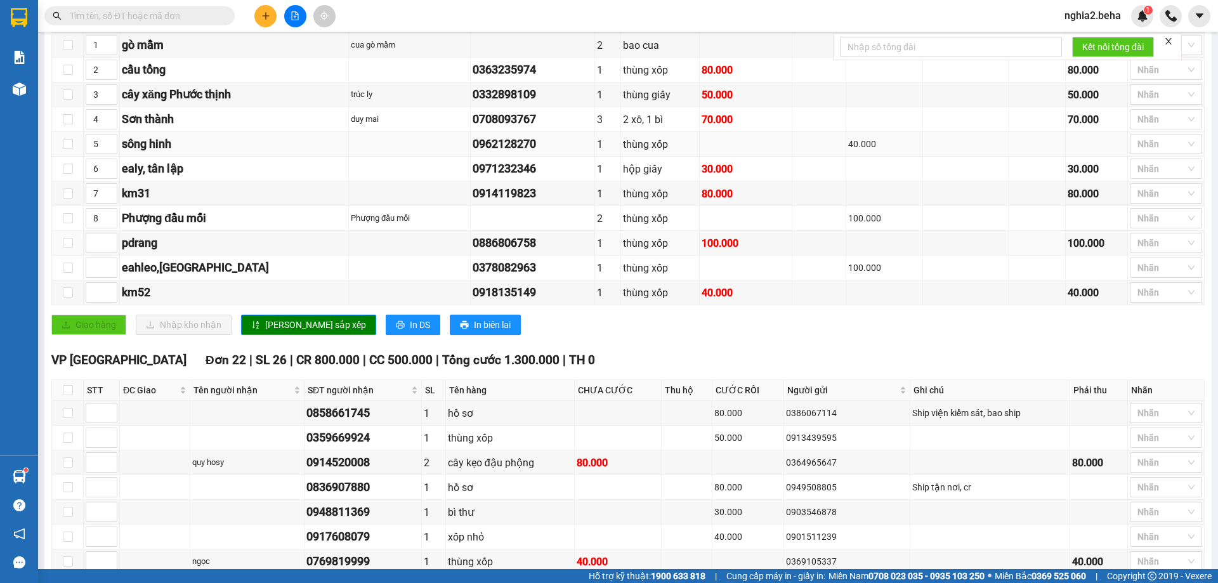
scroll to position [127, 0]
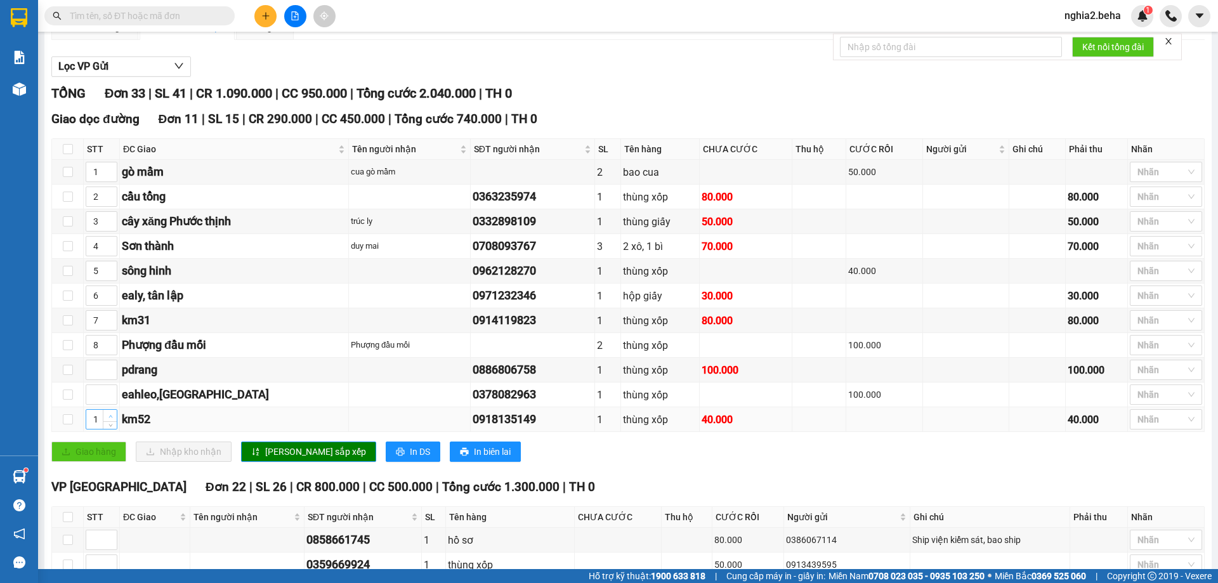
click at [110, 419] on icon "up" at bounding box center [110, 416] width 4 height 4
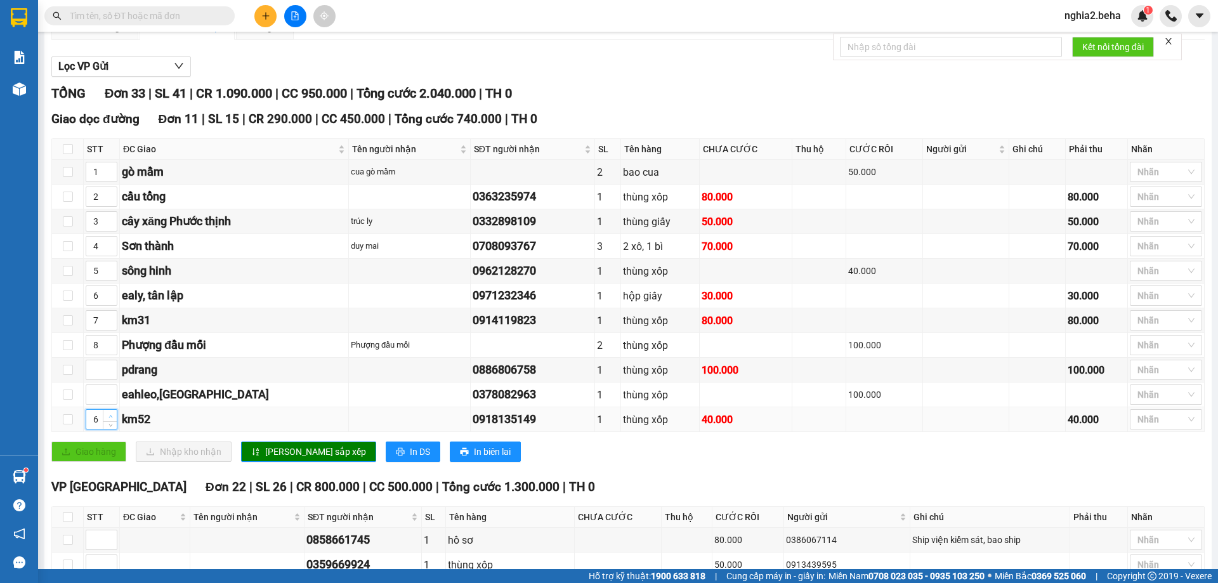
click at [110, 419] on icon "up" at bounding box center [110, 416] width 4 height 4
type input "7"
click at [113, 428] on span "down" at bounding box center [111, 424] width 8 height 8
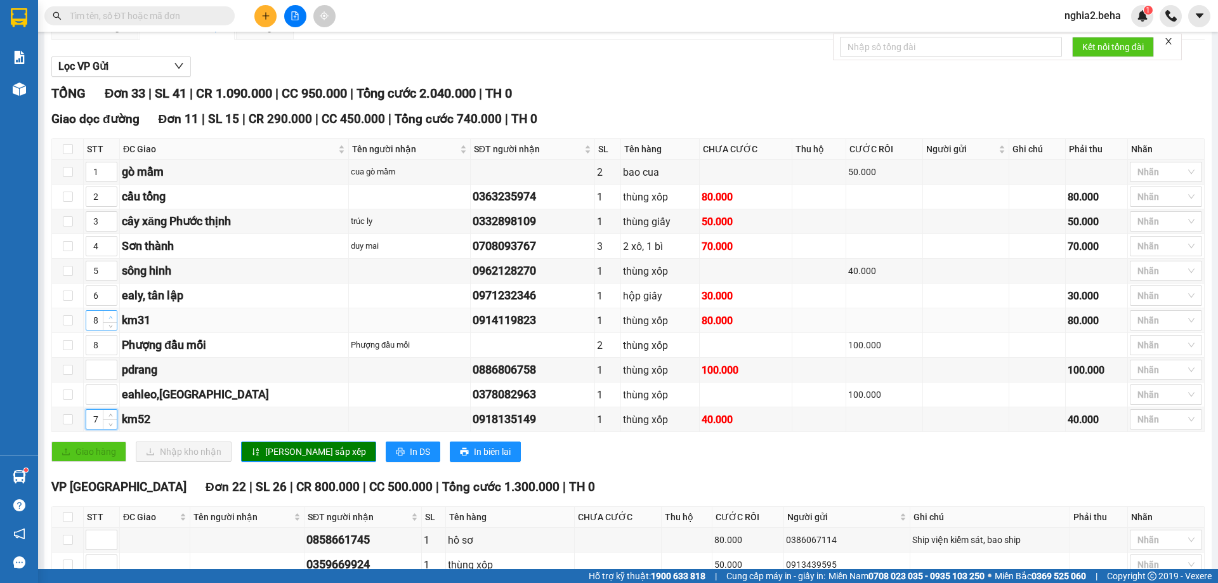
click at [111, 320] on icon "up" at bounding box center [110, 317] width 4 height 4
click at [106, 330] on span "Decrease Value" at bounding box center [110, 324] width 14 height 11
type input "8"
click at [108, 320] on icon "up" at bounding box center [110, 317] width 4 height 4
type input "9"
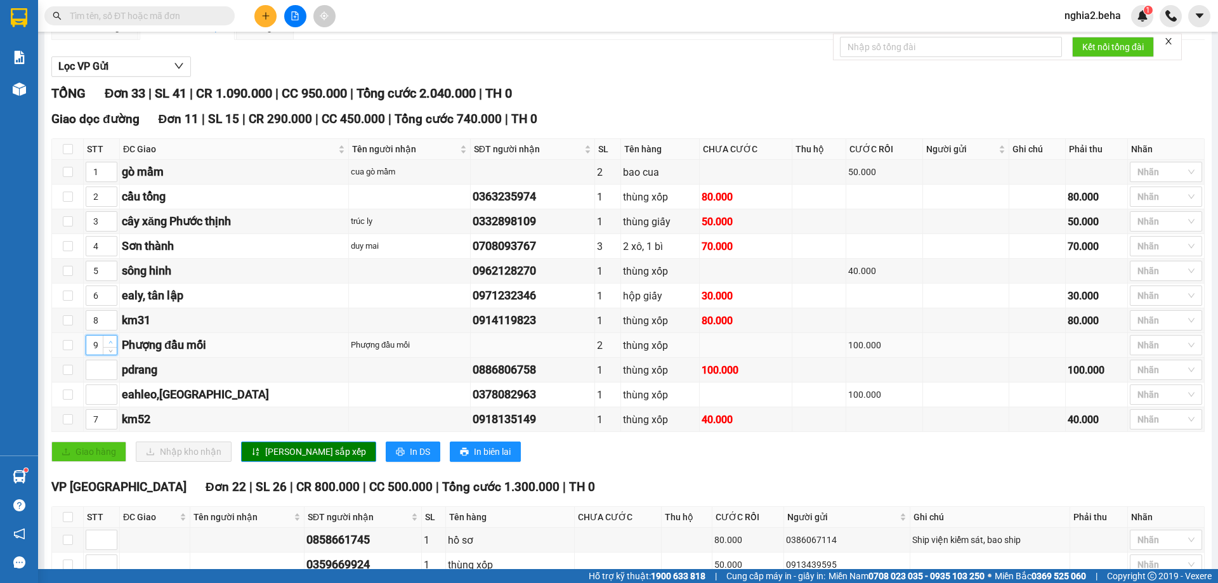
click at [110, 345] on icon "up" at bounding box center [110, 342] width 4 height 4
click at [305, 459] on span "[PERSON_NAME] sắp xếp" at bounding box center [315, 452] width 101 height 14
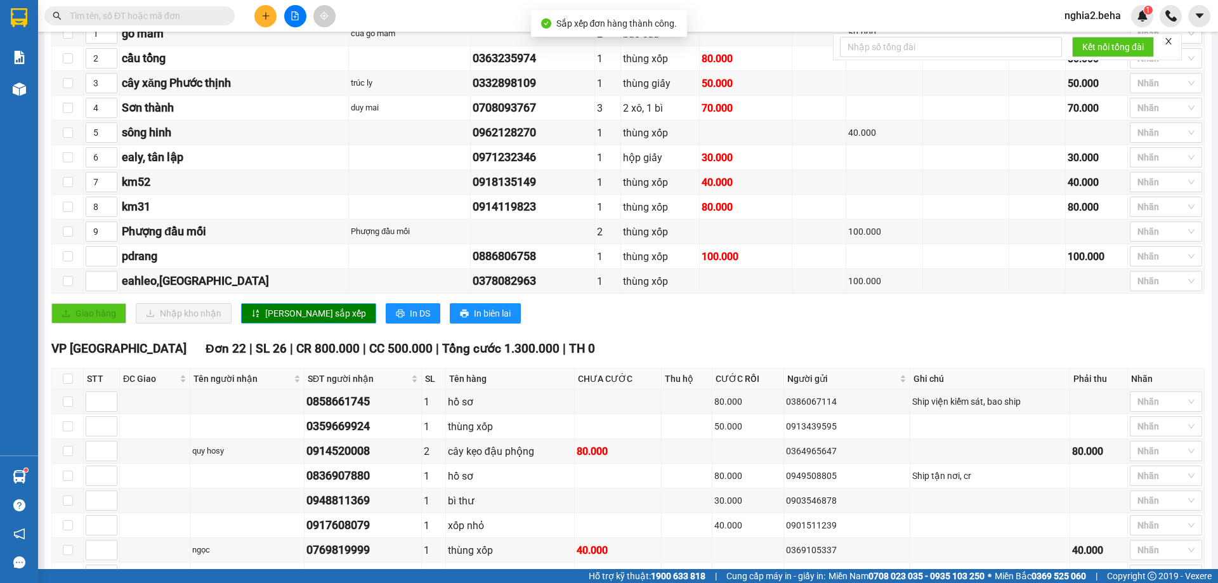
scroll to position [0, 0]
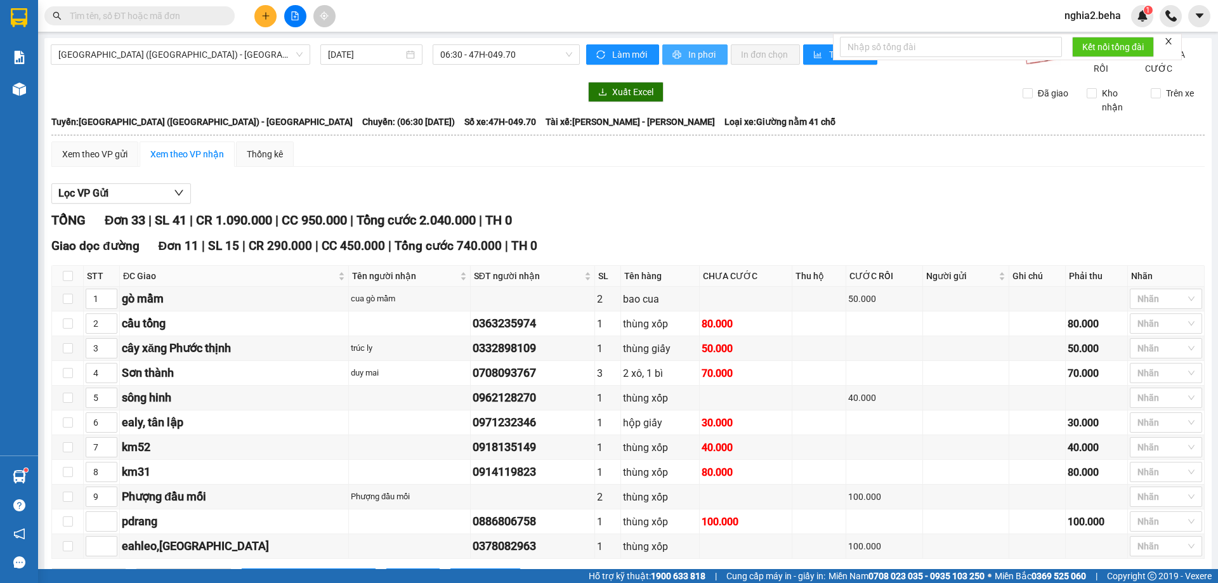
click at [688, 60] on span "In phơi" at bounding box center [702, 55] width 29 height 14
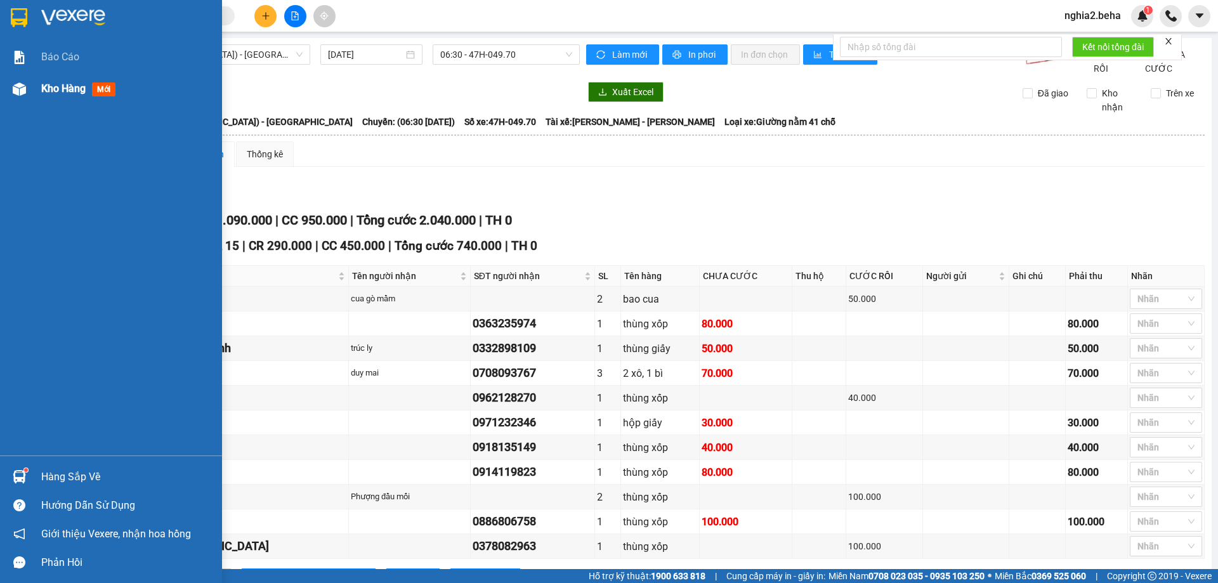
click at [35, 95] on div "Kho hàng mới" at bounding box center [111, 89] width 222 height 32
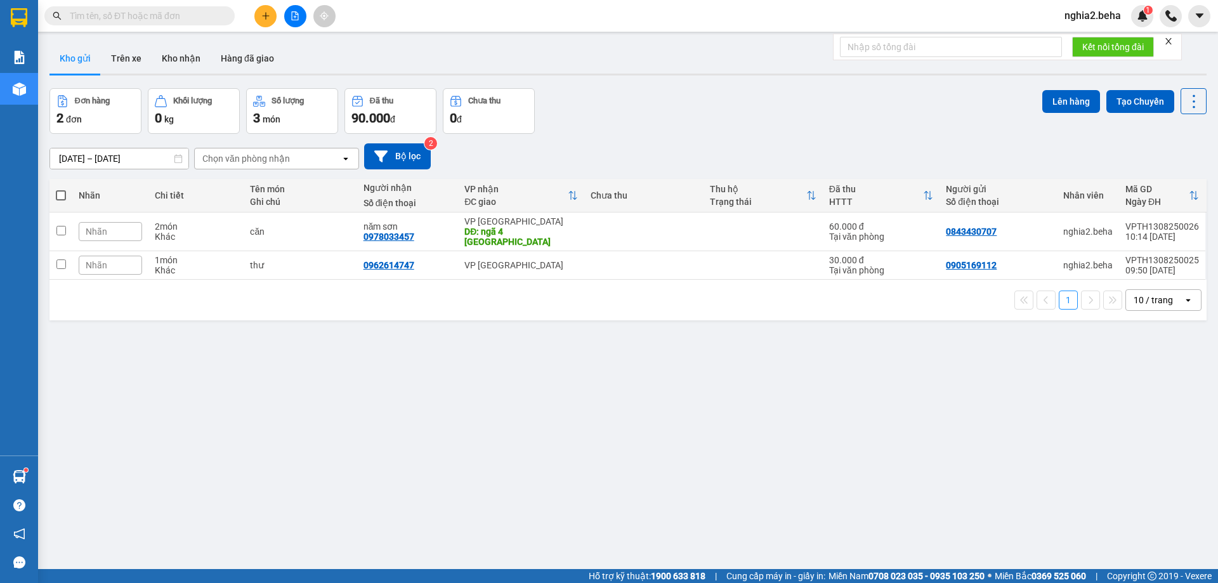
click at [759, 129] on div "Đơn hàng 2 đơn Khối lượng 0 kg Số lượng 3 món Đã thu 90.000 đ Chưa thu 0 đ Lên …" at bounding box center [627, 111] width 1157 height 46
drag, startPoint x: 185, startPoint y: 5, endPoint x: 177, endPoint y: 16, distance: 13.7
click at [183, 7] on div "Kết quả tìm kiếm ( 2 ) Bộ lọc Mã ĐH Trạng thái Món hàng Thu hộ Tổng cước Chưa c…" at bounding box center [123, 16] width 247 height 22
click at [166, 8] on span at bounding box center [139, 15] width 190 height 19
click at [164, 18] on input "text" at bounding box center [145, 16] width 150 height 14
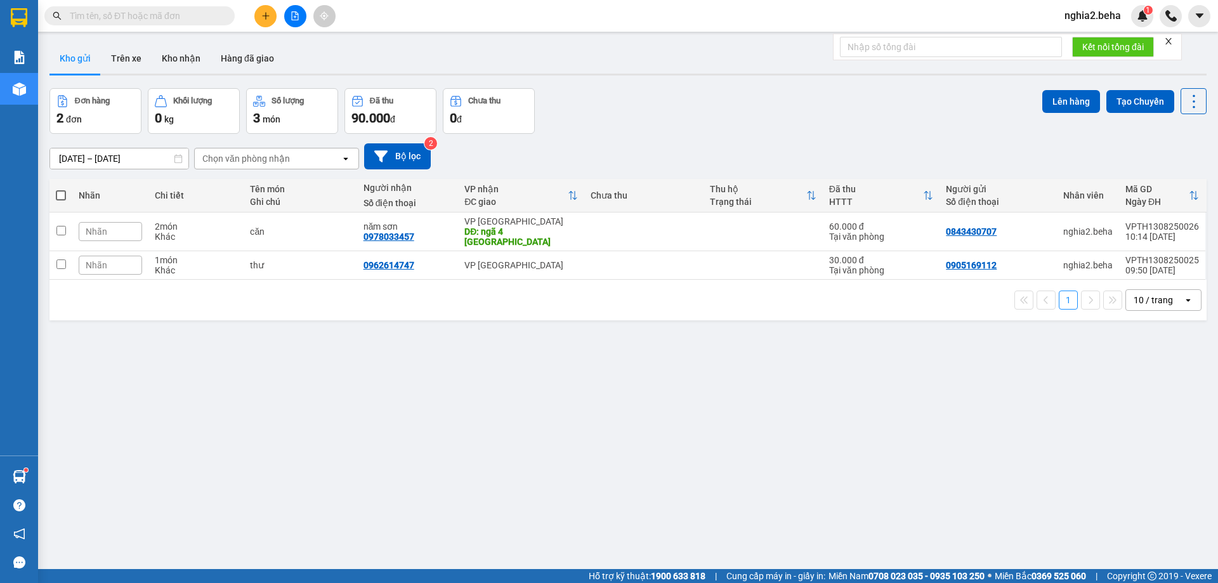
paste input "0325136055"
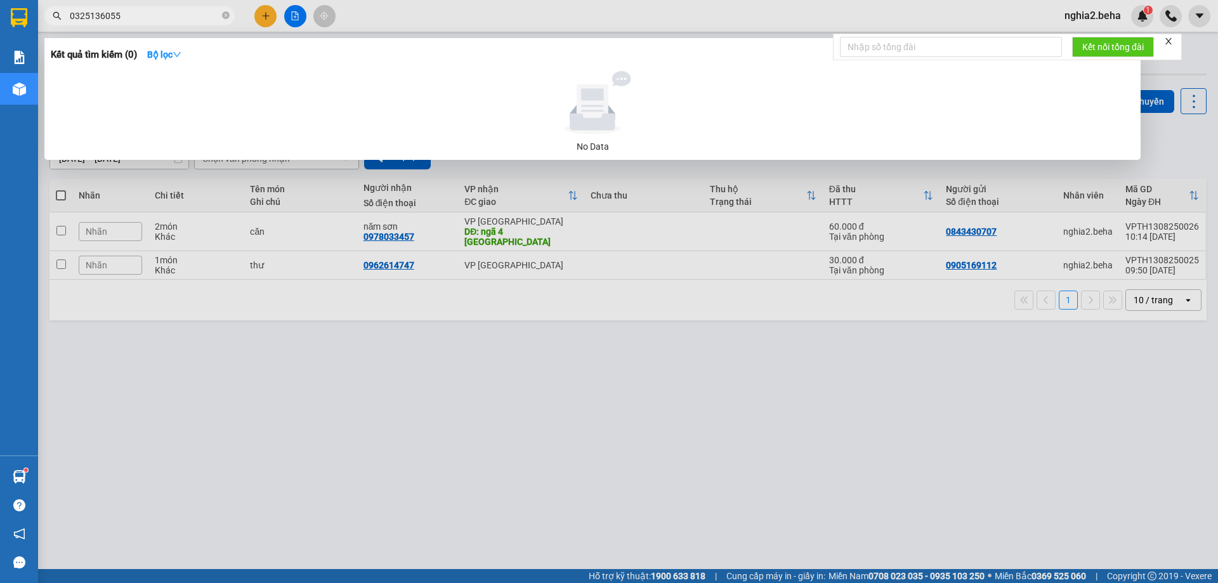
type input "0325136055"
click at [292, 16] on div at bounding box center [609, 291] width 1218 height 583
drag, startPoint x: 225, startPoint y: 13, endPoint x: 254, endPoint y: 13, distance: 28.6
click at [225, 13] on icon "close-circle" at bounding box center [226, 15] width 8 height 8
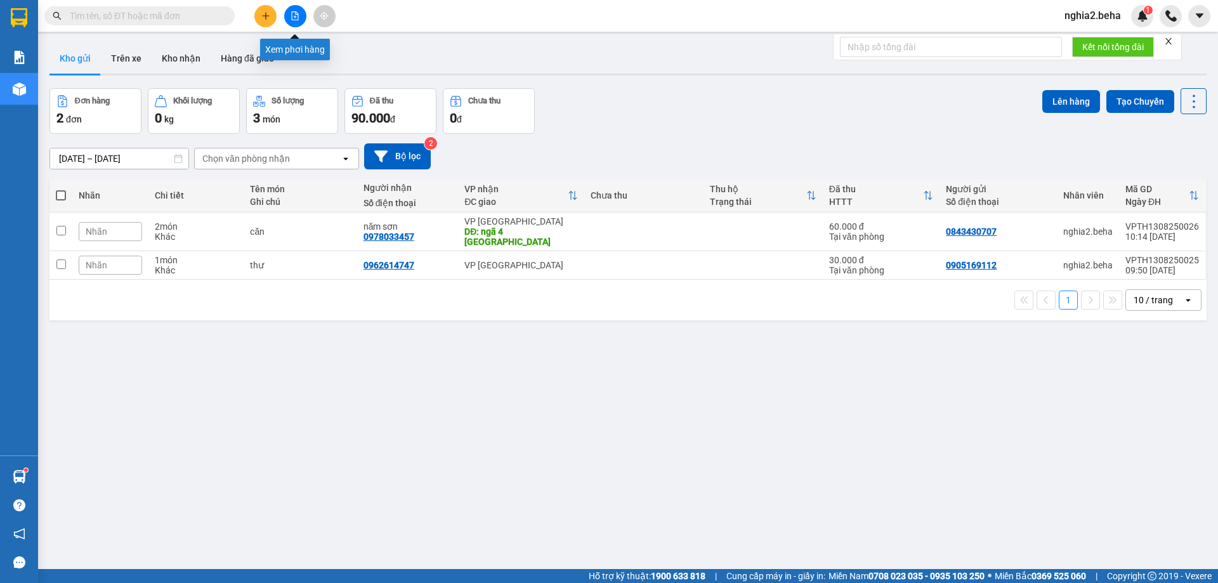
click at [291, 15] on icon "file-add" at bounding box center [295, 15] width 9 height 9
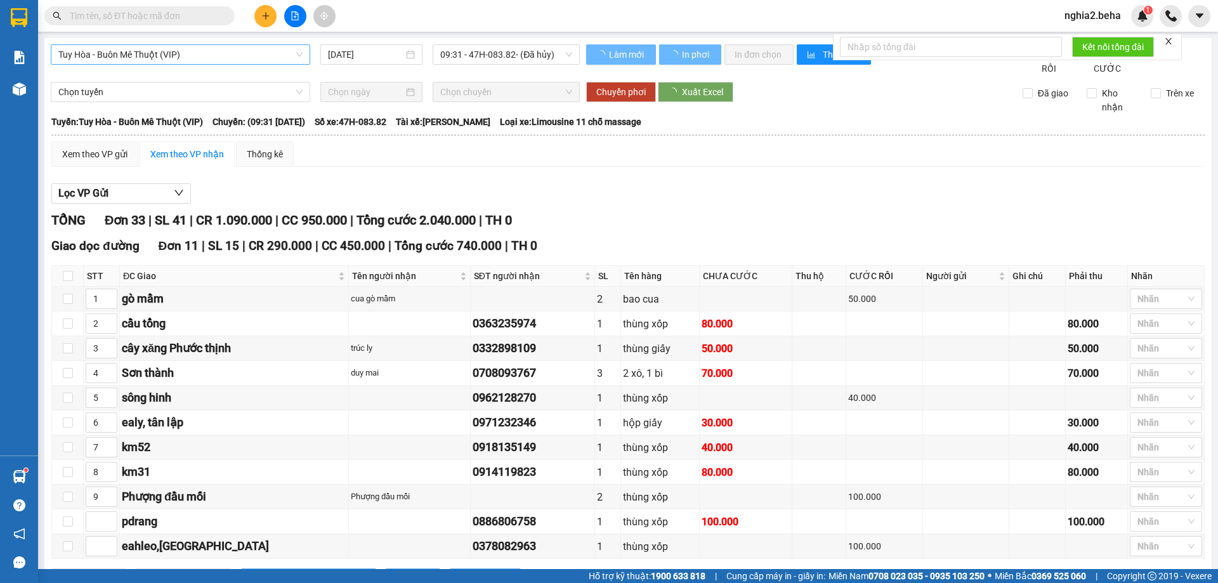
click at [287, 53] on span "Tuy Hòa - Buôn Mê Thuột (VIP)" at bounding box center [180, 54] width 244 height 19
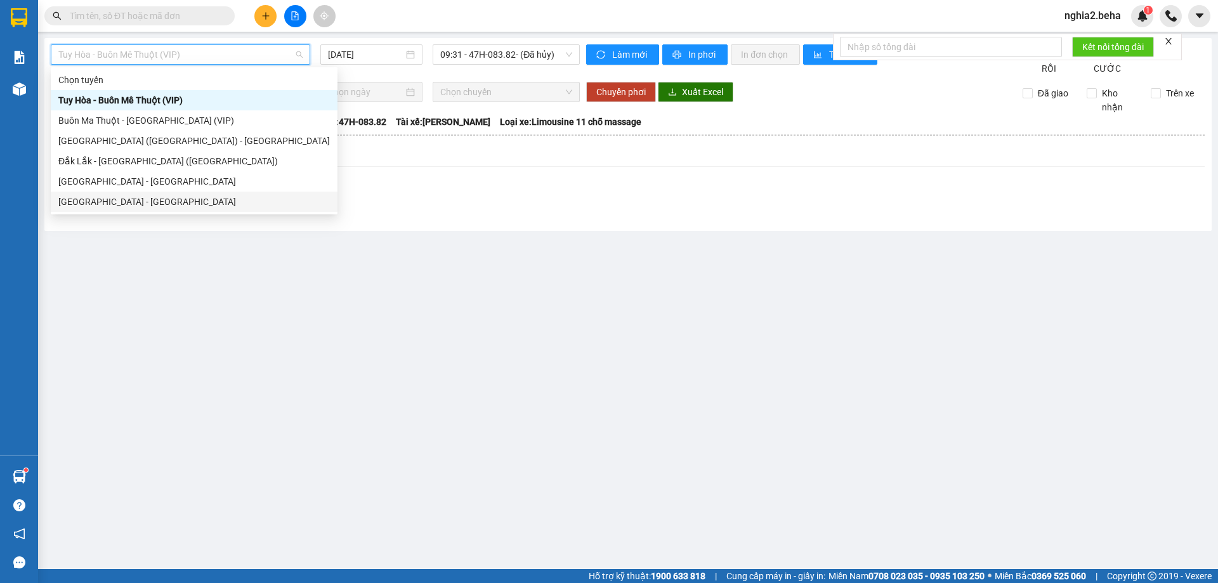
click at [154, 198] on div "[GEOGRAPHIC_DATA] - [GEOGRAPHIC_DATA]" at bounding box center [194, 202] width 272 height 14
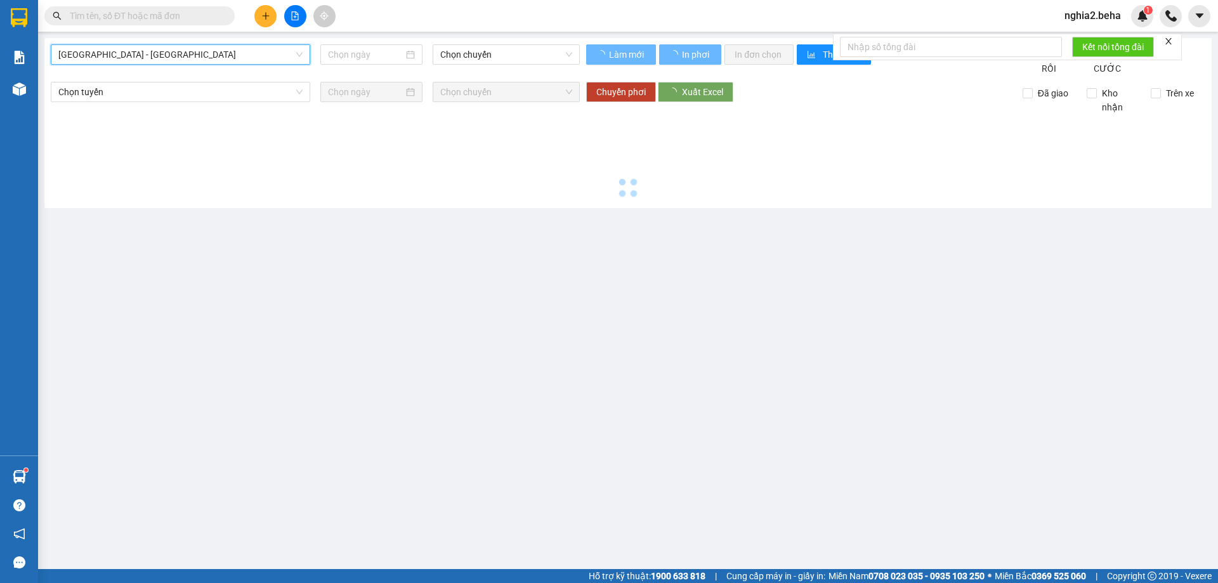
type input "[DATE]"
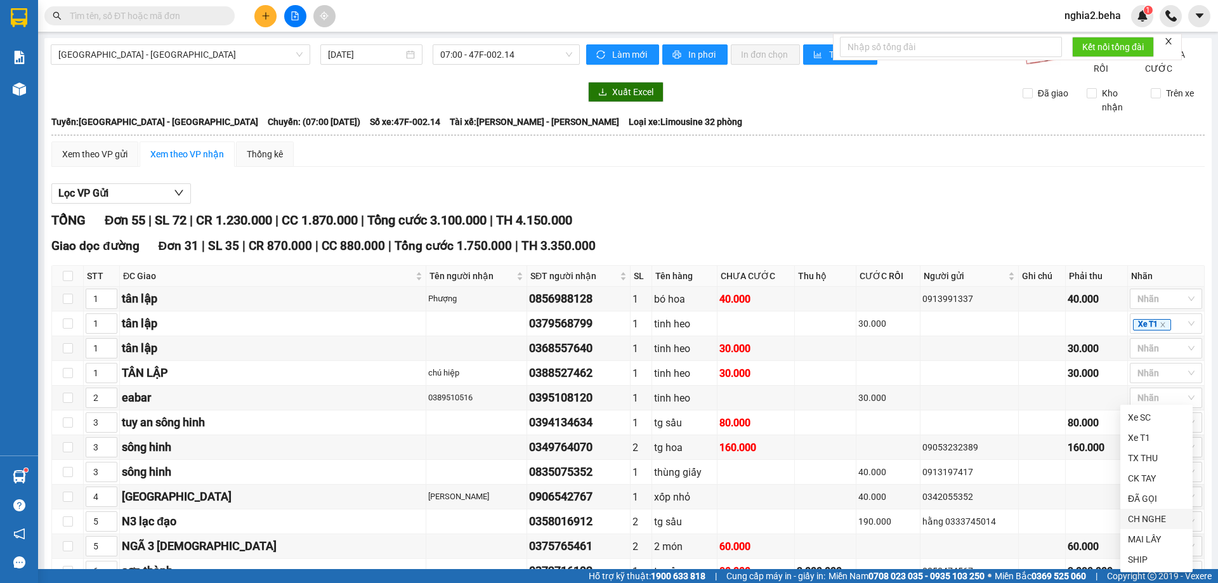
click at [1151, 518] on div "CH NGHE" at bounding box center [1156, 519] width 57 height 14
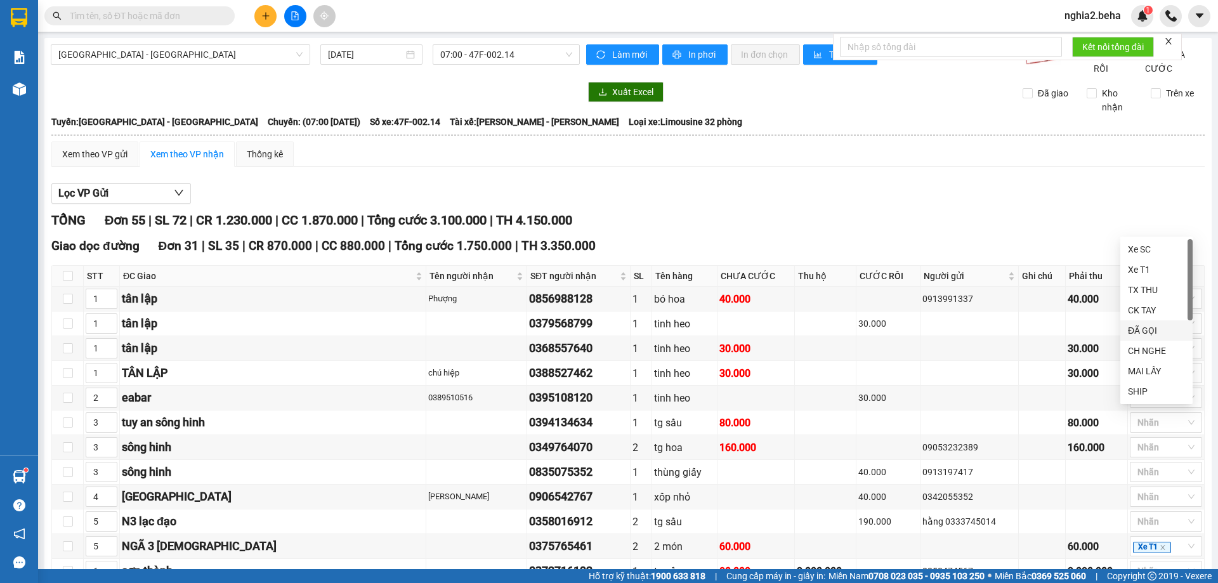
click at [1146, 328] on div "ĐÃ GỌI" at bounding box center [1156, 331] width 57 height 14
drag, startPoint x: 954, startPoint y: 325, endPoint x: 948, endPoint y: 333, distance: 9.9
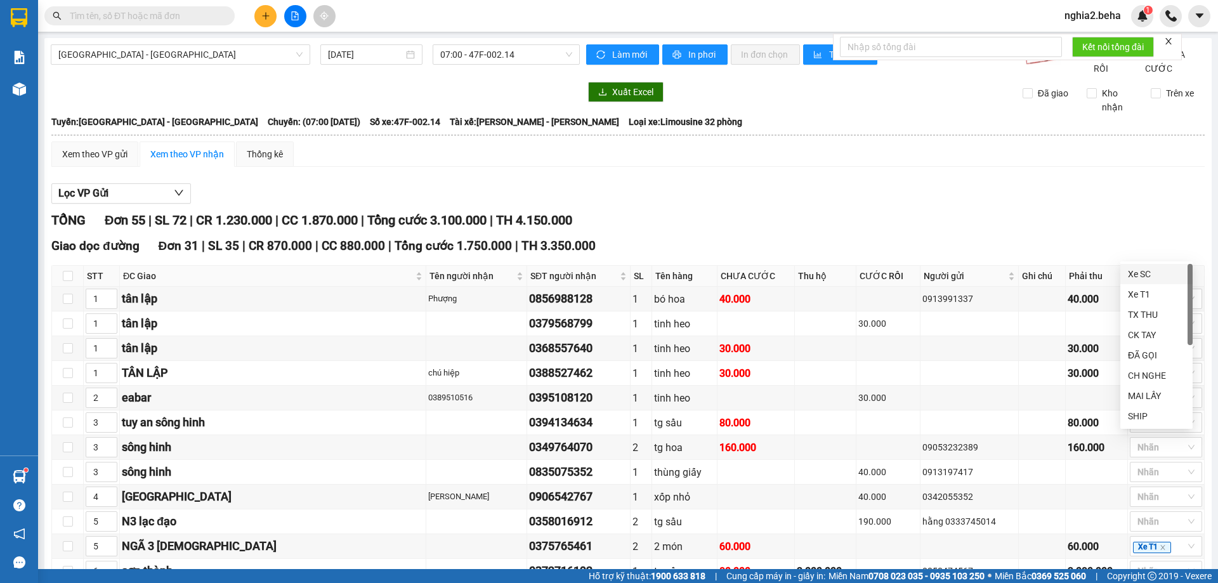
click at [1156, 359] on div "ĐÃ GỌI" at bounding box center [1156, 355] width 57 height 14
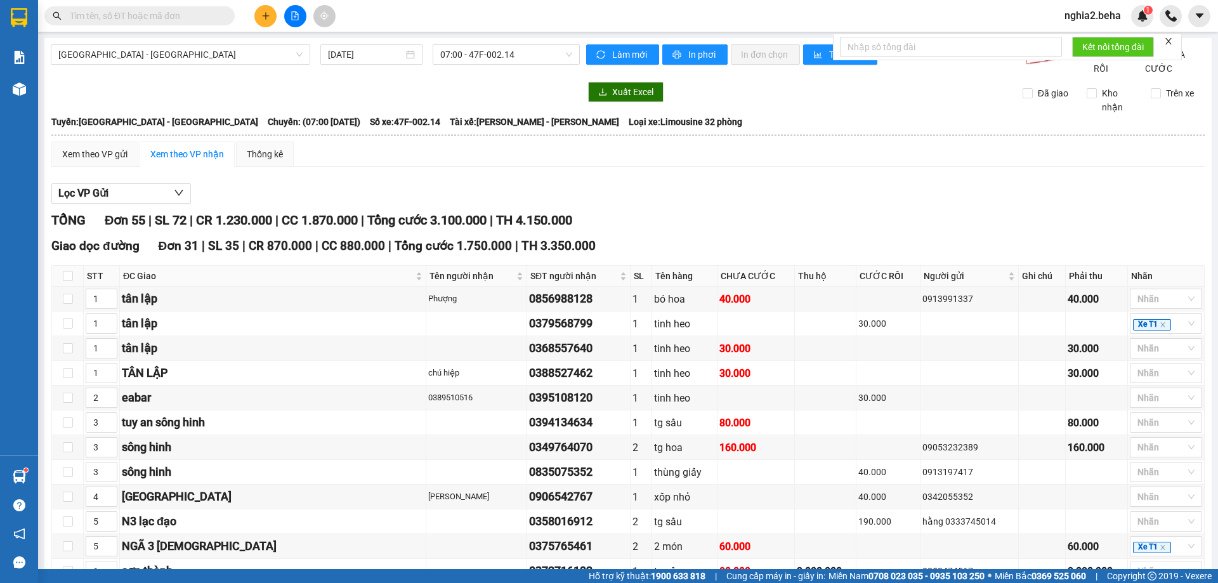
click at [1141, 383] on div "ĐÃ GỌI" at bounding box center [1156, 380] width 57 height 14
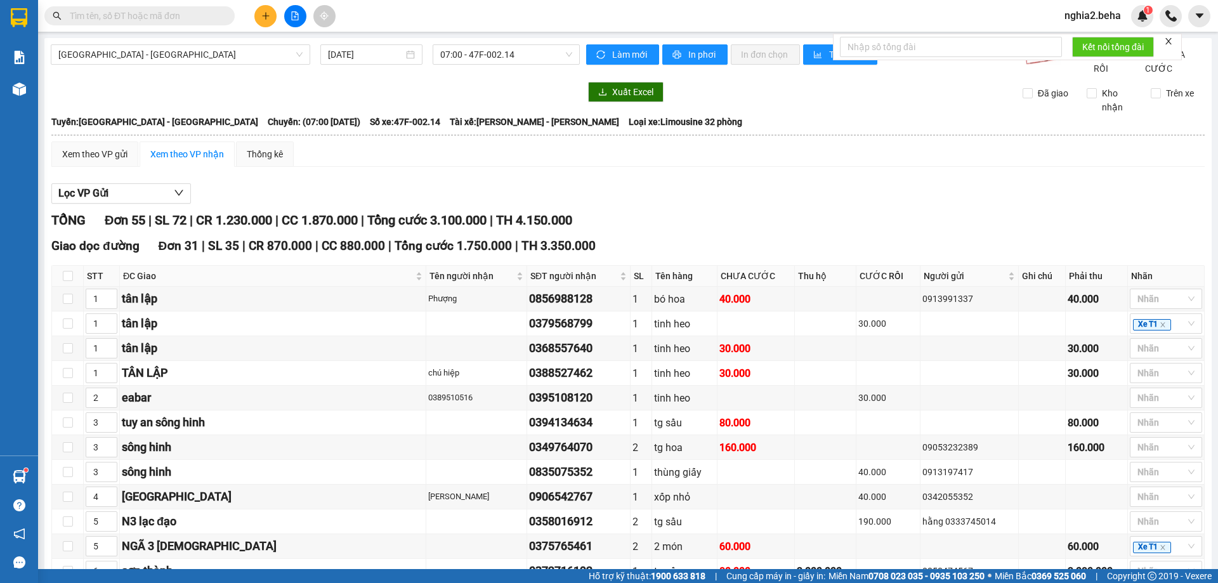
click at [1142, 423] on div "CH NGHE" at bounding box center [1156, 425] width 57 height 14
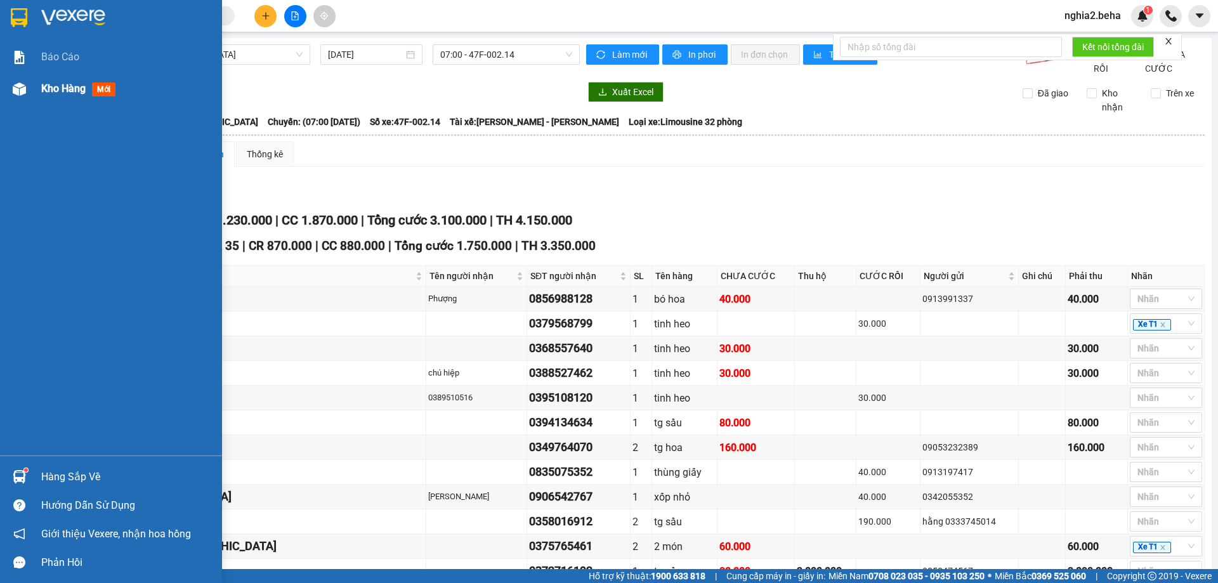
click at [41, 81] on div "Kho hàng mới" at bounding box center [111, 89] width 222 height 32
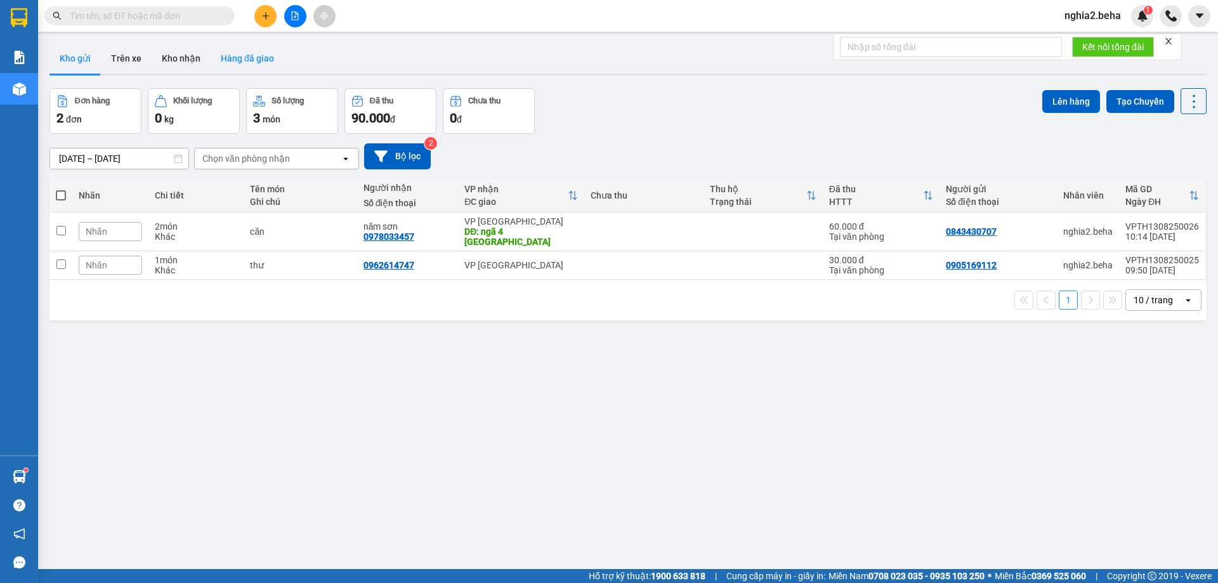
click at [246, 58] on button "Hàng đã giao" at bounding box center [248, 58] width 74 height 30
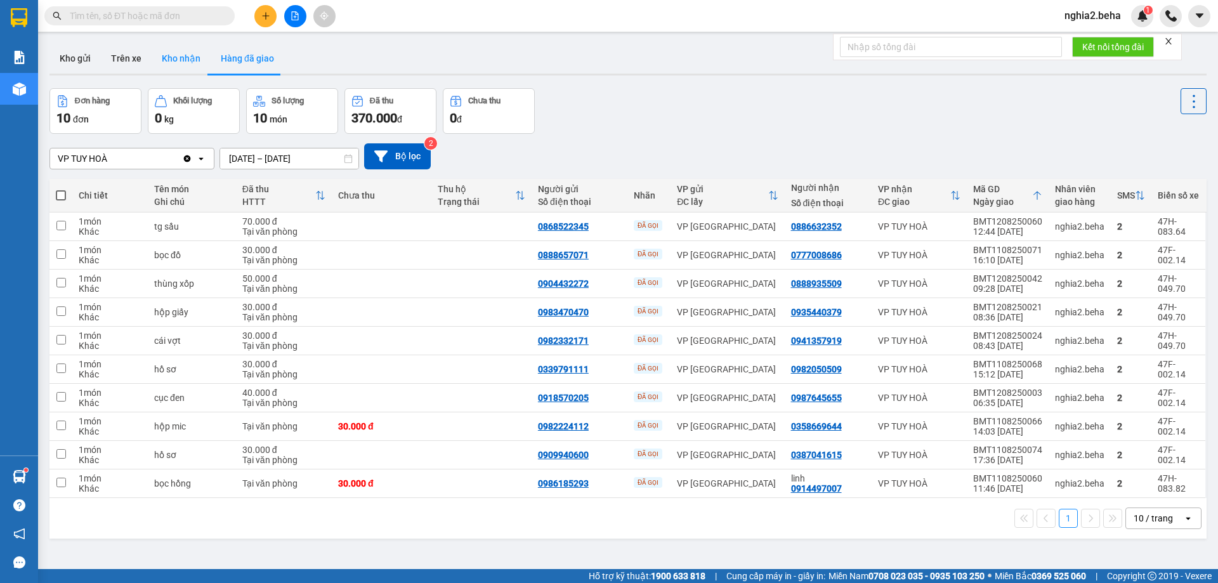
click at [189, 62] on button "Kho nhận" at bounding box center [181, 58] width 59 height 30
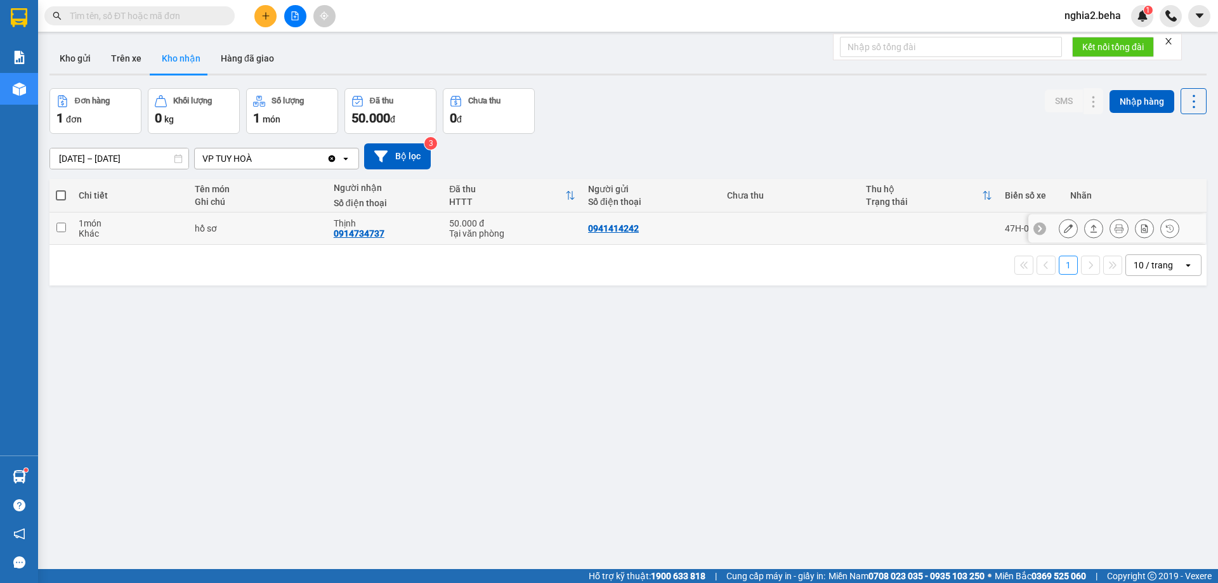
drag, startPoint x: 382, startPoint y: 239, endPoint x: 332, endPoint y: 230, distance: 50.8
click at [332, 230] on td "Thịnh 0914734737" at bounding box center [384, 229] width 115 height 32
checkbox input "true"
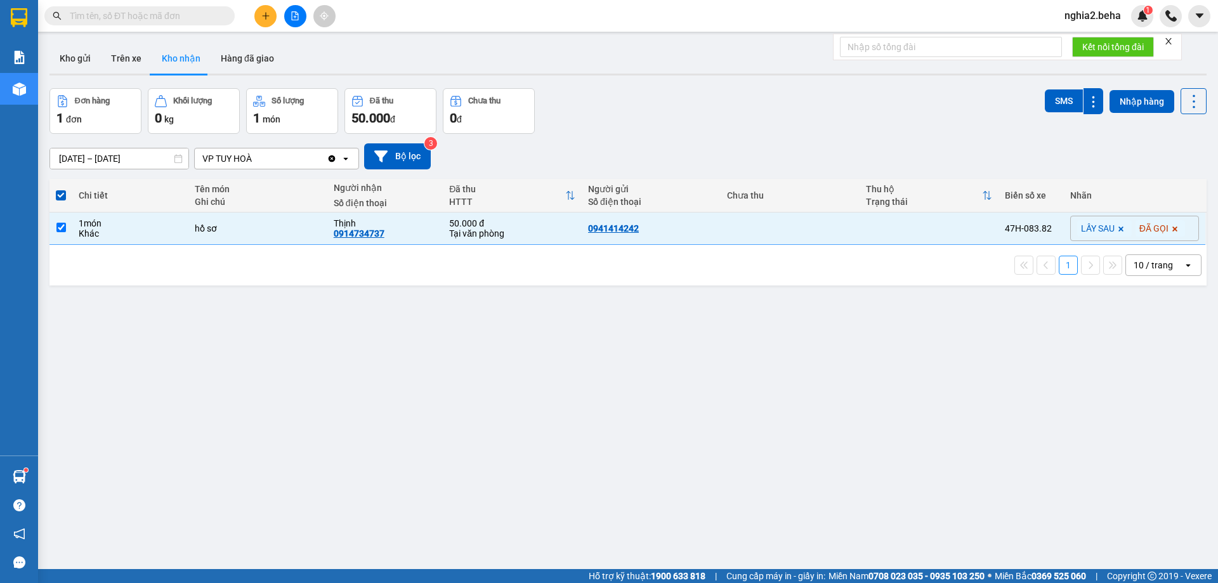
drag, startPoint x: 386, startPoint y: 428, endPoint x: 383, endPoint y: 406, distance: 22.5
click at [387, 428] on div "ver 1.8.138 Kho gửi Trên xe Kho nhận Hàng đã giao Đơn hàng 1 đơn Khối lượng 0 k…" at bounding box center [627, 329] width 1167 height 583
